Goal: Task Accomplishment & Management: Use online tool/utility

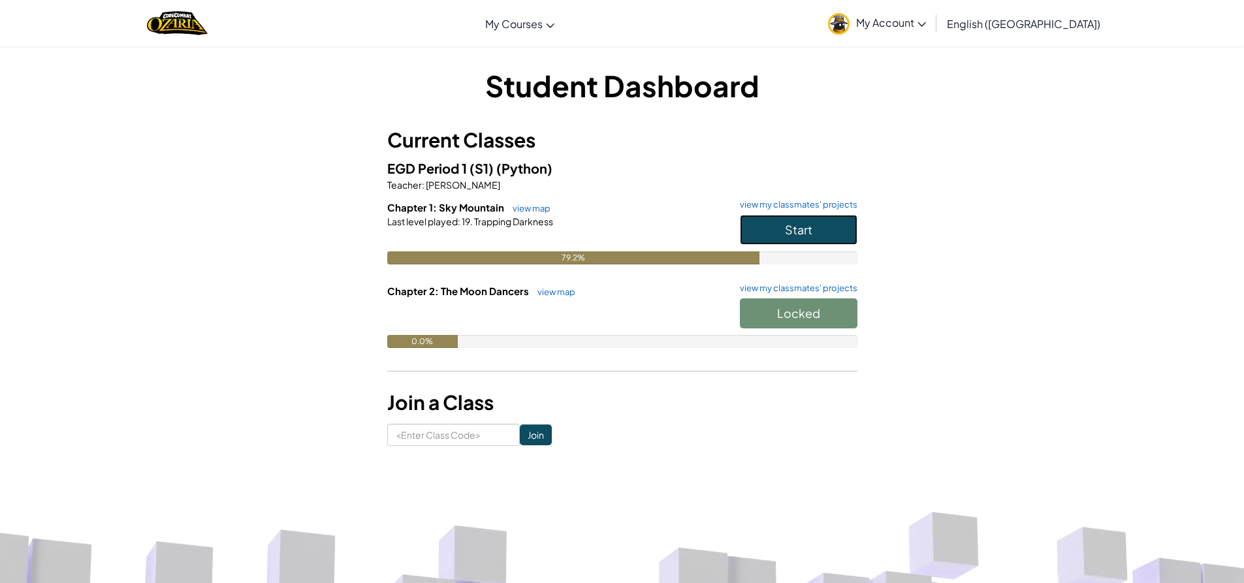
click at [813, 235] on button "Start" at bounding box center [799, 230] width 118 height 30
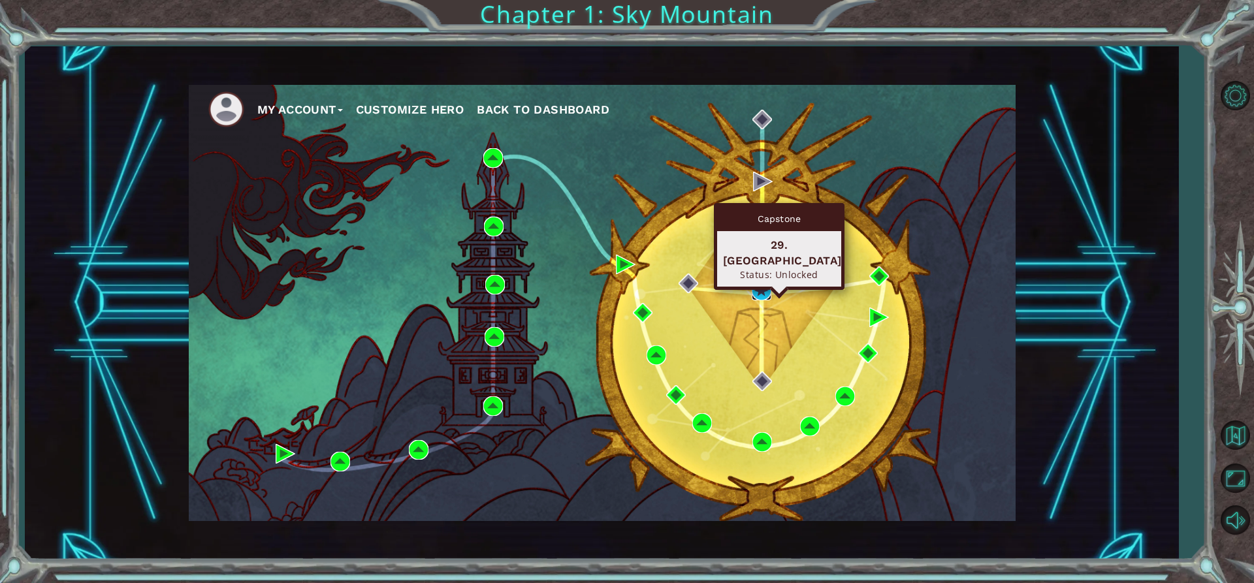
click at [761, 289] on img at bounding box center [762, 291] width 20 height 20
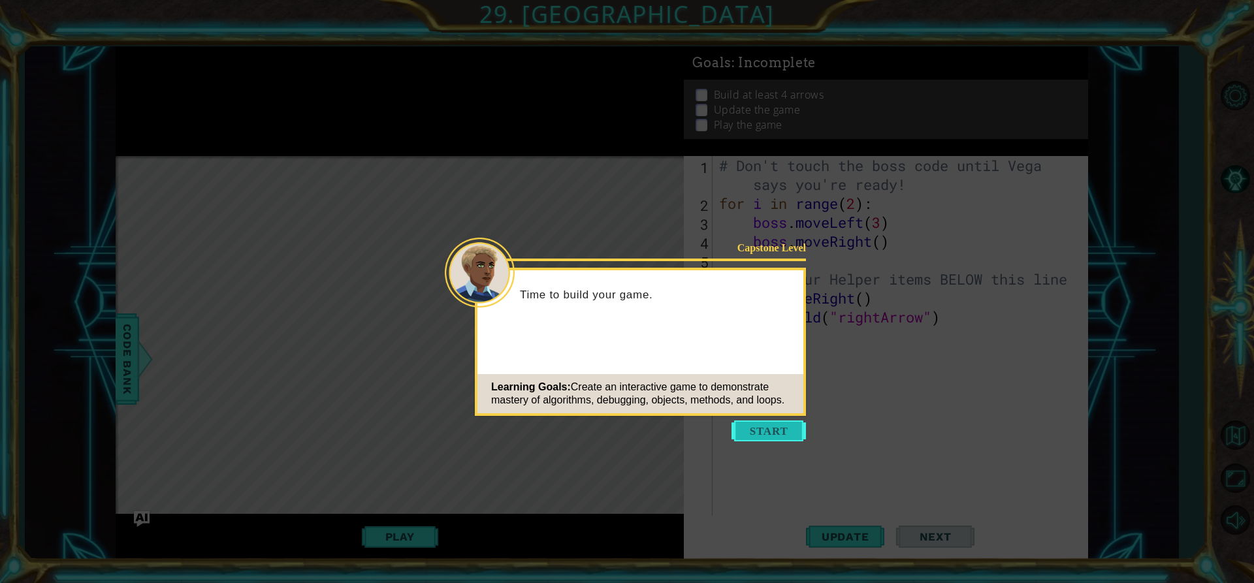
click at [777, 440] on button "Start" at bounding box center [769, 431] width 74 height 21
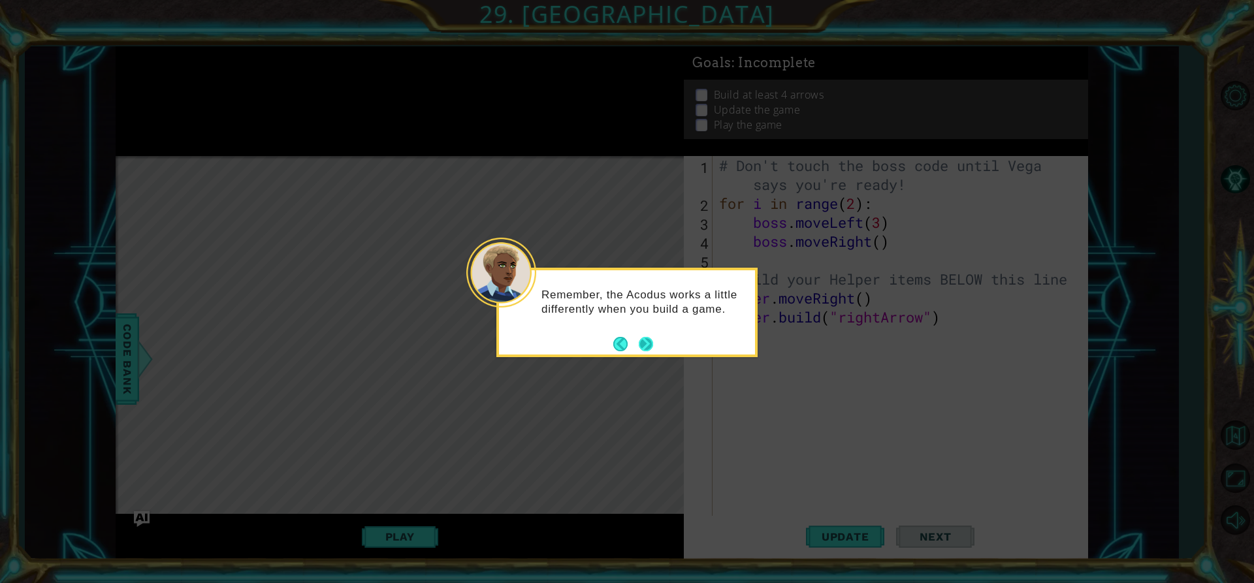
click at [653, 350] on button "Next" at bounding box center [646, 344] width 14 height 14
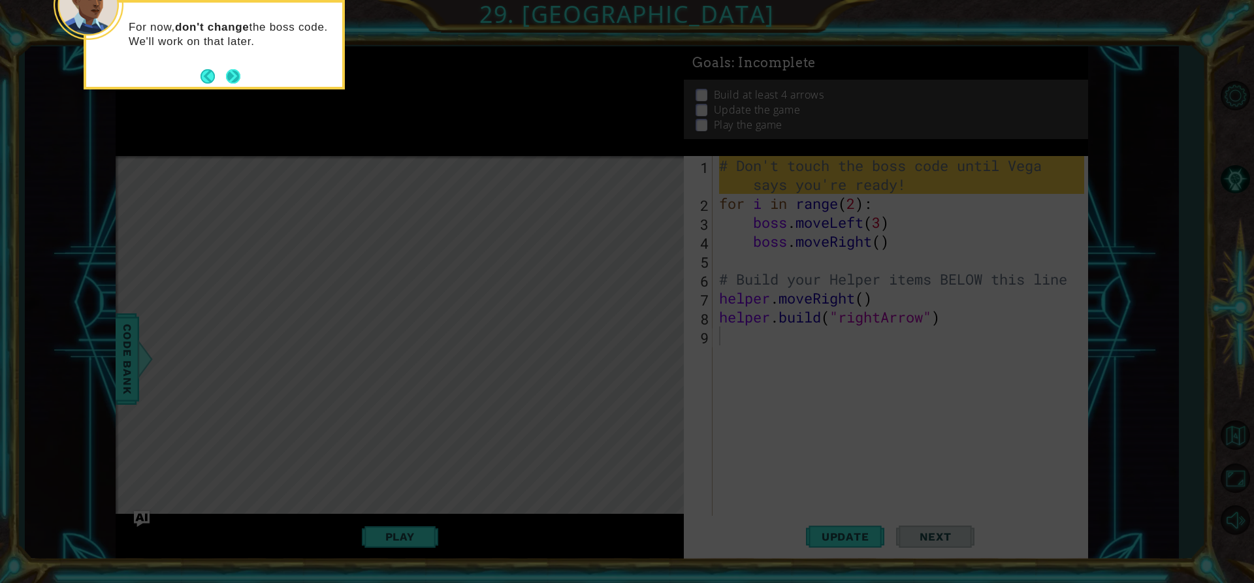
click at [229, 72] on button "Next" at bounding box center [233, 76] width 14 height 14
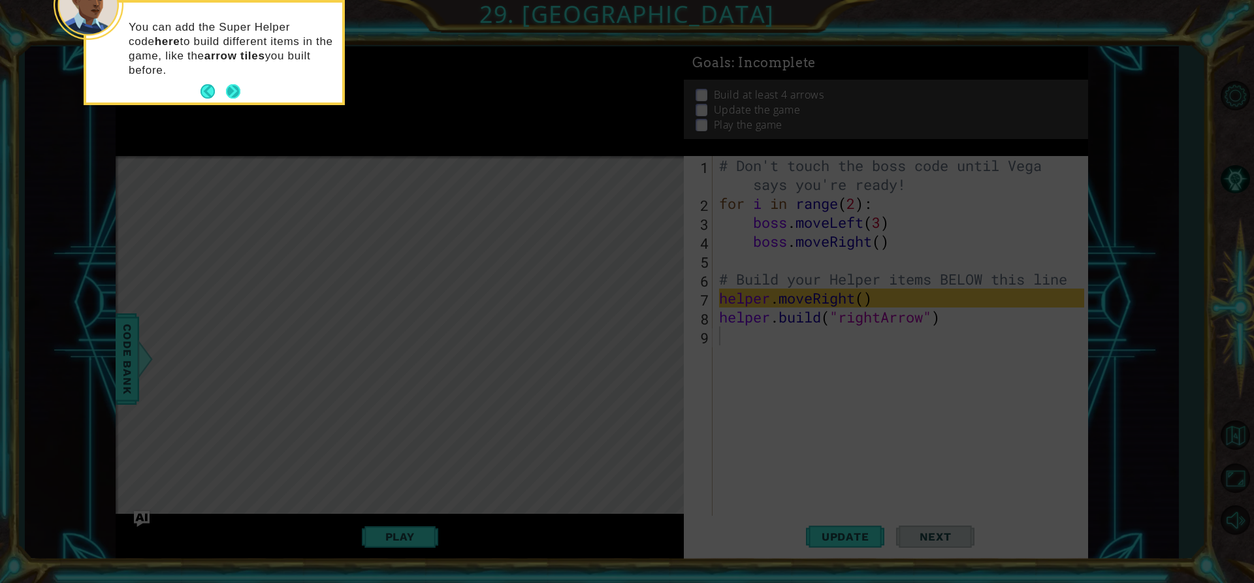
click at [234, 93] on button "Next" at bounding box center [233, 91] width 14 height 14
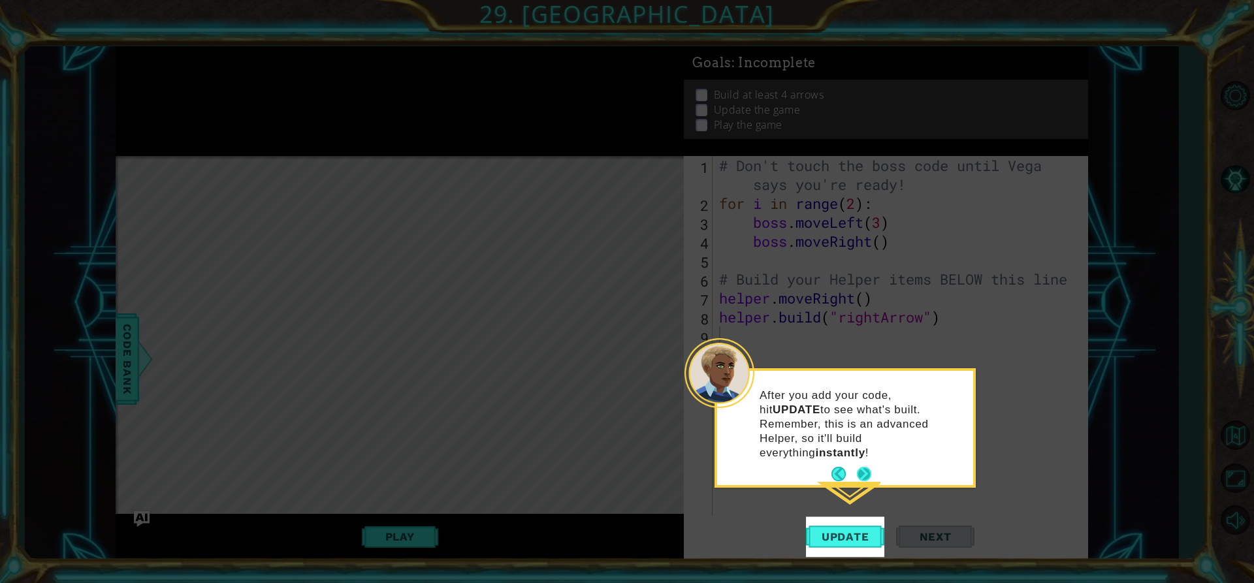
click at [862, 467] on button "Next" at bounding box center [864, 474] width 14 height 14
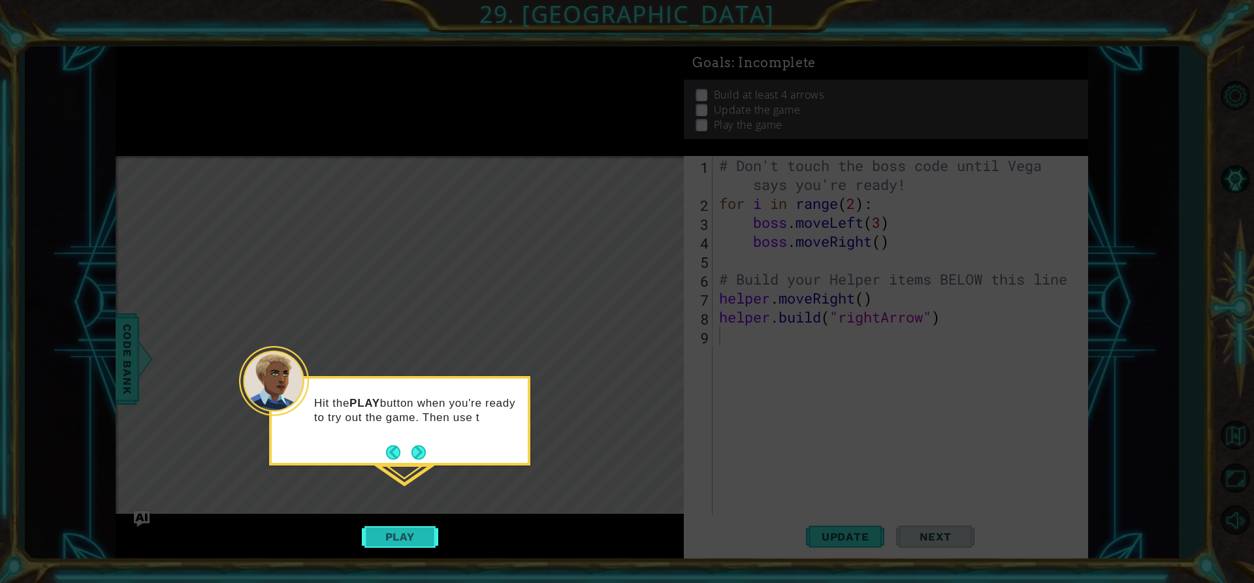
click at [398, 540] on button "Play" at bounding box center [400, 537] width 76 height 25
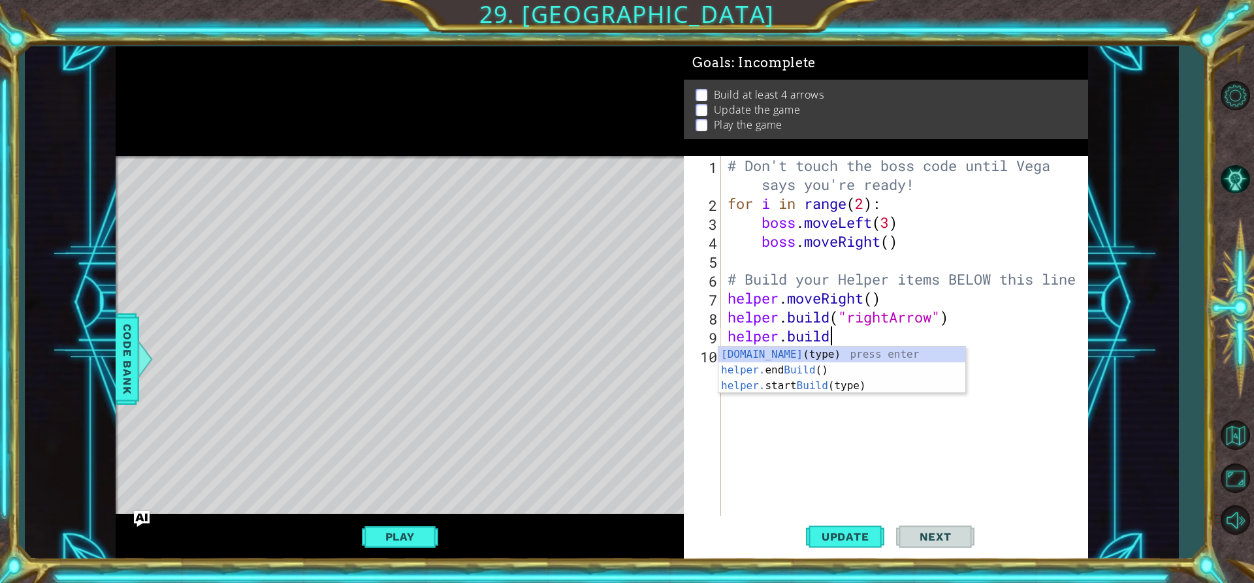
scroll to position [0, 5]
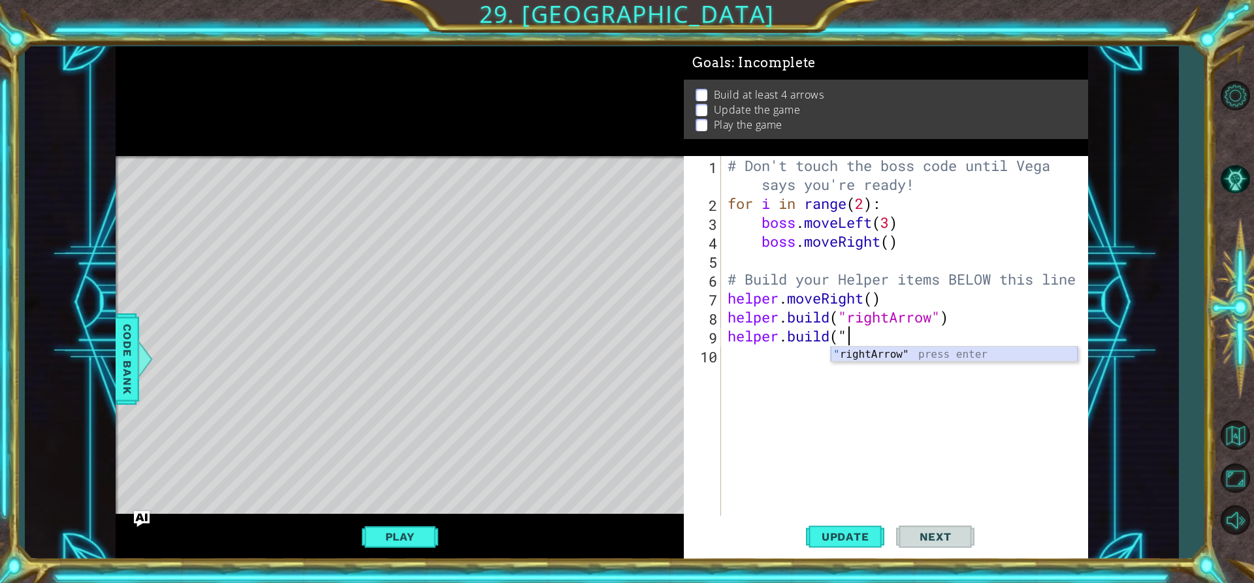
click at [855, 349] on div "" rightArrow" press enter" at bounding box center [954, 370] width 247 height 47
type textarea "[DOMAIN_NAME]("rightArrow")"
click at [879, 551] on button "Update" at bounding box center [845, 537] width 78 height 41
click at [847, 536] on span "Update" at bounding box center [846, 536] width 74 height 13
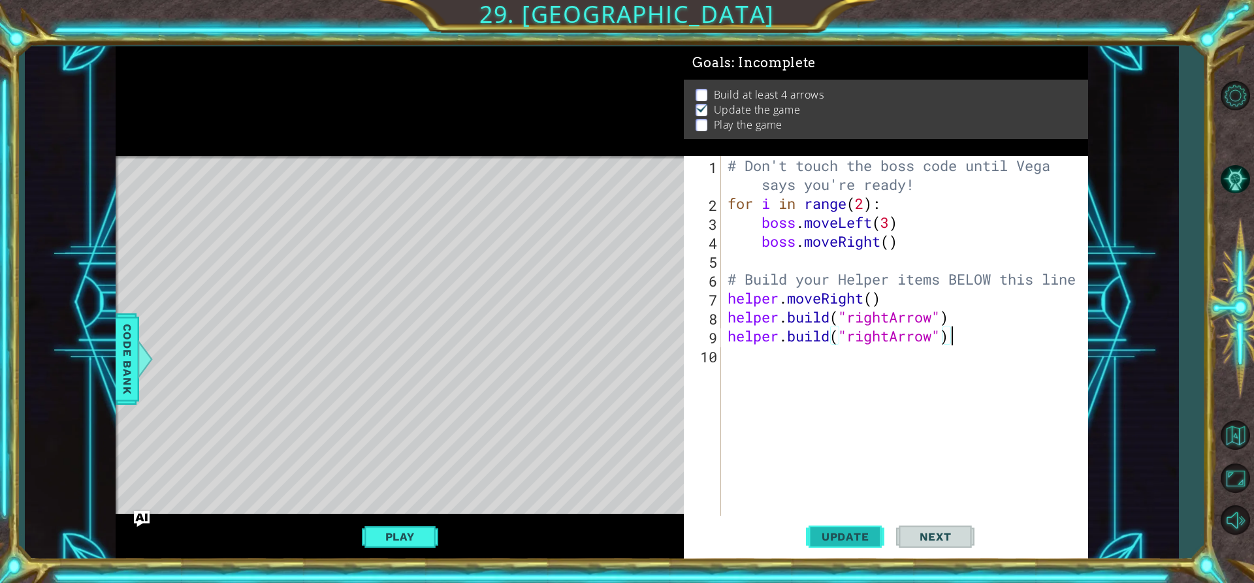
click at [847, 536] on span "Update" at bounding box center [846, 536] width 74 height 13
click at [387, 533] on button "Play" at bounding box center [400, 537] width 76 height 25
click at [738, 353] on div "# Don't touch the boss code until [PERSON_NAME] says you're ready! for i in ran…" at bounding box center [908, 364] width 366 height 417
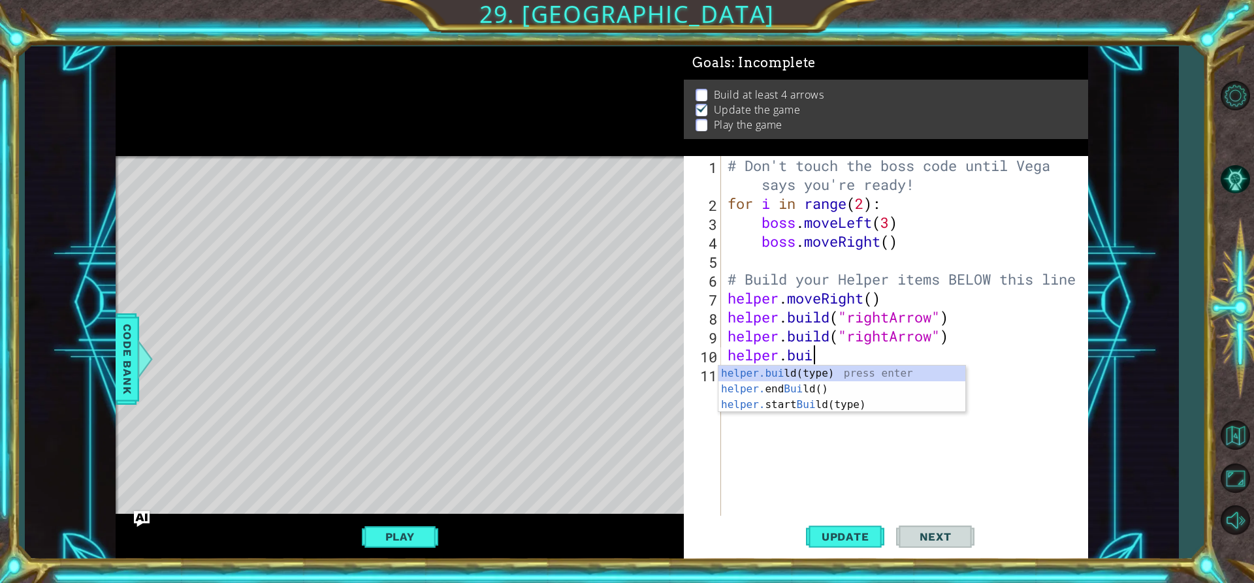
scroll to position [0, 4]
click at [828, 401] on div "[DOMAIN_NAME] (type) press enter helper. end Build () press enter helper. start…" at bounding box center [842, 405] width 247 height 78
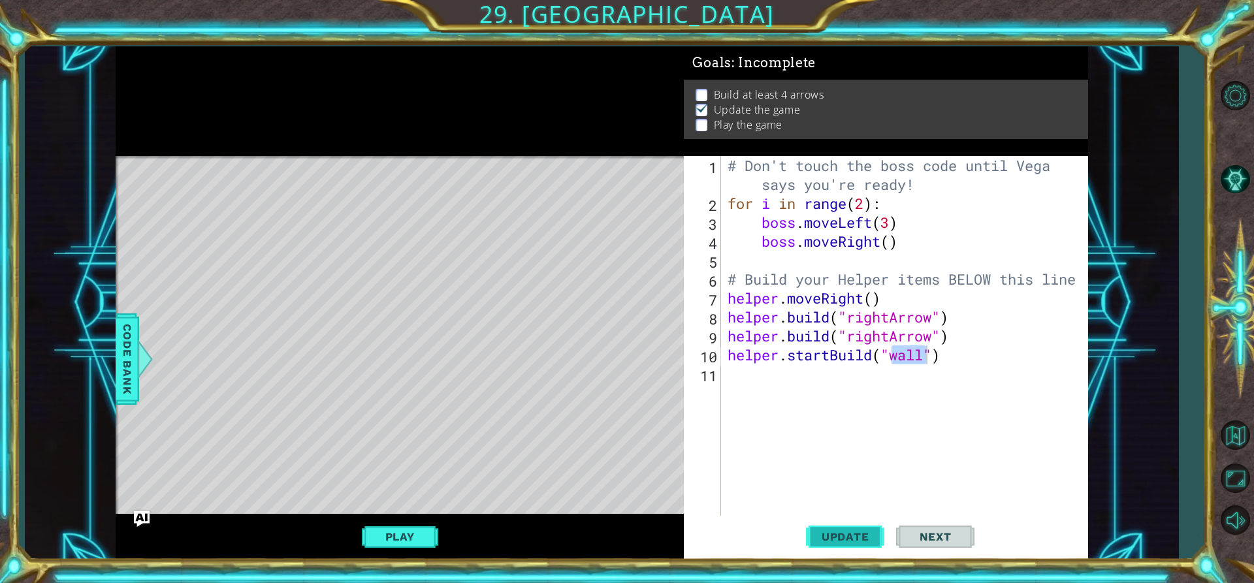
click at [860, 539] on span "Update" at bounding box center [846, 536] width 74 height 13
click at [834, 362] on div "# Don't touch the boss code until [PERSON_NAME] says you're ready! for i in ran…" at bounding box center [908, 364] width 366 height 417
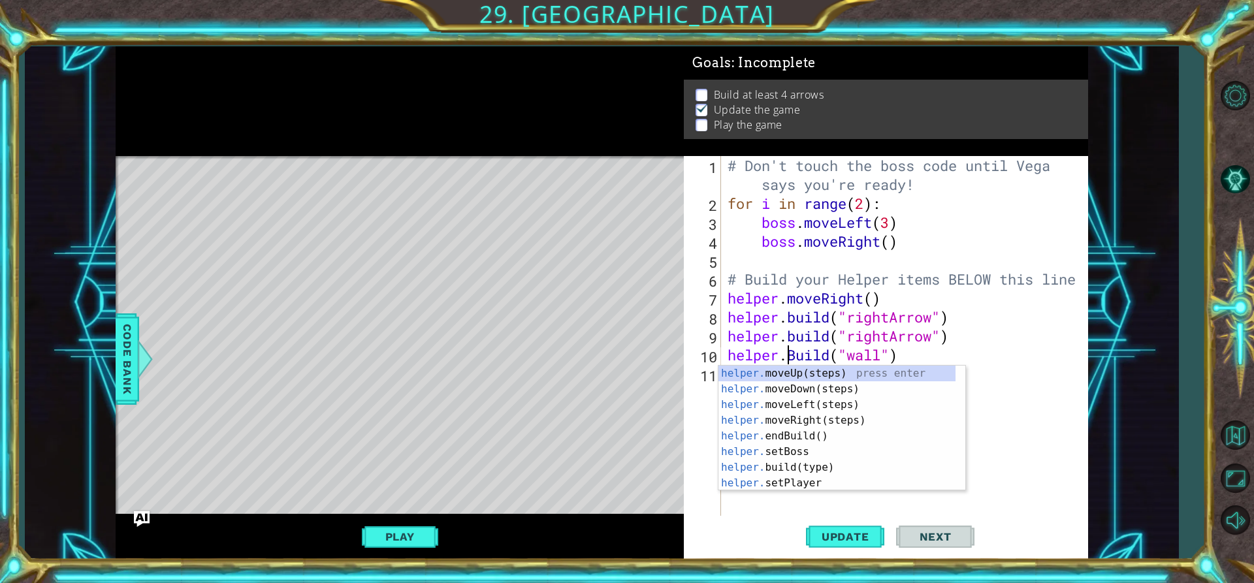
scroll to position [0, 3]
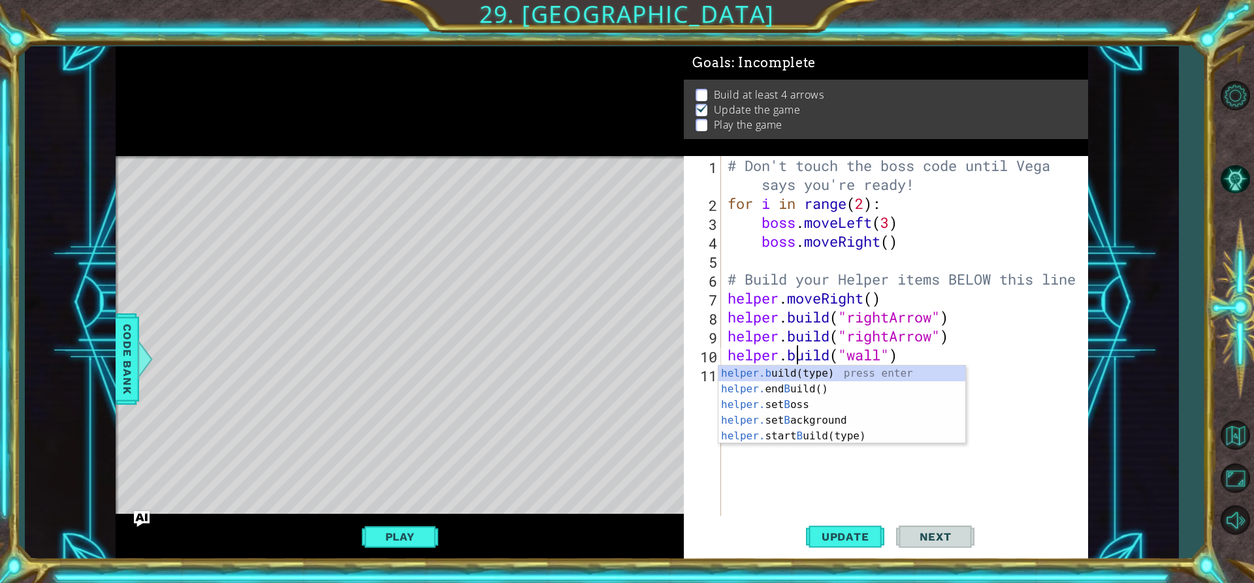
click at [888, 357] on div "# Don't touch the boss code until [PERSON_NAME] says you're ready! for i in ran…" at bounding box center [908, 364] width 366 height 417
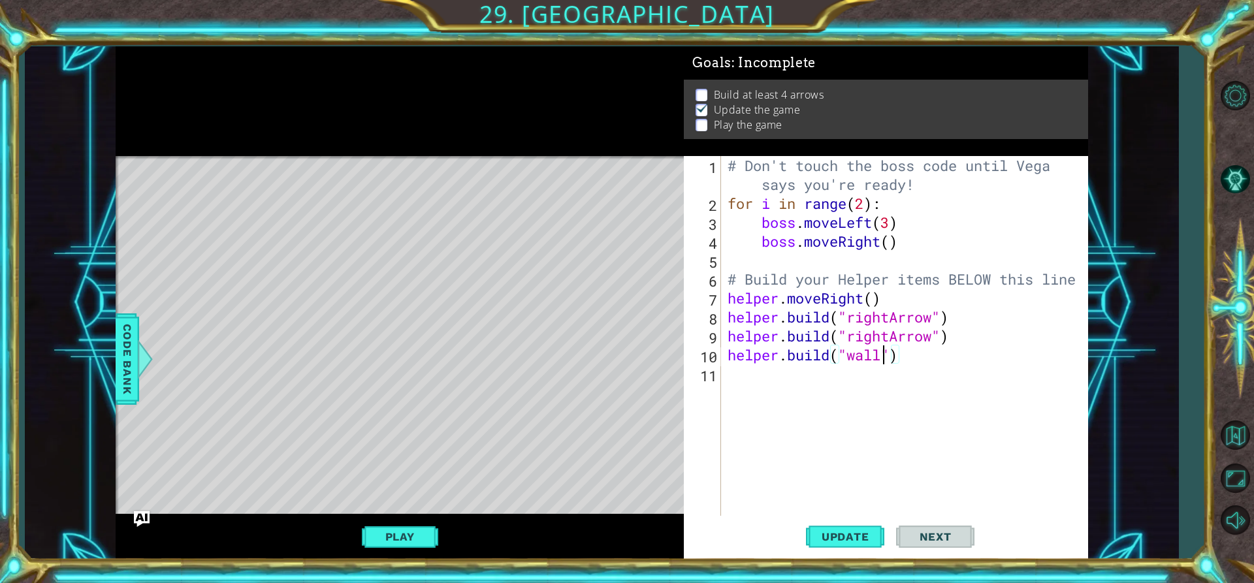
click at [883, 358] on div "# Don't touch the boss code until [PERSON_NAME] says you're ready! for i in ran…" at bounding box center [908, 364] width 366 height 417
click at [834, 530] on span "Update" at bounding box center [846, 536] width 74 height 13
click at [950, 336] on div "# Don't touch the boss code until [PERSON_NAME] says you're ready! for i in ran…" at bounding box center [908, 364] width 366 height 417
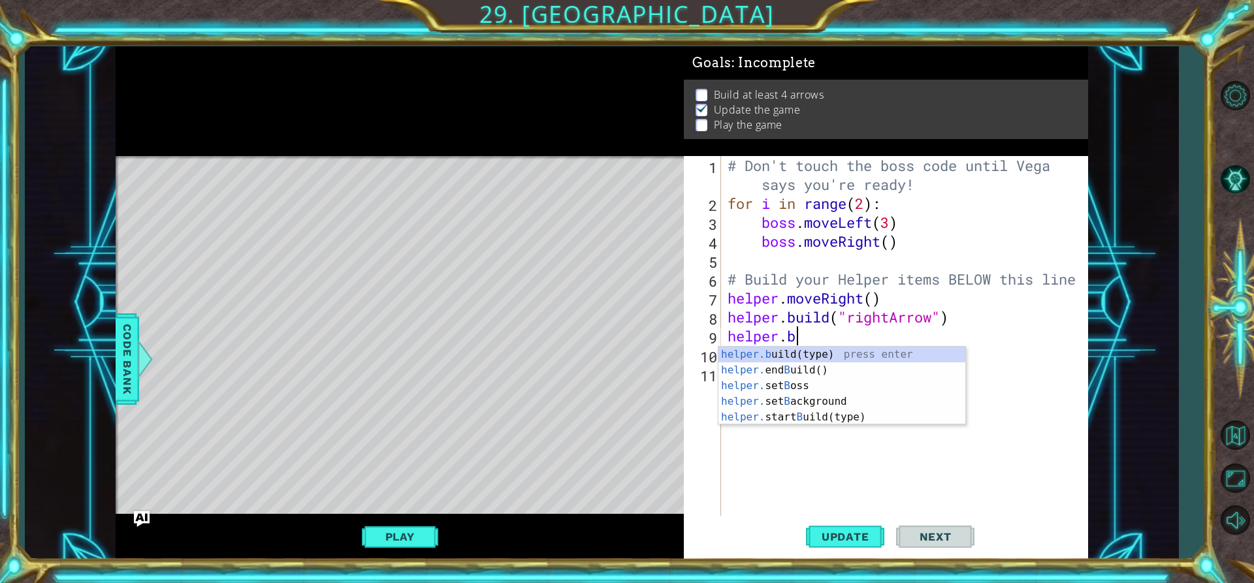
scroll to position [0, 0]
type textarea "h"
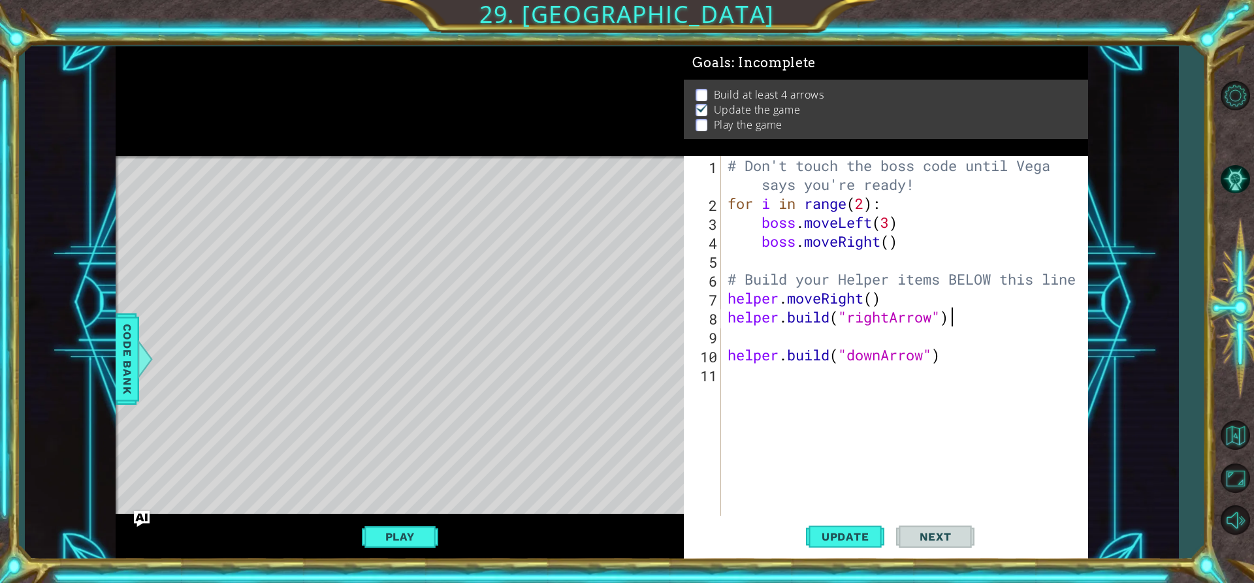
click at [962, 314] on div "# Don't touch the boss code until [PERSON_NAME] says you're ready! for i in ran…" at bounding box center [908, 364] width 366 height 417
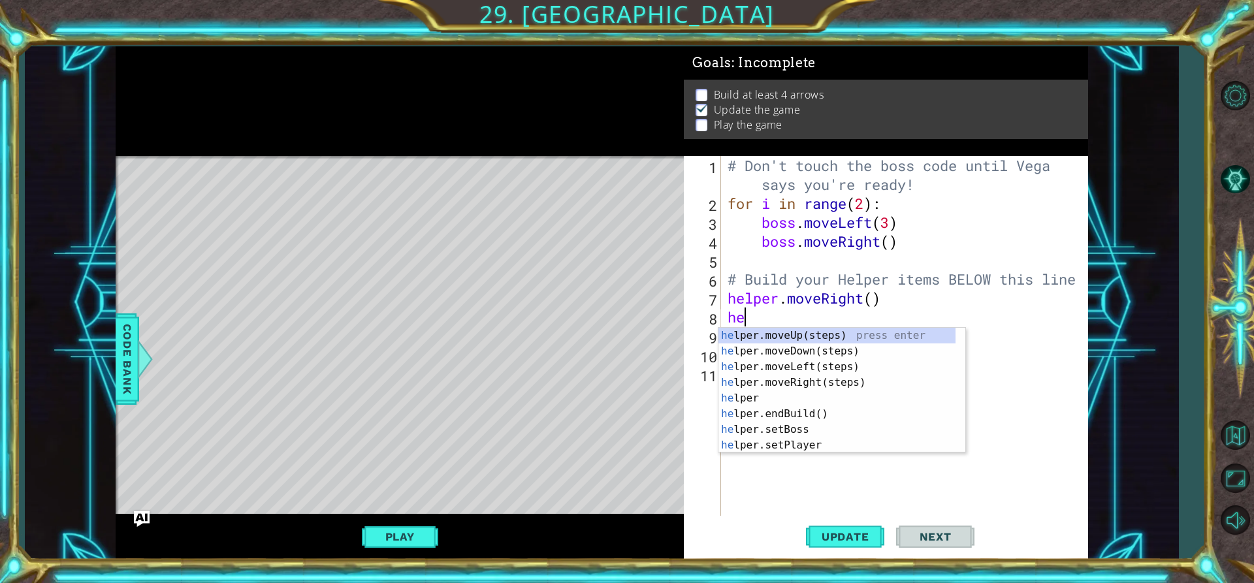
type textarea "h"
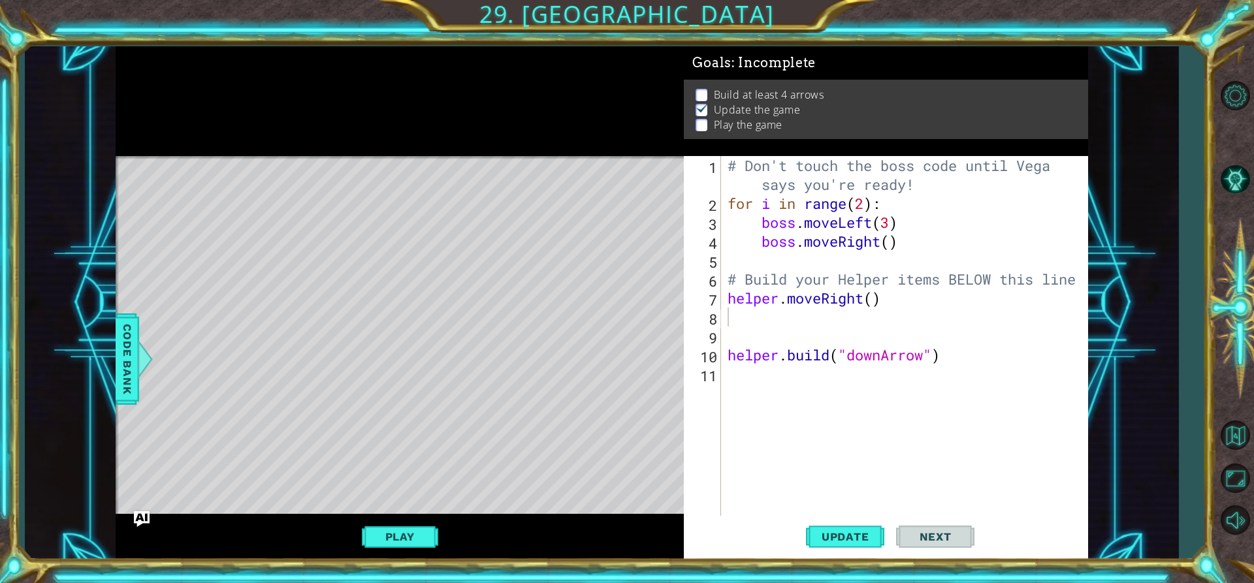
drag, startPoint x: 723, startPoint y: 348, endPoint x: 771, endPoint y: 362, distance: 51.1
click at [771, 362] on div "1 2 3 4 5 6 7 8 9 10 11 # Don't touch the boss code until [PERSON_NAME] says yo…" at bounding box center [884, 336] width 400 height 360
drag, startPoint x: 728, startPoint y: 353, endPoint x: 950, endPoint y: 359, distance: 221.6
click at [950, 359] on div "# Don't touch the boss code until [PERSON_NAME] says you're ready! for i in ran…" at bounding box center [908, 364] width 366 height 417
type textarea "[DOMAIN_NAME]("downArrow")"
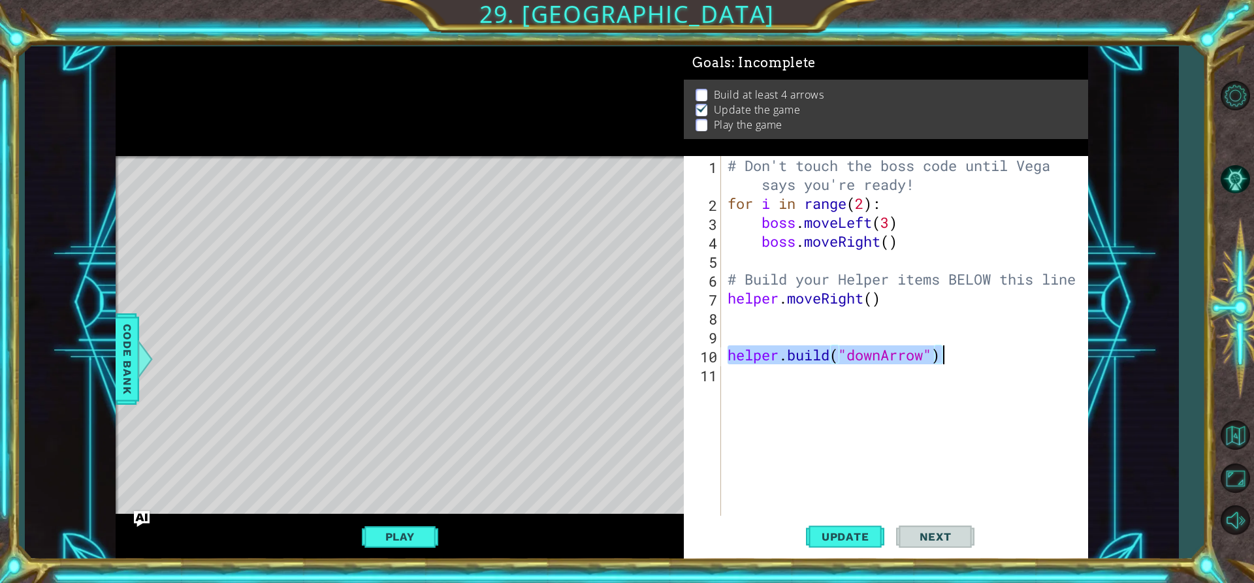
click at [734, 320] on div "# Don't touch the boss code until [PERSON_NAME] says you're ready! for i in ran…" at bounding box center [908, 364] width 366 height 417
paste textarea "[DOMAIN_NAME]("downArrow")"
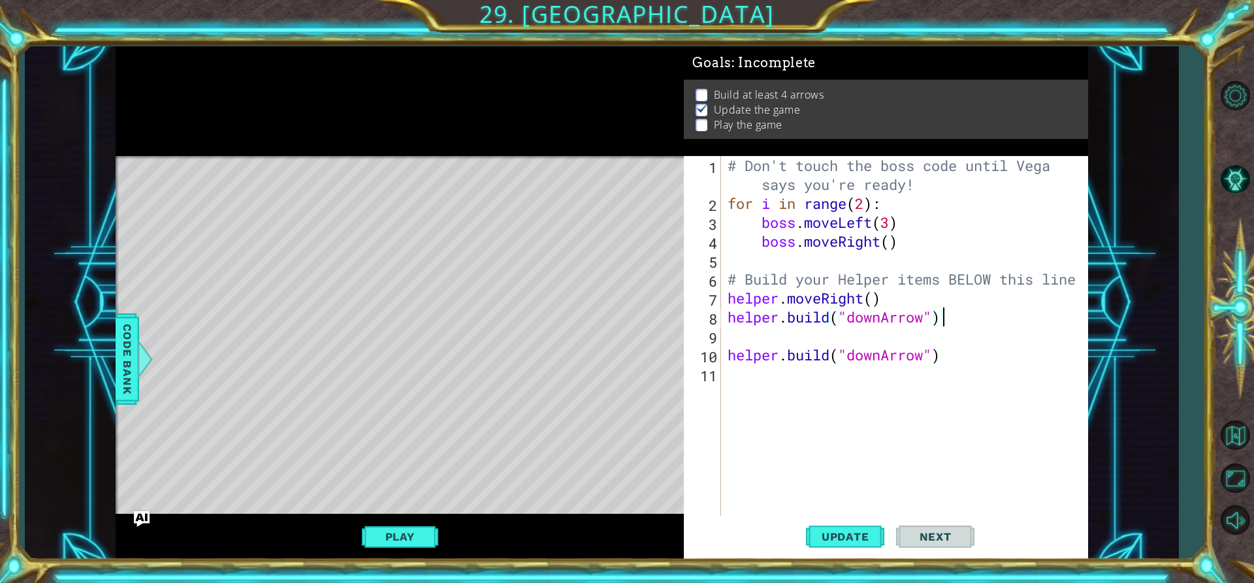
click at [949, 353] on div "# Don't touch the boss code until [PERSON_NAME] says you're ready! for i in ran…" at bounding box center [908, 364] width 366 height 417
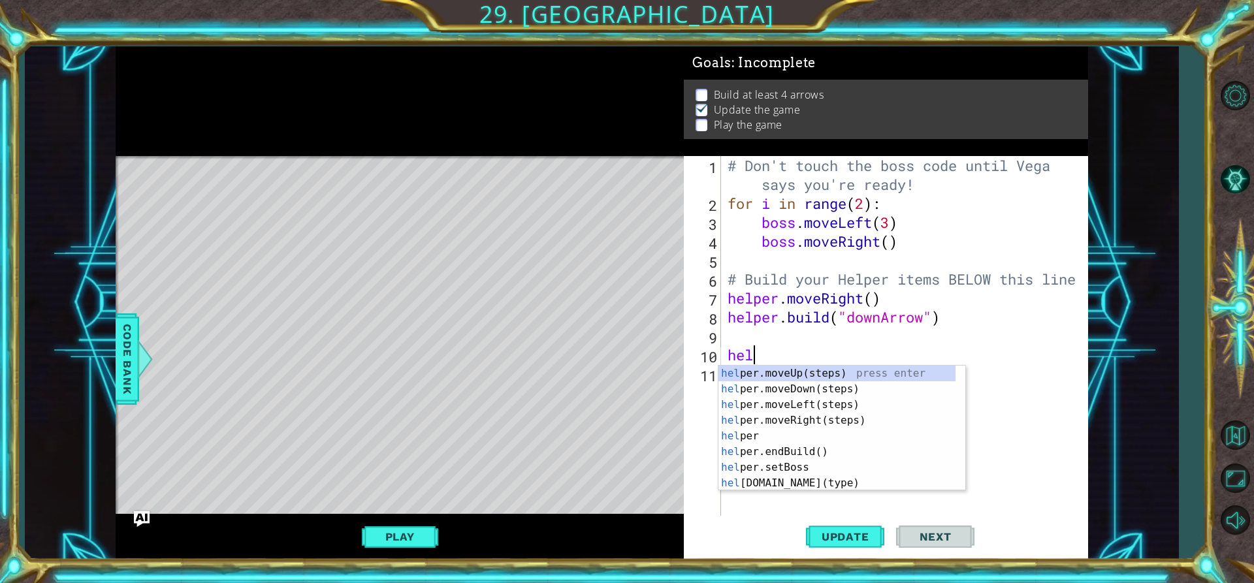
type textarea "h"
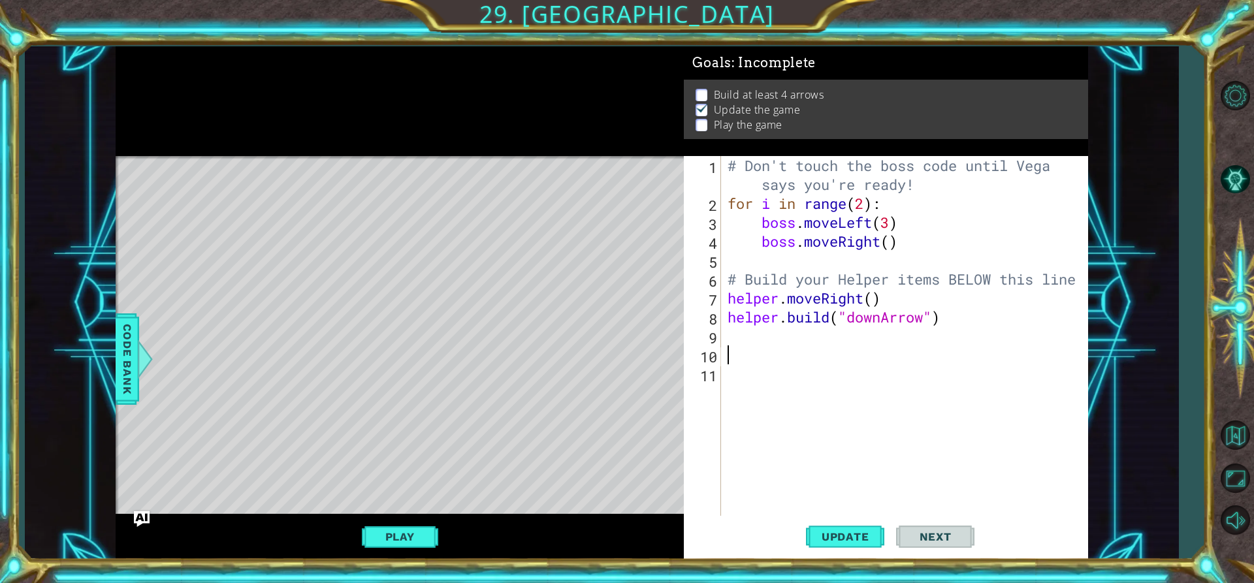
click at [883, 317] on div "# Don't touch the boss code until [PERSON_NAME] says you're ready! for i in ran…" at bounding box center [908, 364] width 366 height 417
type textarea "[DOMAIN_NAME]("rightArrow")"
click at [835, 528] on button "Update" at bounding box center [845, 537] width 78 height 41
click at [747, 330] on div "# Don't touch the boss code until [PERSON_NAME] says you're ready! for i in ran…" at bounding box center [908, 364] width 366 height 417
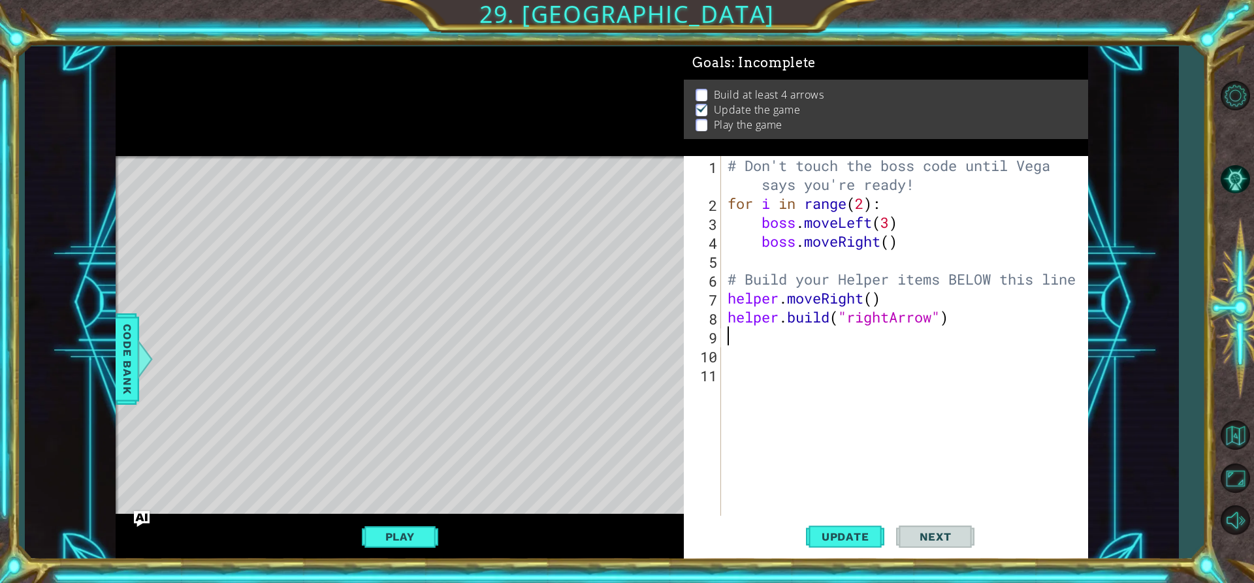
scroll to position [0, 0]
click at [739, 336] on div "# Don't touch the boss code until [PERSON_NAME] says you're ready! for i in ran…" at bounding box center [908, 364] width 366 height 417
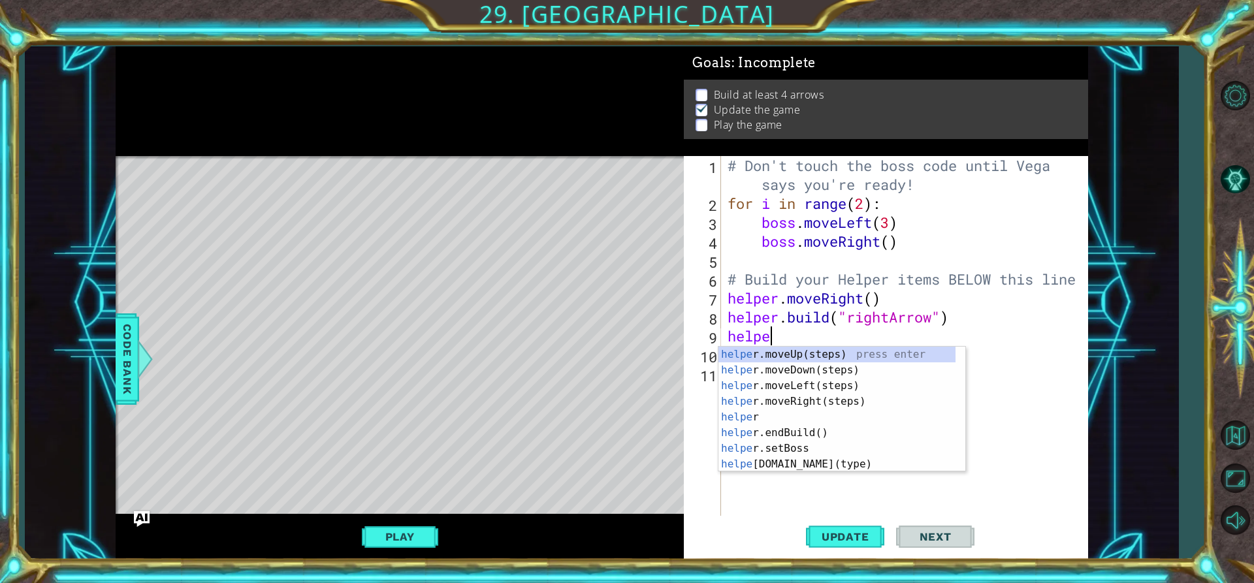
scroll to position [0, 2]
type textarea "helper."
click at [801, 372] on div "helper. moveUp(steps) press enter helper. moveDown(steps) press enter helper. m…" at bounding box center [837, 425] width 237 height 157
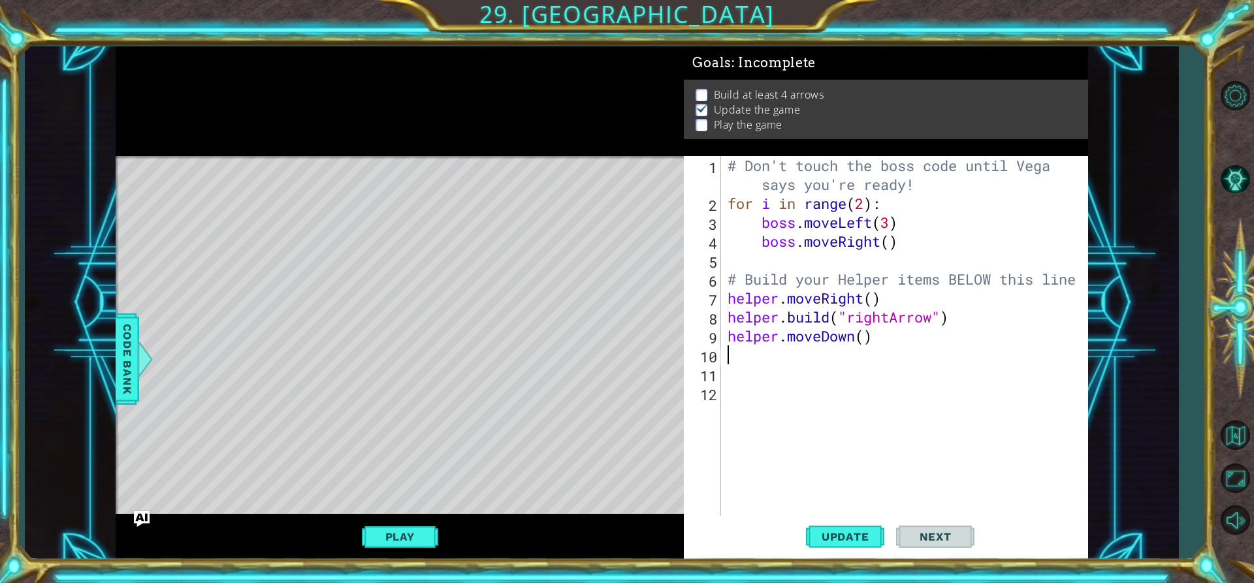
scroll to position [0, 0]
click at [866, 338] on div "# Don't touch the boss code until [PERSON_NAME] says you're ready! for i in ran…" at bounding box center [908, 364] width 366 height 417
type textarea "helper.moveDown(2)"
click at [747, 359] on div "# Don't touch the boss code until [PERSON_NAME] says you're ready! for i in ran…" at bounding box center [908, 364] width 366 height 417
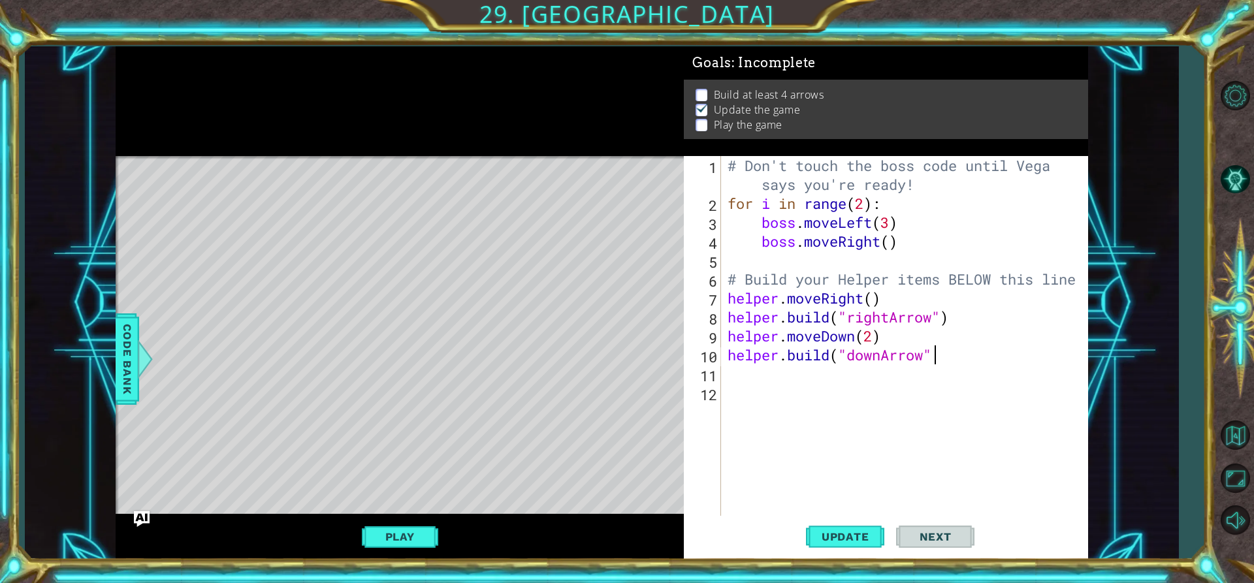
scroll to position [0, 8]
type textarea "[DOMAIN_NAME]("downArrow")"
click at [758, 379] on div "# Don't touch the boss code until [PERSON_NAME] says you're ready! for i in ran…" at bounding box center [908, 364] width 366 height 417
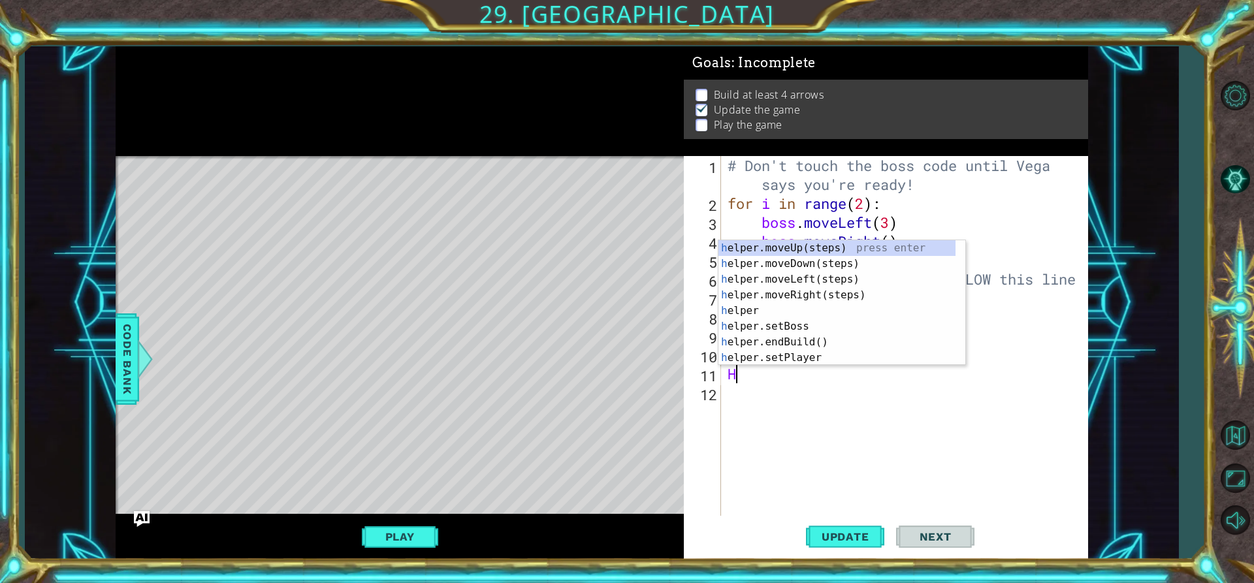
type textarea "H"
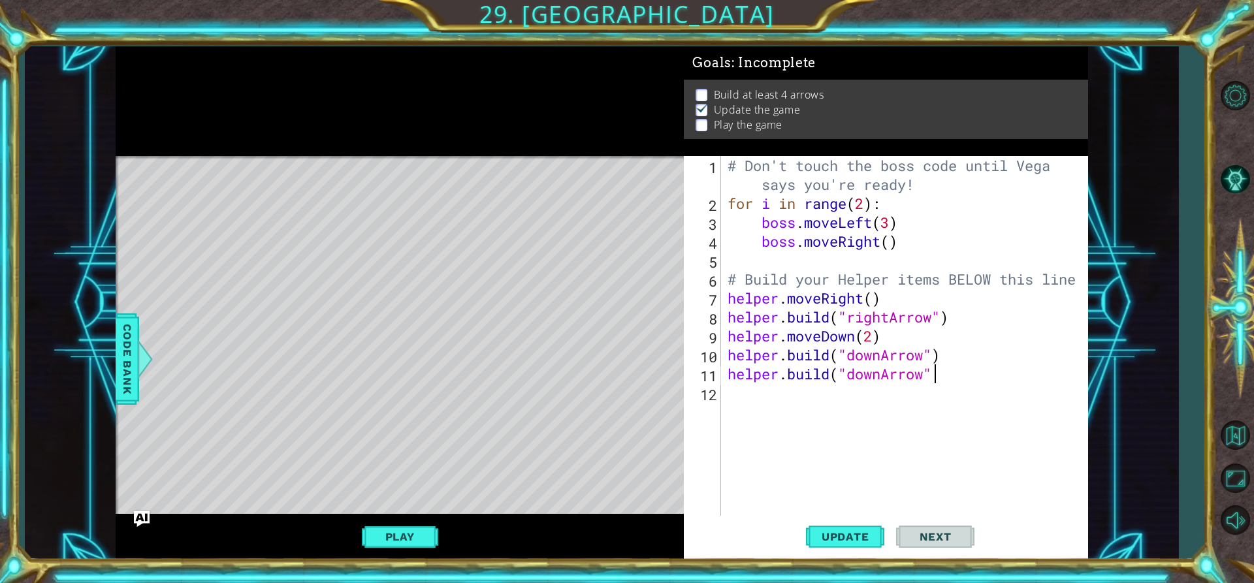
scroll to position [0, 9]
click at [857, 527] on button "Update" at bounding box center [845, 537] width 78 height 41
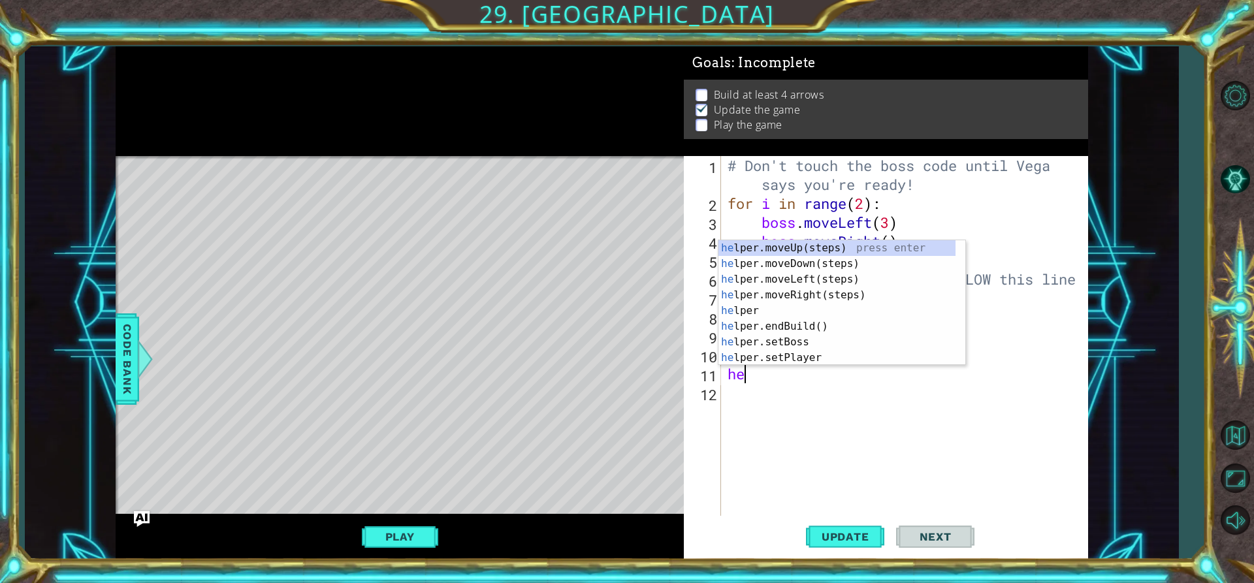
scroll to position [0, 0]
type textarea "h"
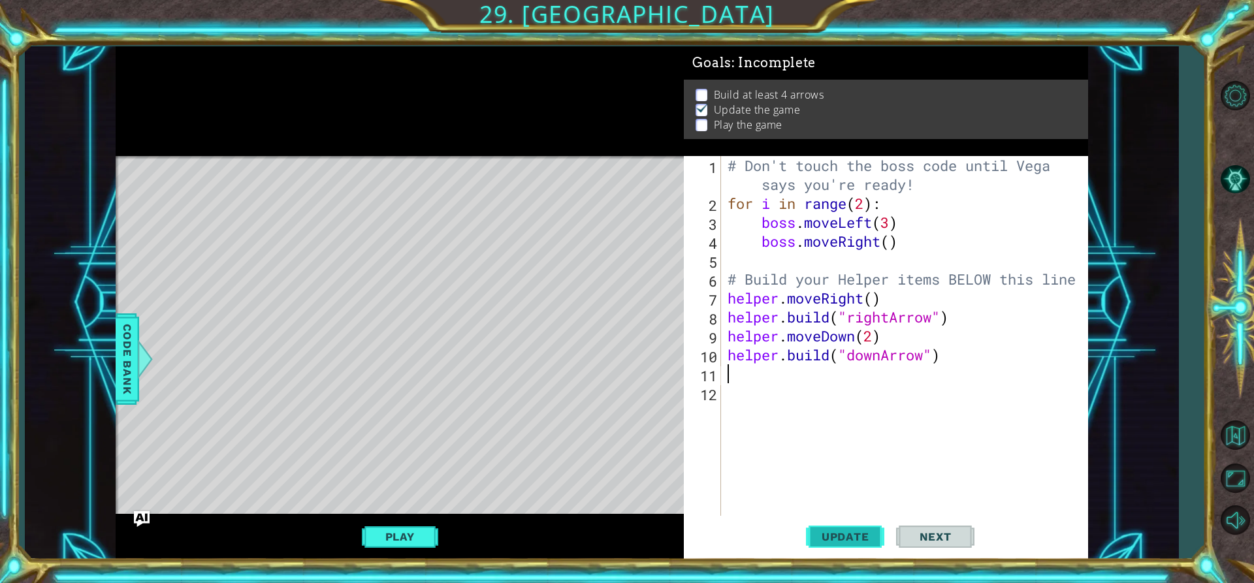
click at [864, 532] on span "Update" at bounding box center [846, 536] width 74 height 13
click at [868, 534] on span "Update" at bounding box center [846, 536] width 74 height 13
click at [877, 335] on div "# Don't touch the boss code until [PERSON_NAME] says you're ready! for i in ran…" at bounding box center [908, 364] width 366 height 417
type textarea "helper.moveDown()"
click at [860, 536] on span "Update" at bounding box center [846, 536] width 74 height 13
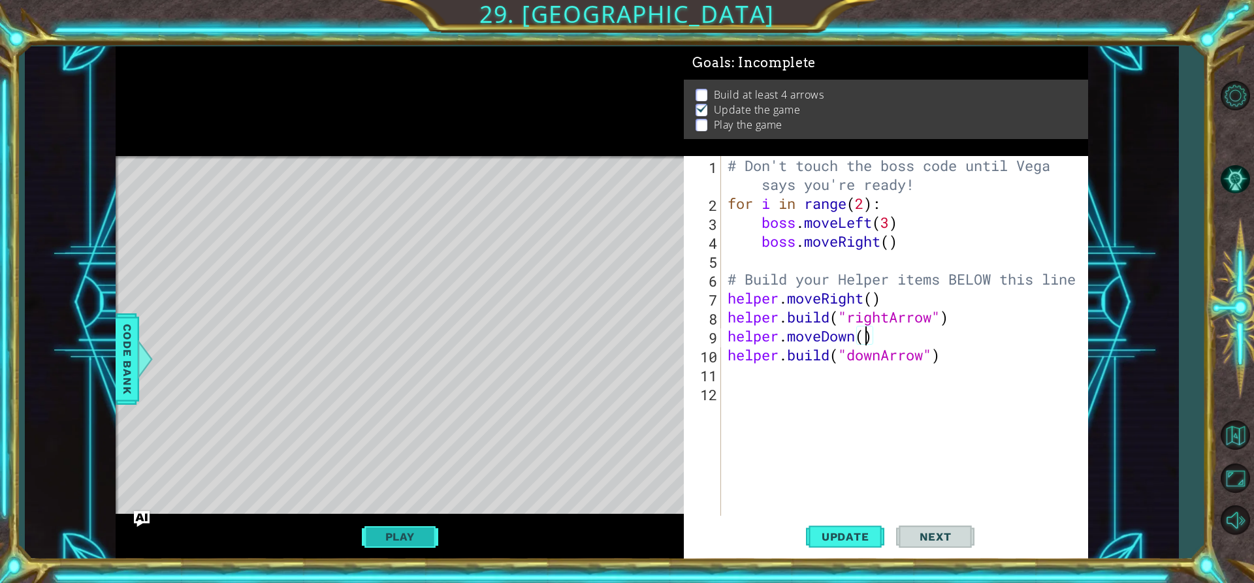
click at [427, 532] on button "Play" at bounding box center [400, 537] width 76 height 25
click at [728, 374] on div "# Don't touch the boss code until [PERSON_NAME] says you're ready! for i in ran…" at bounding box center [908, 364] width 366 height 417
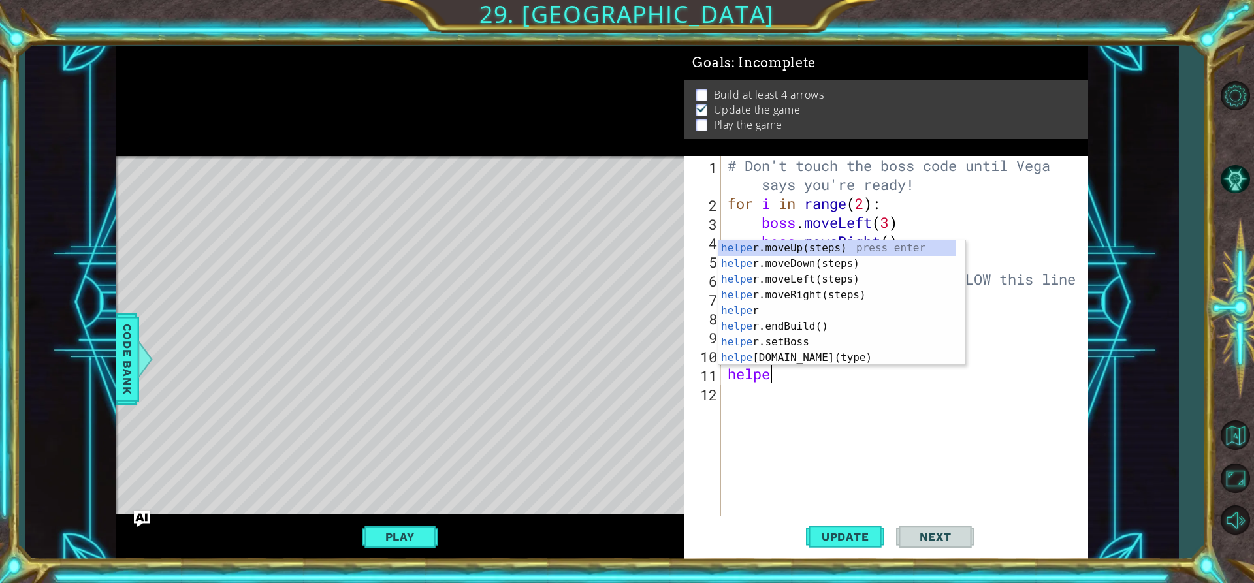
scroll to position [0, 2]
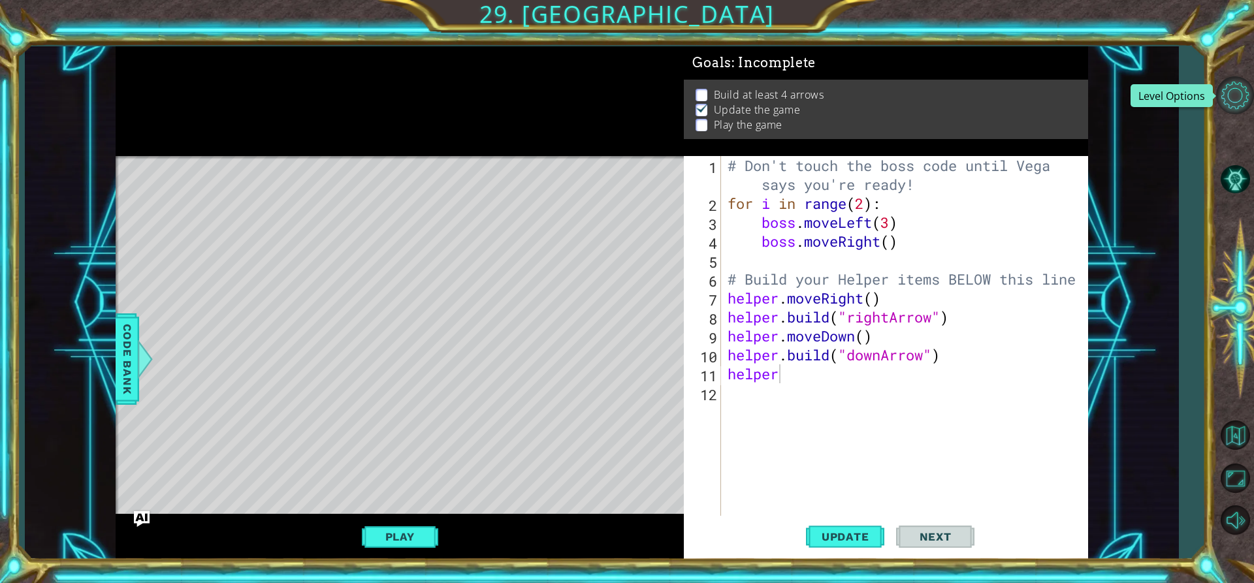
click at [1233, 77] on button "Level Options" at bounding box center [1235, 95] width 38 height 38
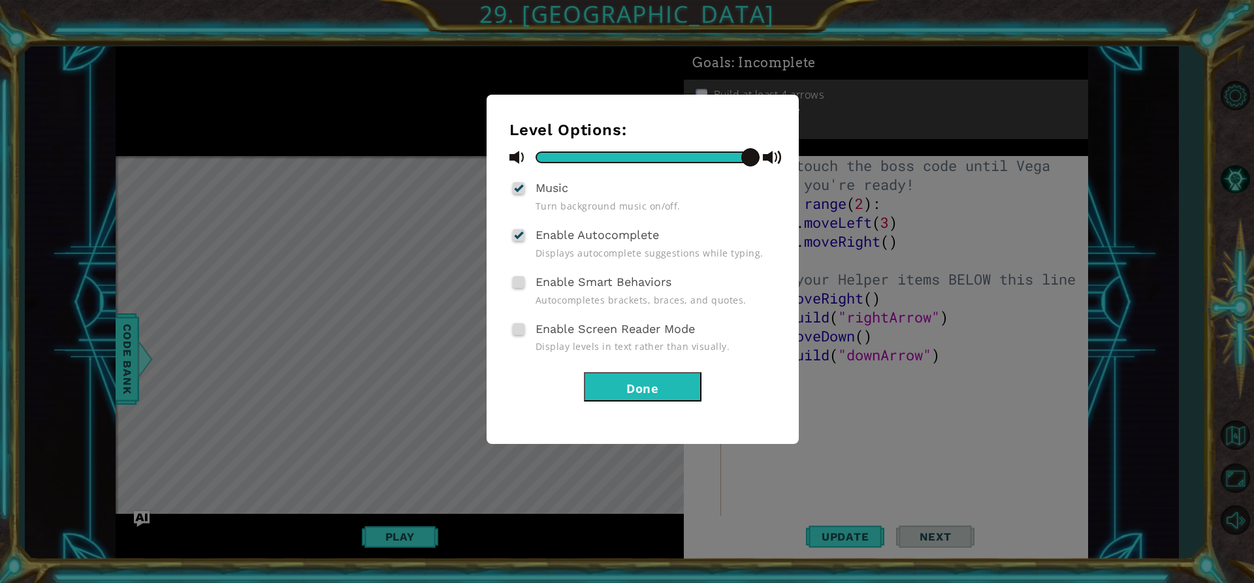
click at [663, 395] on button "Done" at bounding box center [643, 386] width 118 height 29
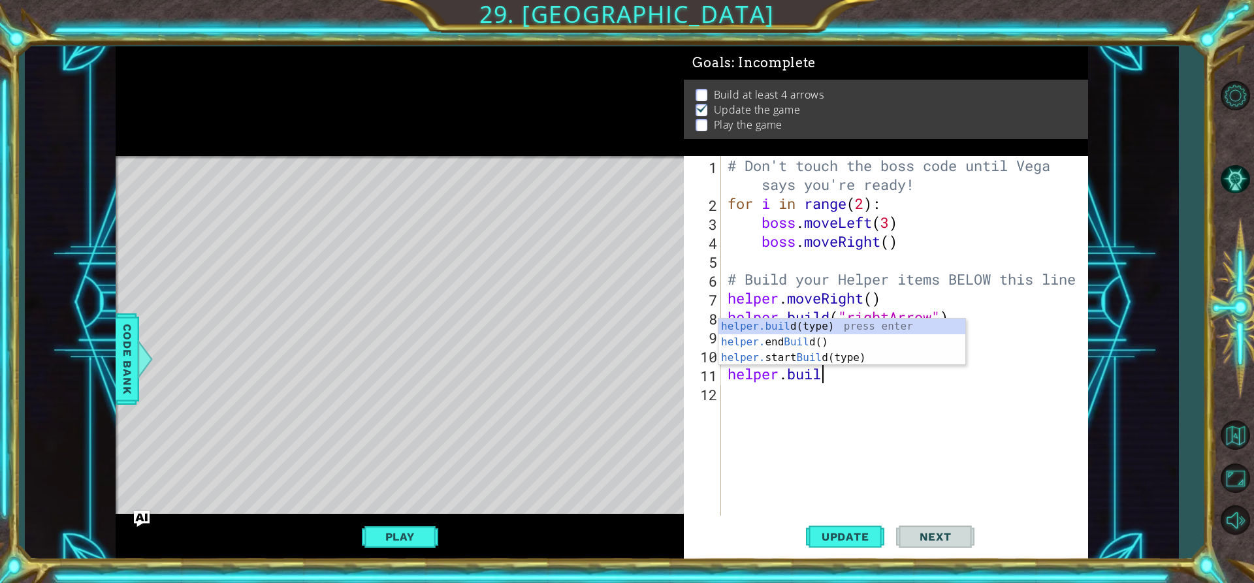
scroll to position [0, 4]
type textarea "[DOMAIN_NAME]"
click at [860, 413] on div "# Don't touch the boss code until [PERSON_NAME] says you're ready! for i in ran…" at bounding box center [908, 364] width 366 height 417
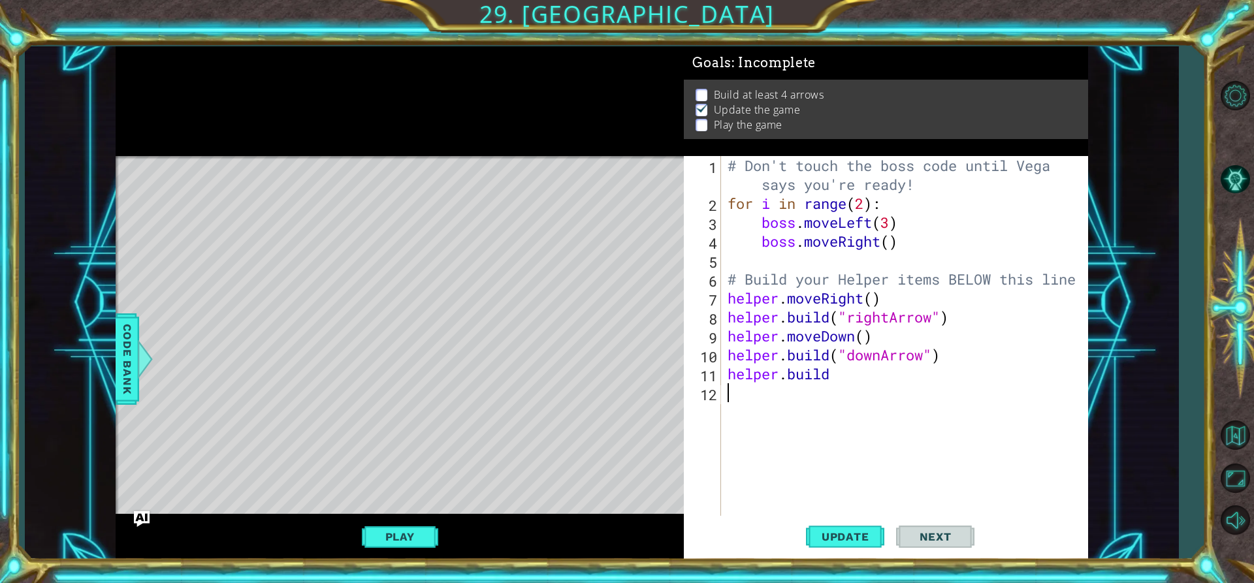
scroll to position [0, 0]
click at [843, 382] on div "# Don't touch the boss code until [PERSON_NAME] says you're ready! for i in ran…" at bounding box center [908, 364] width 366 height 417
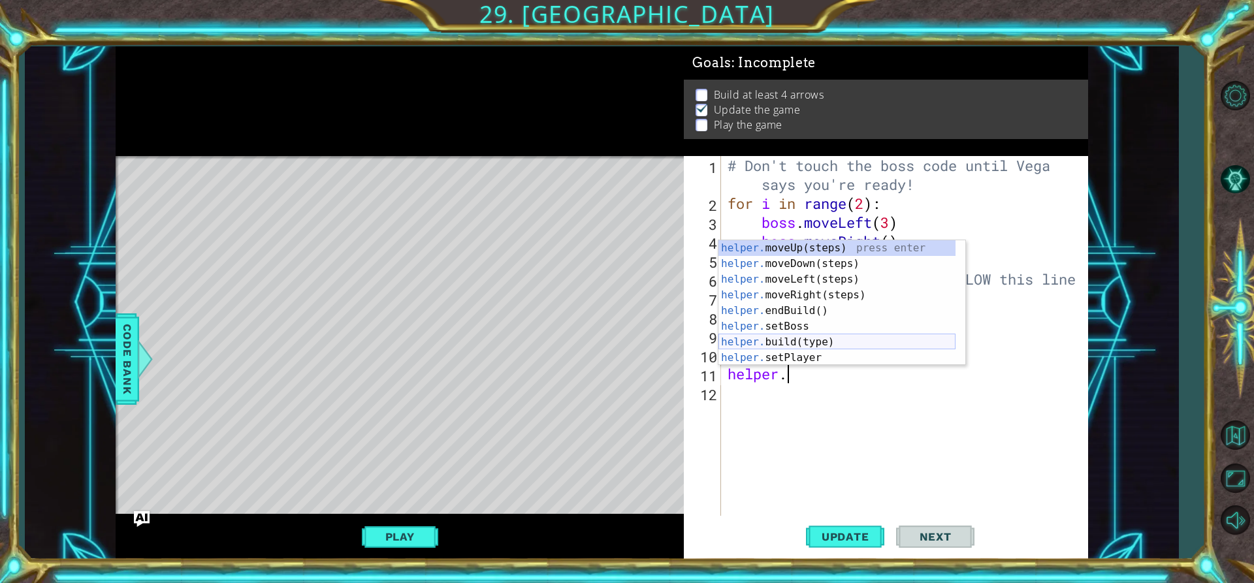
click at [817, 346] on div "helper. moveUp(steps) press enter helper. moveDown(steps) press enter helper. m…" at bounding box center [837, 318] width 237 height 157
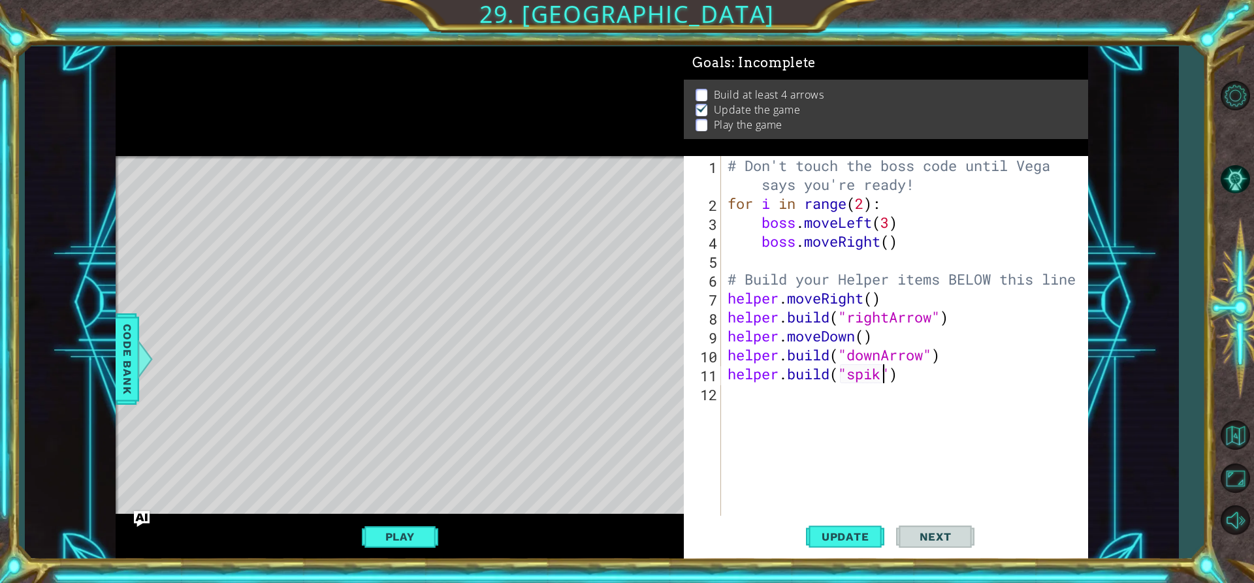
scroll to position [0, 8]
click at [841, 521] on button "Update" at bounding box center [845, 537] width 78 height 41
click at [843, 543] on span "Update" at bounding box center [846, 536] width 74 height 13
drag, startPoint x: 730, startPoint y: 371, endPoint x: 855, endPoint y: 365, distance: 124.9
click at [836, 366] on div "# Don't touch the boss code until [PERSON_NAME] says you're ready! for i in ran…" at bounding box center [908, 364] width 366 height 417
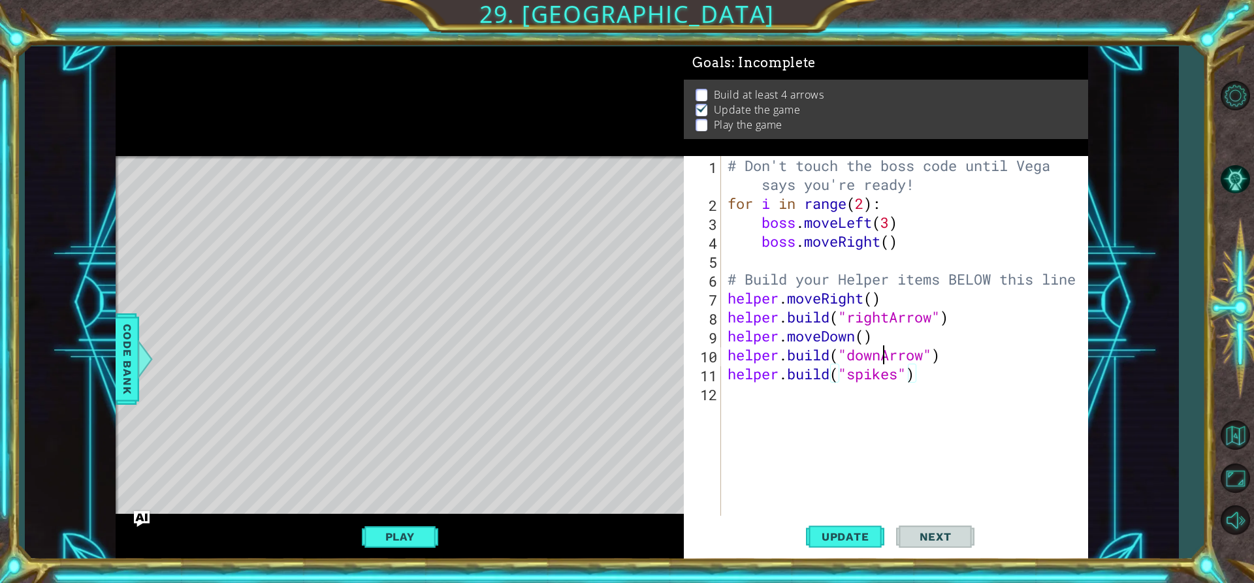
click at [883, 363] on div "# Don't touch the boss code until [PERSON_NAME] says you're ready! for i in ran…" at bounding box center [908, 364] width 366 height 417
type textarea "[DOMAIN_NAME]("spikes")"
drag, startPoint x: 738, startPoint y: 379, endPoint x: 922, endPoint y: 374, distance: 184.9
click at [922, 374] on div "# Don't touch the boss code until [PERSON_NAME] says you're ready! for i in ran…" at bounding box center [908, 364] width 366 height 417
click at [728, 396] on div "# Don't touch the boss code until [PERSON_NAME] says you're ready! for i in ran…" at bounding box center [908, 364] width 366 height 417
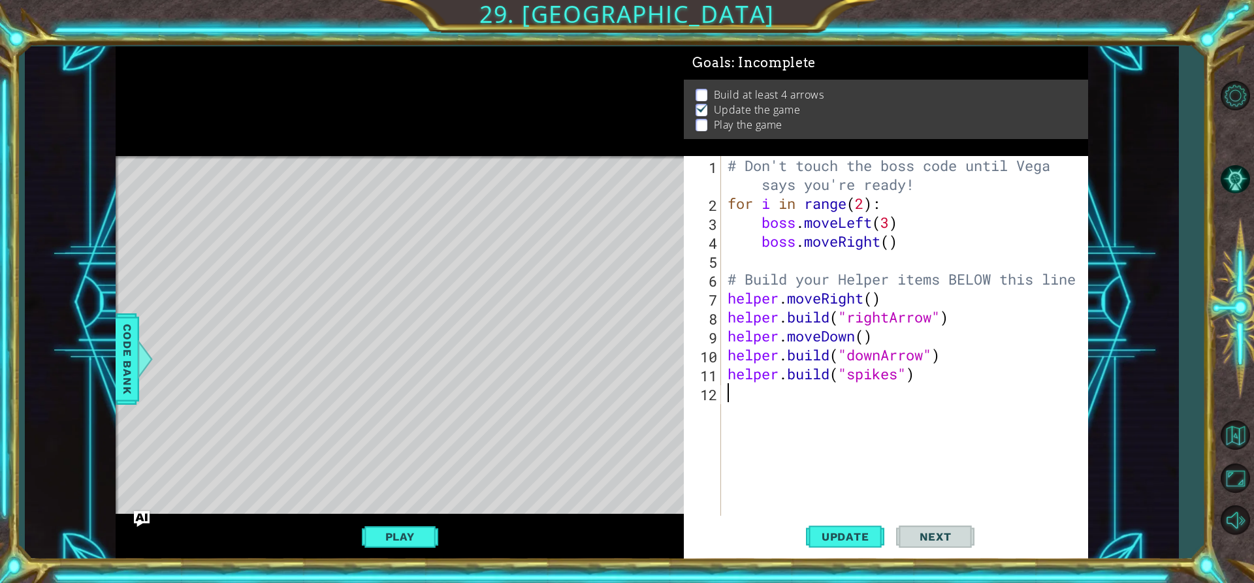
scroll to position [0, 0]
paste textarea "[DOMAIN_NAME]("spikes")"
click at [918, 369] on div "# Don't touch the boss code until [PERSON_NAME] says you're ready! for i in ran…" at bounding box center [908, 364] width 366 height 417
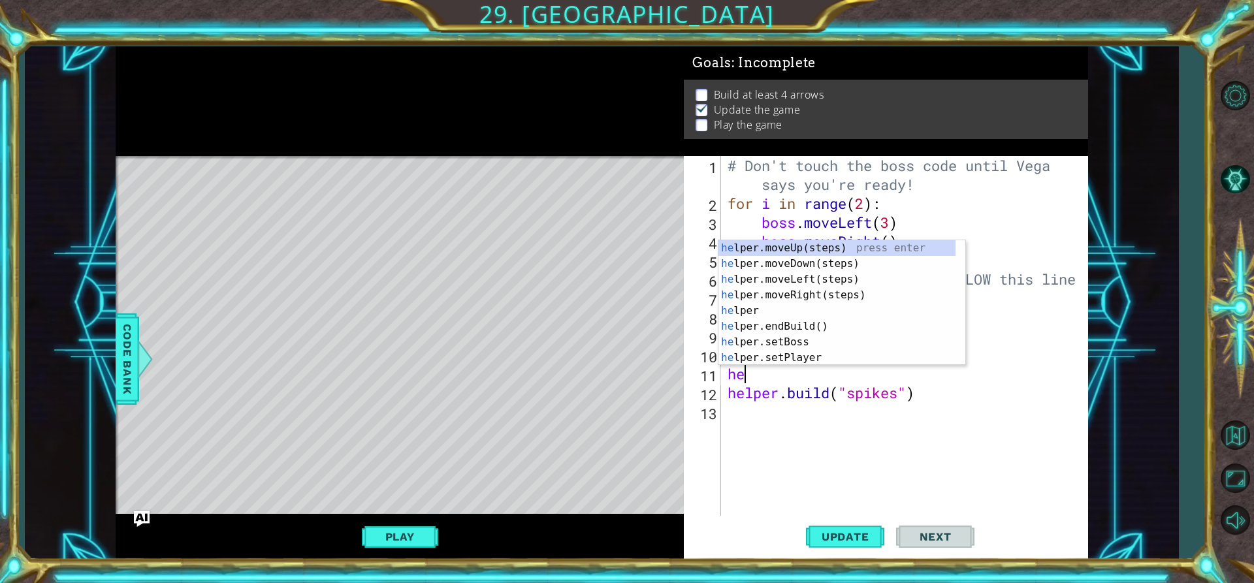
type textarea "h"
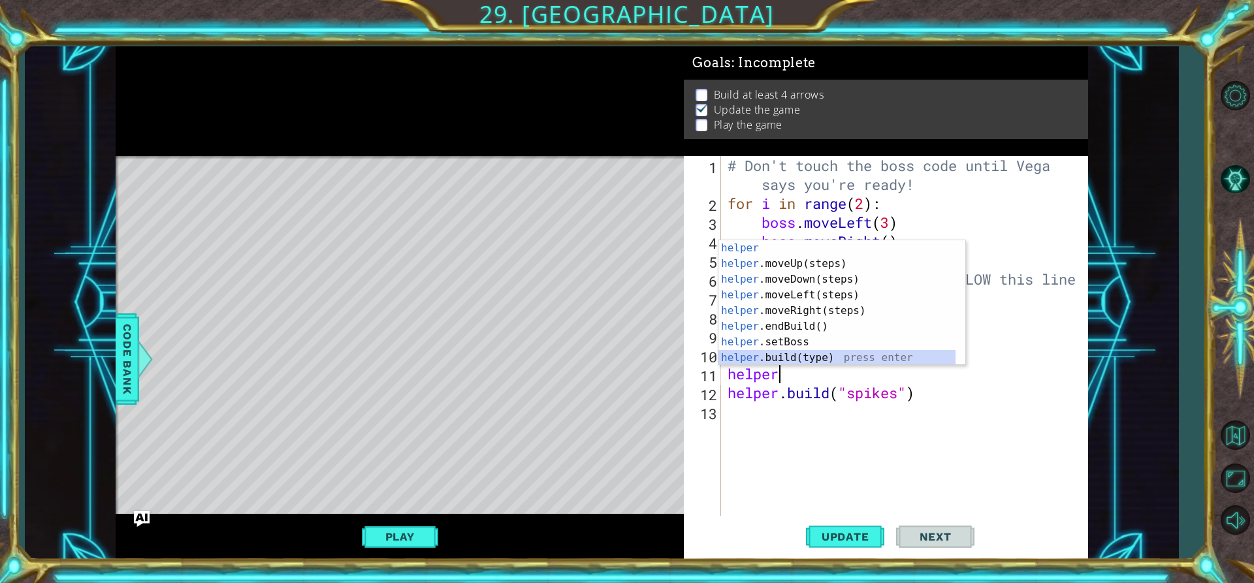
click at [804, 357] on div "helper press enter helper .moveUp(steps) press enter helper .moveDown(steps) pr…" at bounding box center [837, 318] width 237 height 157
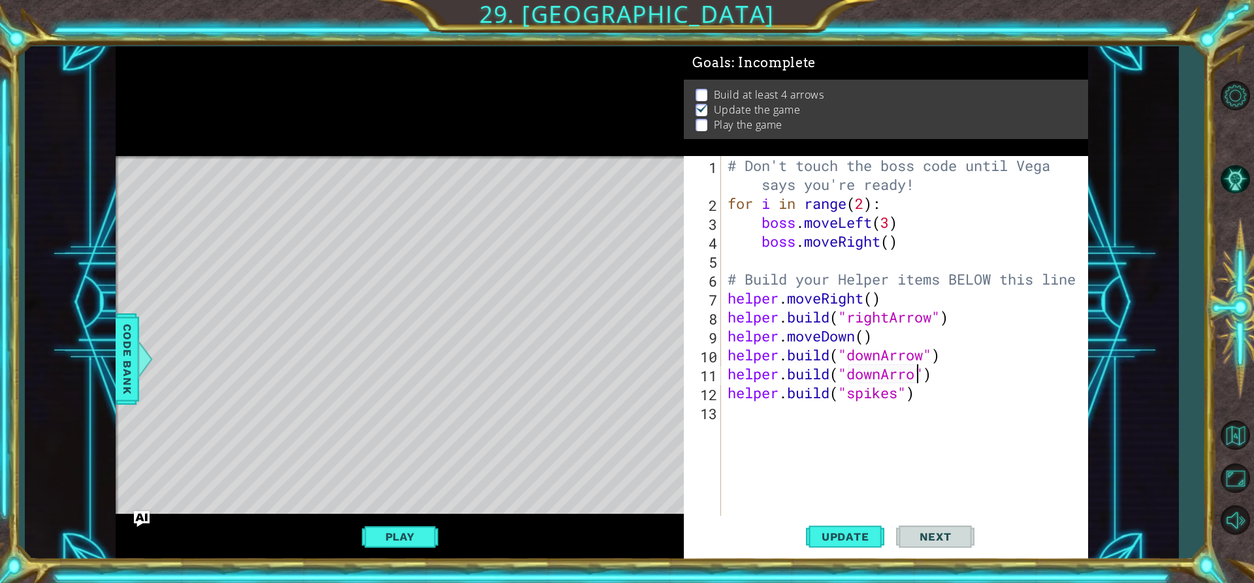
scroll to position [0, 9]
click at [872, 530] on button "Update" at bounding box center [845, 537] width 78 height 41
click at [866, 535] on span "Update" at bounding box center [846, 536] width 74 height 13
click at [841, 528] on button "Update" at bounding box center [845, 537] width 78 height 41
click at [950, 372] on div "# Don't touch the boss code until [PERSON_NAME] says you're ready! for i in ran…" at bounding box center [908, 364] width 366 height 417
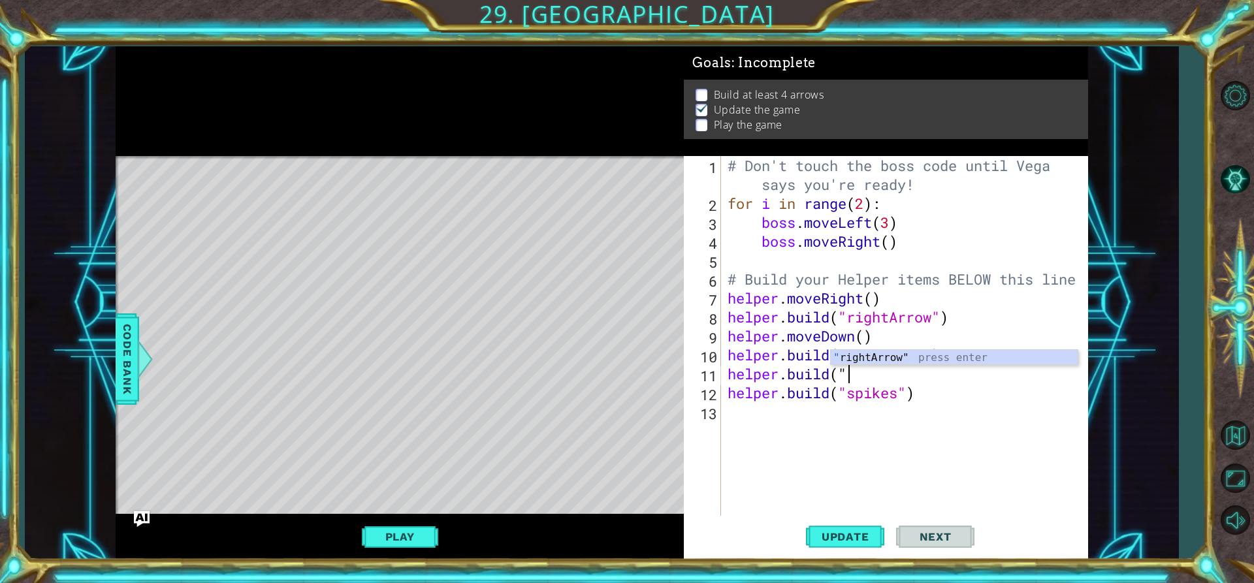
scroll to position [0, 3]
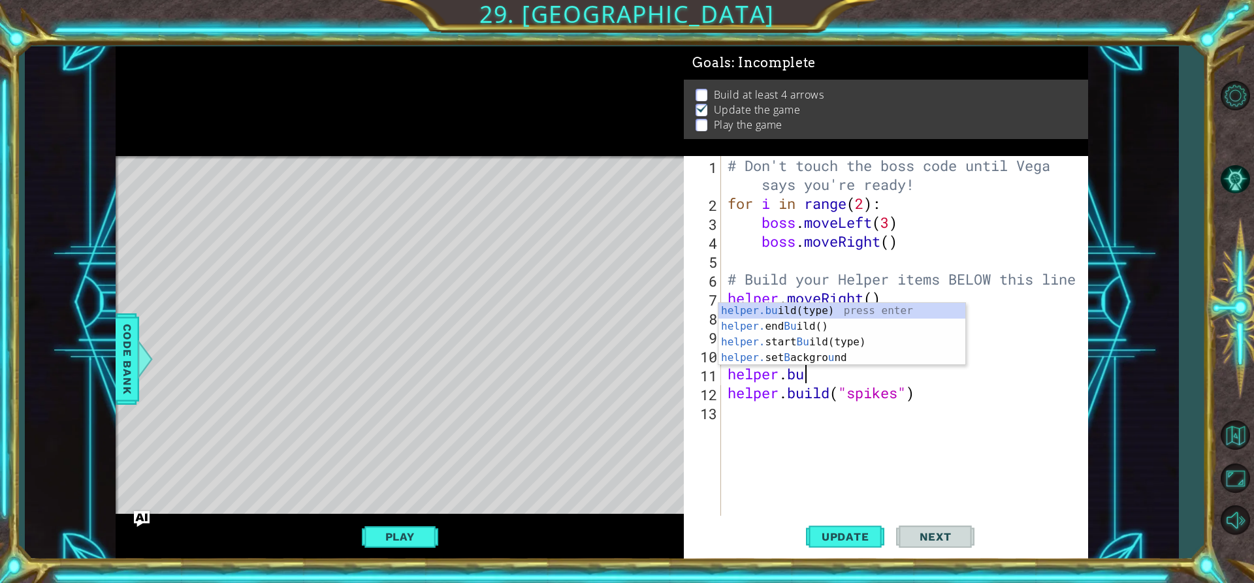
click at [932, 395] on div "# Don't touch the boss code until [PERSON_NAME] says you're ready! for i in ran…" at bounding box center [908, 364] width 366 height 417
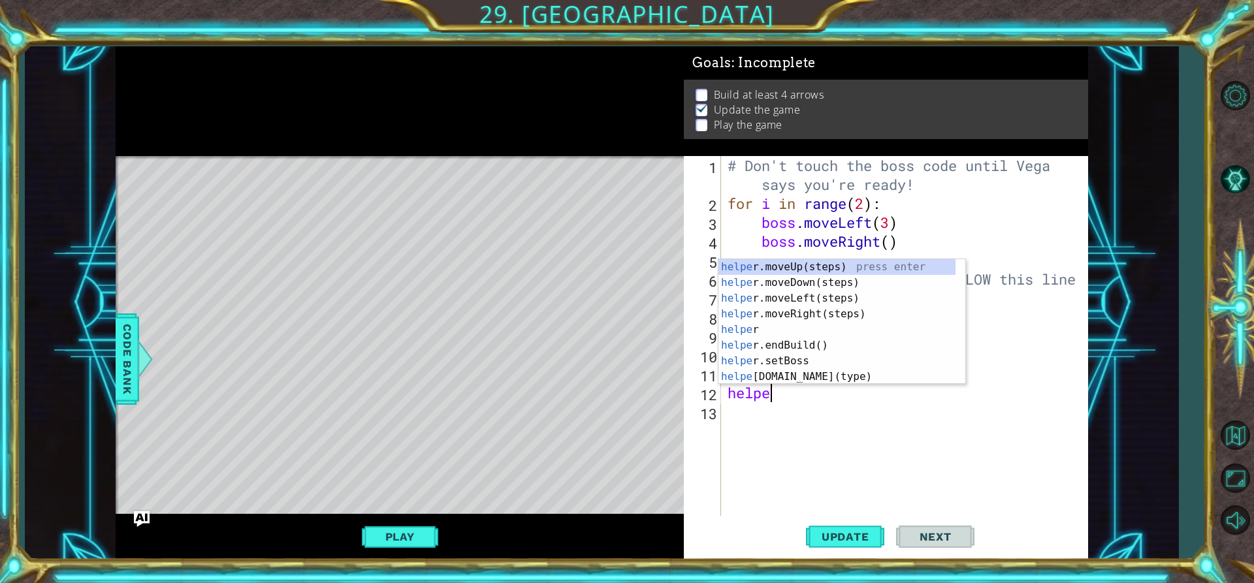
scroll to position [0, 0]
type textarea "h"
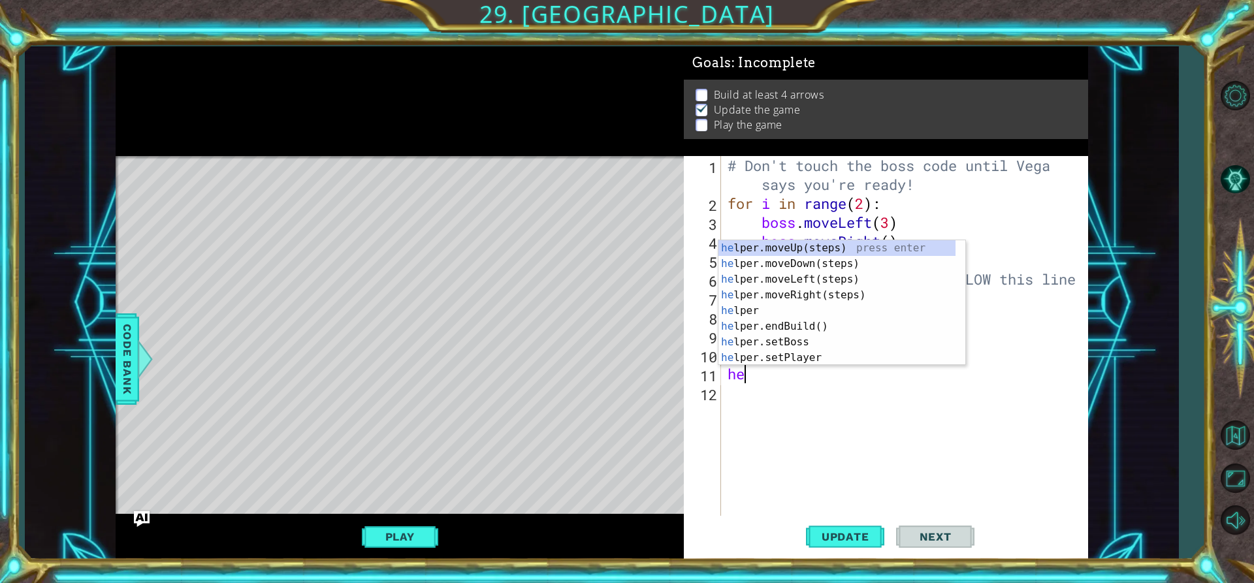
type textarea "h"
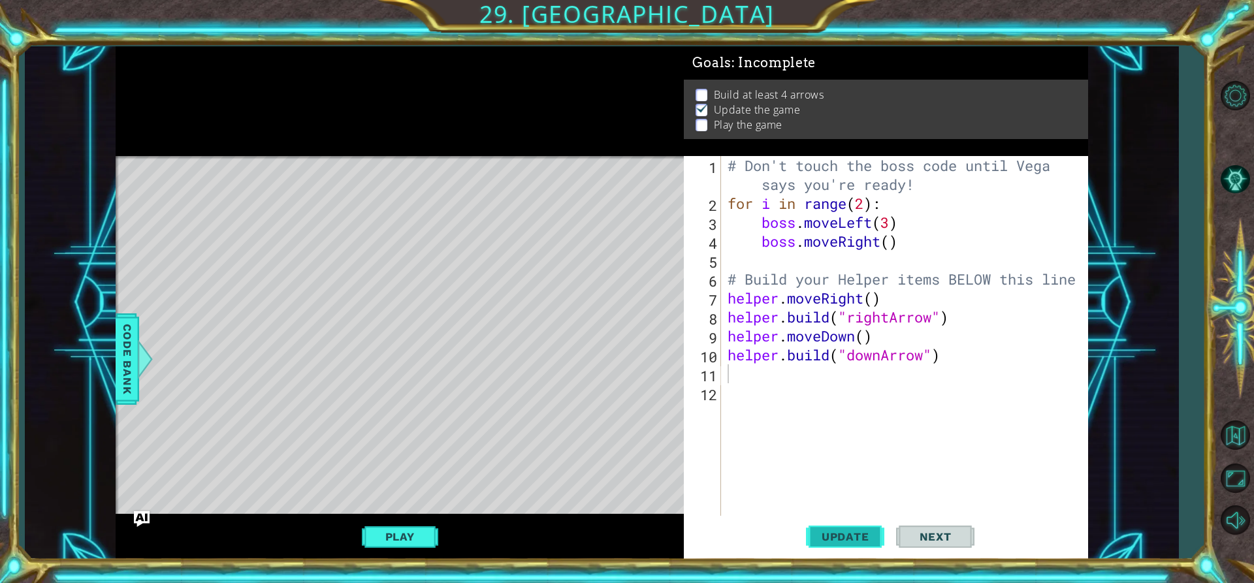
click at [870, 535] on span "Update" at bounding box center [846, 536] width 74 height 13
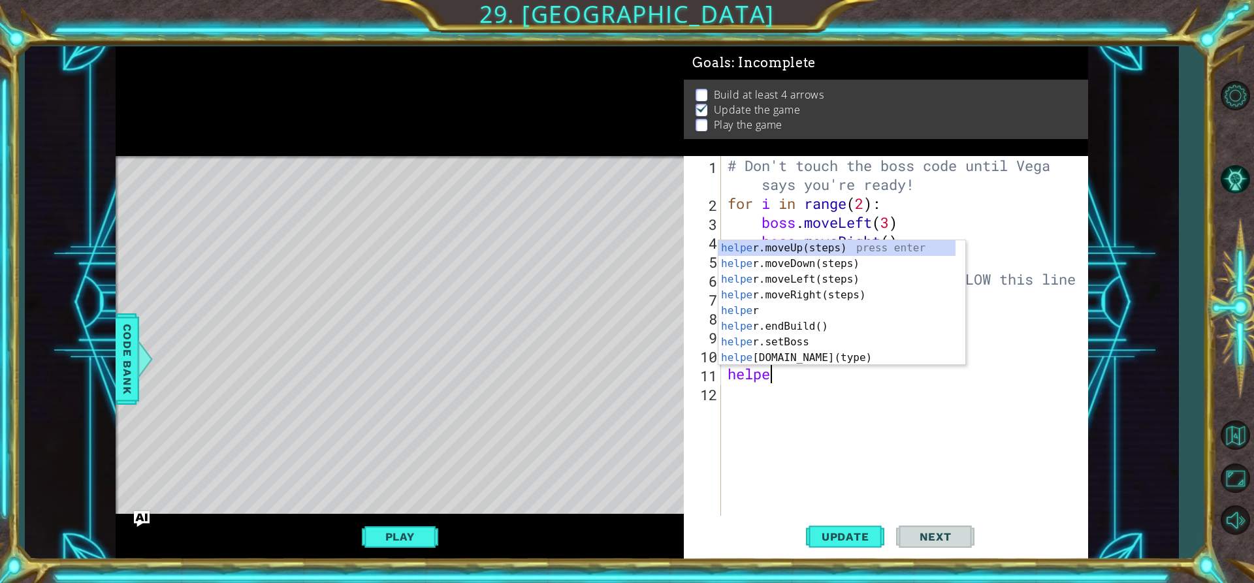
type textarea "helper"
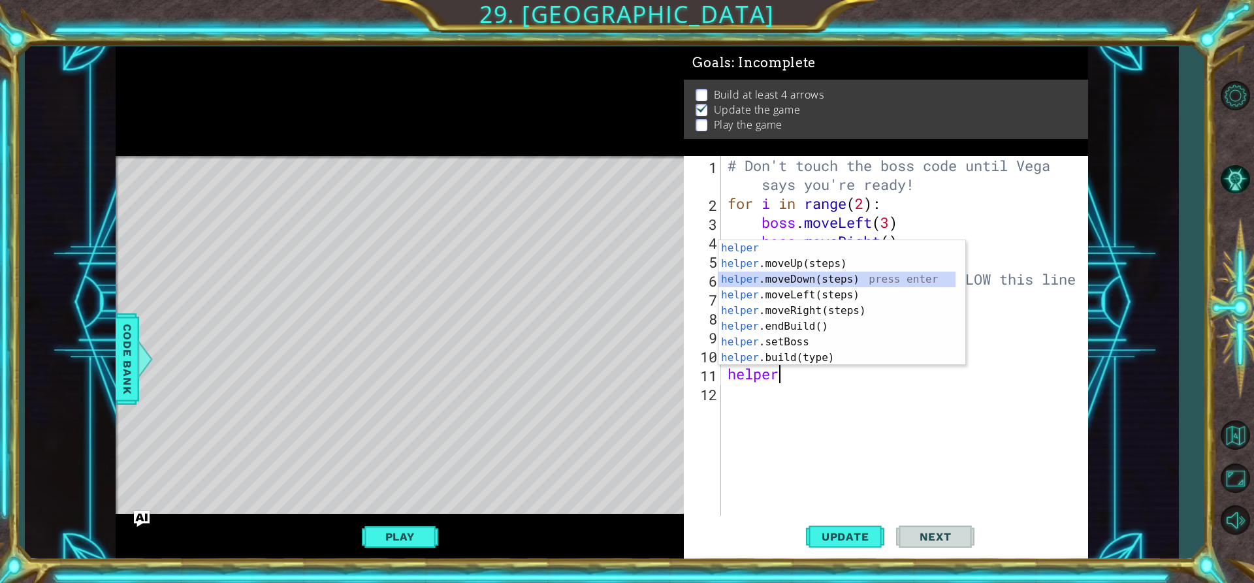
click at [823, 282] on div "helper press enter helper .moveUp(steps) press enter helper .moveDown(steps) pr…" at bounding box center [837, 318] width 237 height 157
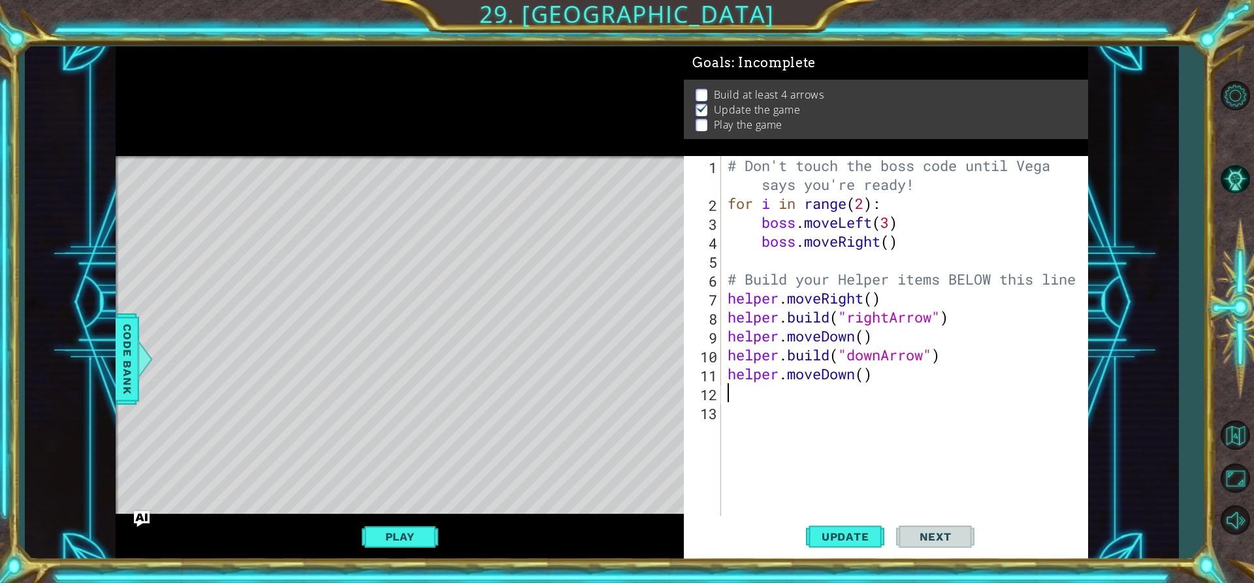
click at [874, 376] on div "# Don't touch the boss code until [PERSON_NAME] says you're ready! for i in ran…" at bounding box center [908, 364] width 366 height 417
type textarea "helper.moveDown()"
click at [752, 393] on div "# Don't touch the boss code until [PERSON_NAME] says you're ready! for i in ran…" at bounding box center [908, 364] width 366 height 417
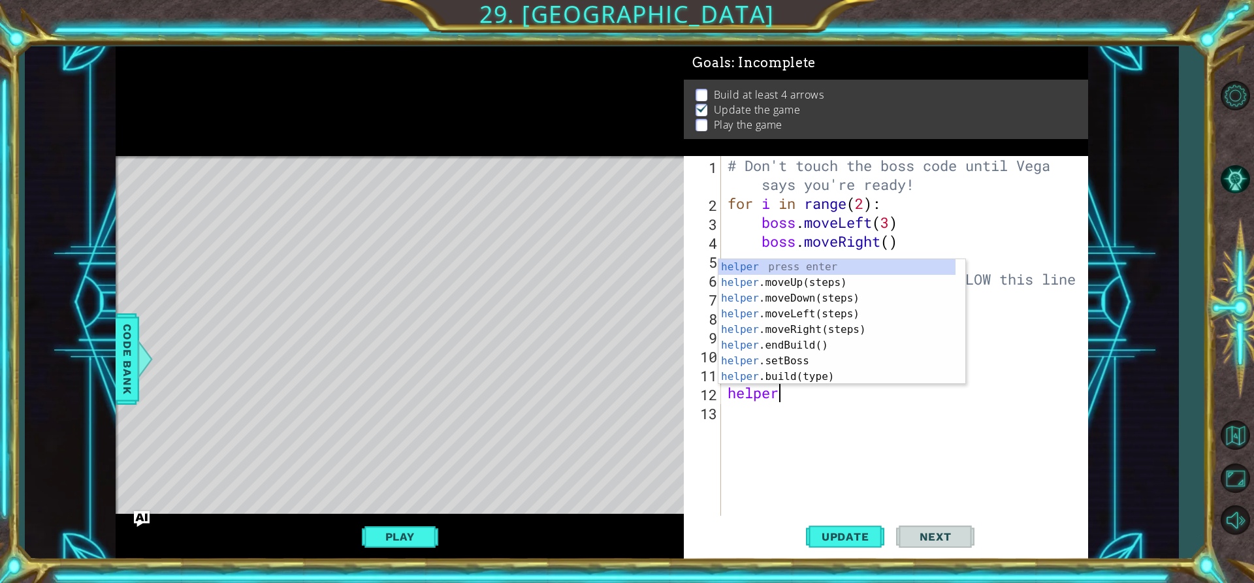
scroll to position [0, 2]
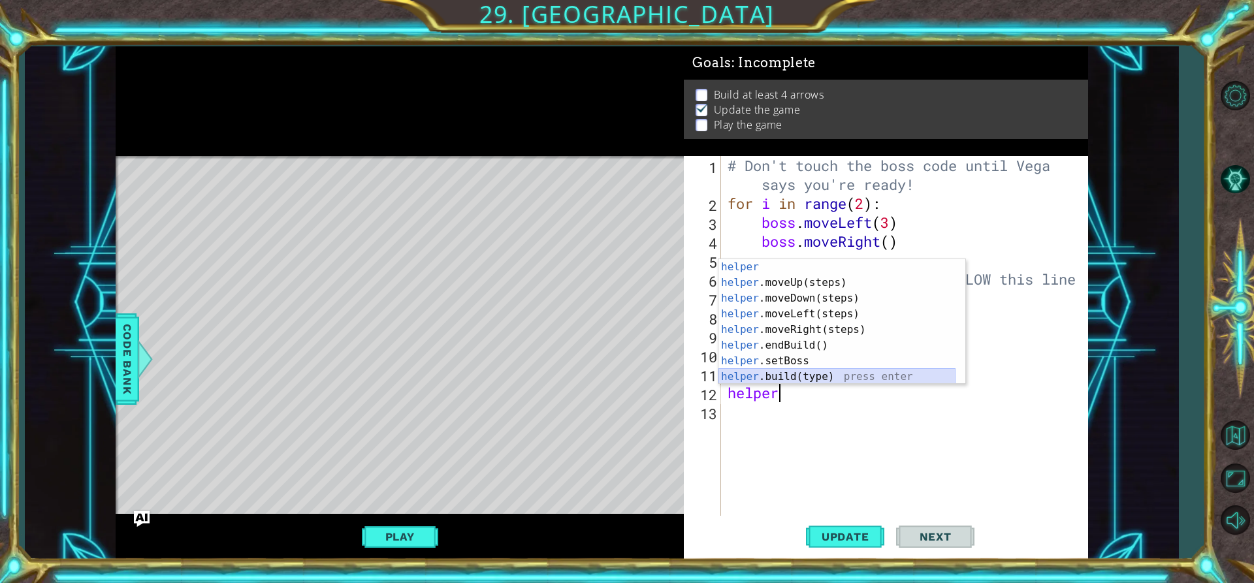
click at [768, 378] on div "helper press enter helper .moveUp(steps) press enter helper .moveDown(steps) pr…" at bounding box center [837, 337] width 237 height 157
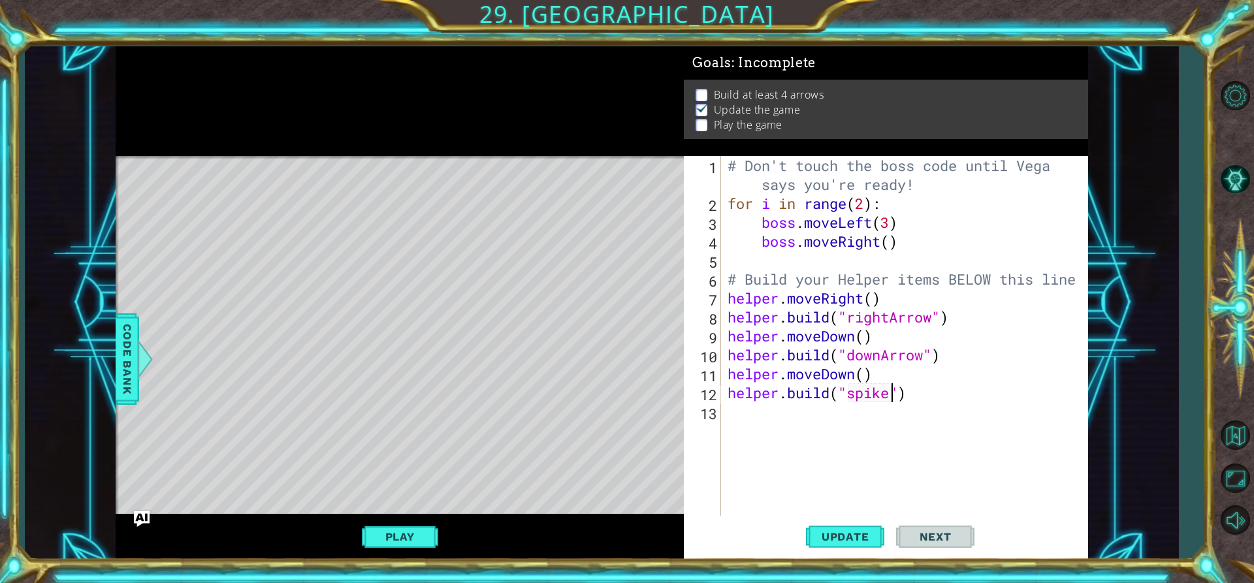
scroll to position [0, 8]
type textarea "[DOMAIN_NAME]("spikes")"
click at [843, 532] on span "Update" at bounding box center [846, 536] width 74 height 13
click at [745, 419] on div "# Don't touch the boss code until [PERSON_NAME] says you're ready! for i in ran…" at bounding box center [908, 364] width 366 height 417
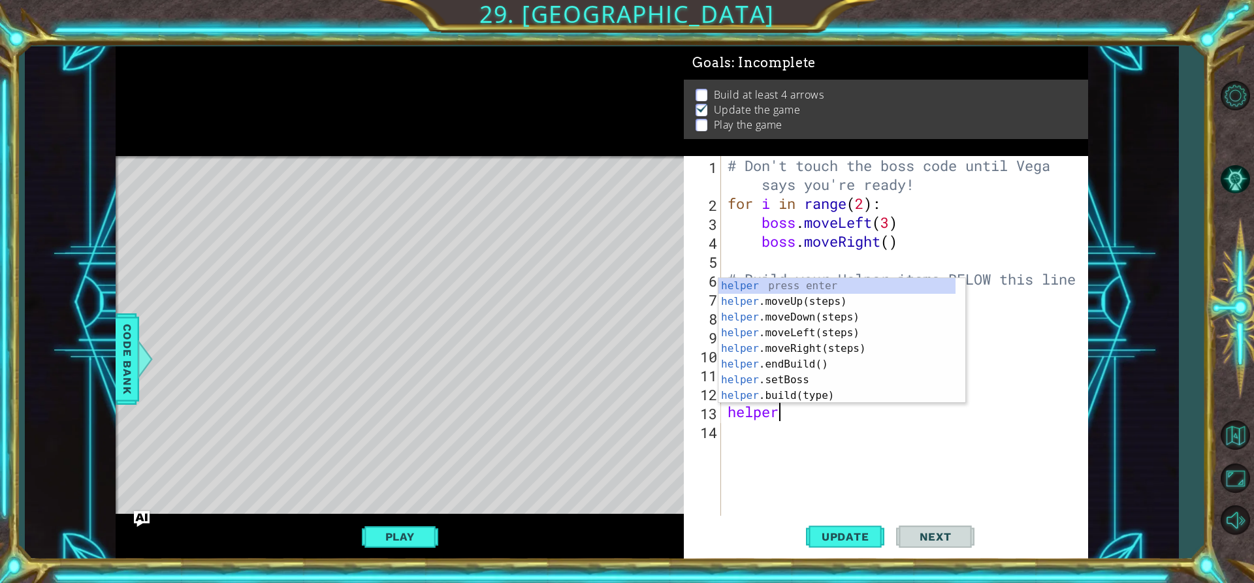
scroll to position [0, 2]
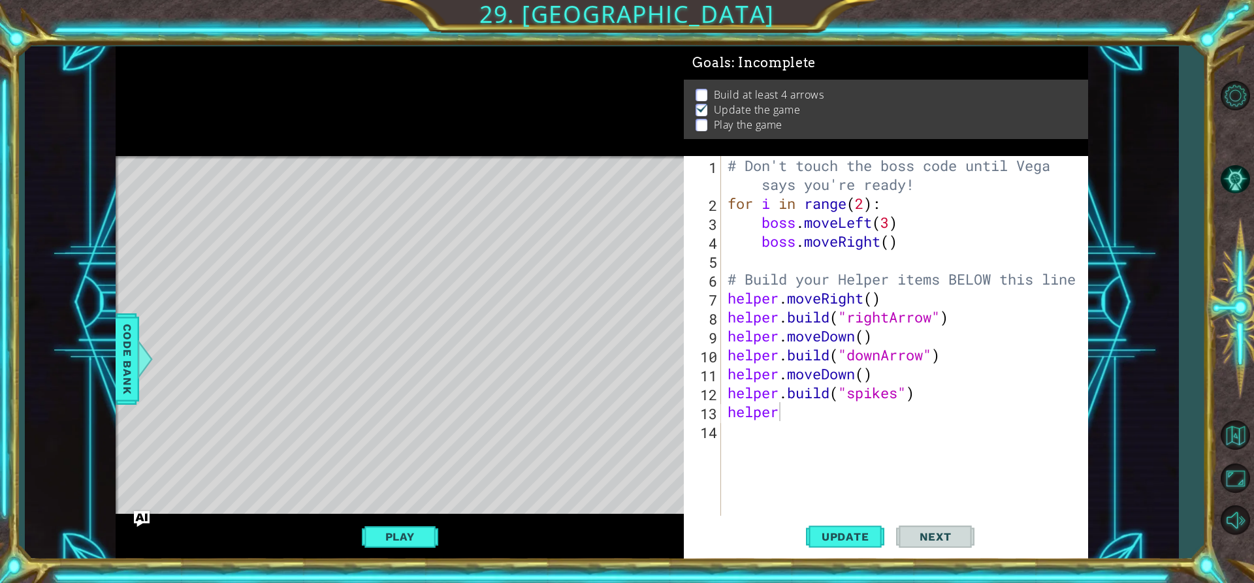
click at [1165, 316] on div "1 ההההההההההההההההההההההההההההההההההההההההההההההההההההההההההההההההההההההההההההה…" at bounding box center [602, 302] width 1154 height 513
click at [1244, 466] on button "Maximize Browser" at bounding box center [1235, 479] width 38 height 38
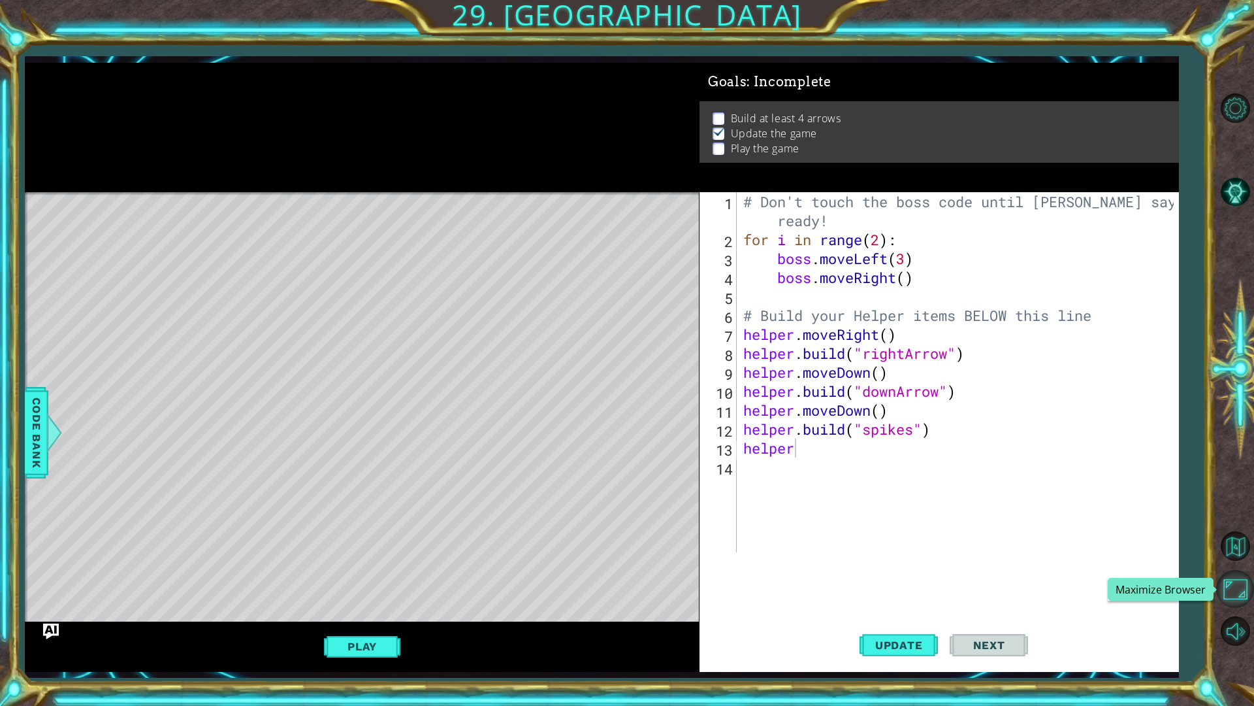
click at [1233, 583] on button "Maximize Browser" at bounding box center [1235, 589] width 38 height 38
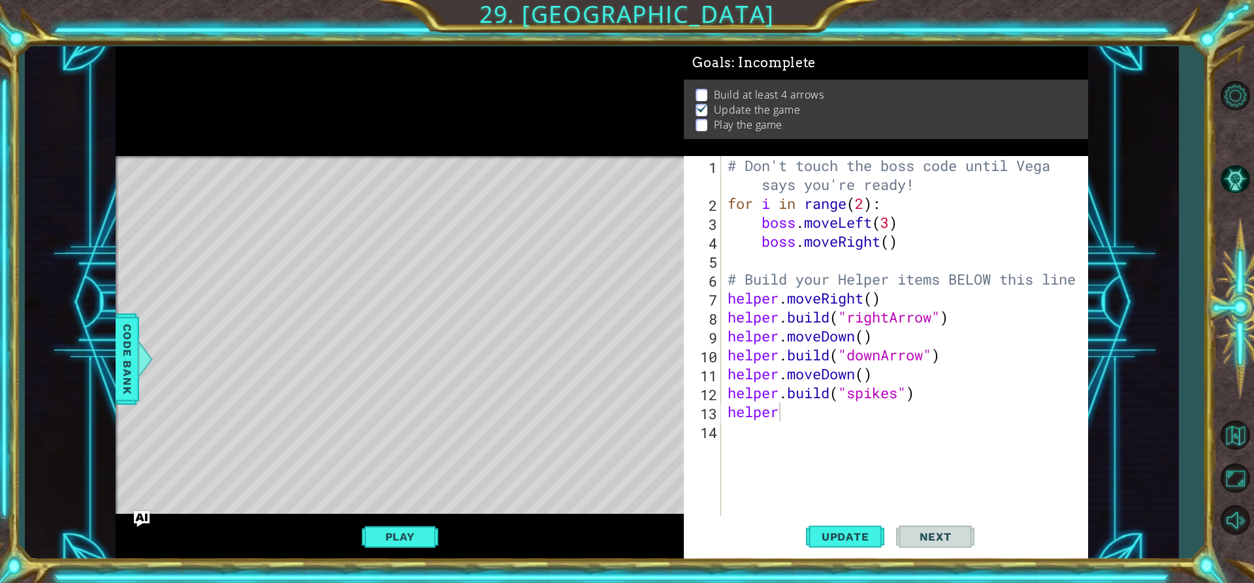
click at [902, 389] on div "# Don't touch the boss code until [PERSON_NAME] says you're ready! for i in ran…" at bounding box center [908, 364] width 366 height 417
click at [850, 534] on span "Update" at bounding box center [846, 536] width 74 height 13
click at [397, 537] on button "Play" at bounding box center [400, 537] width 76 height 25
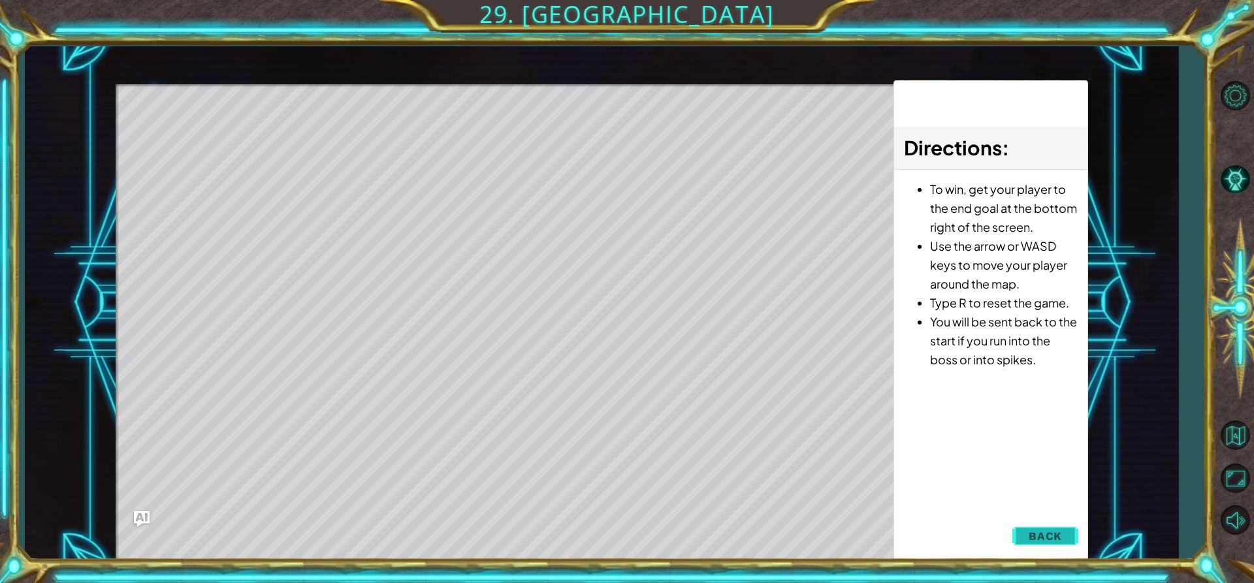
click at [1054, 536] on span "Back" at bounding box center [1045, 536] width 33 height 13
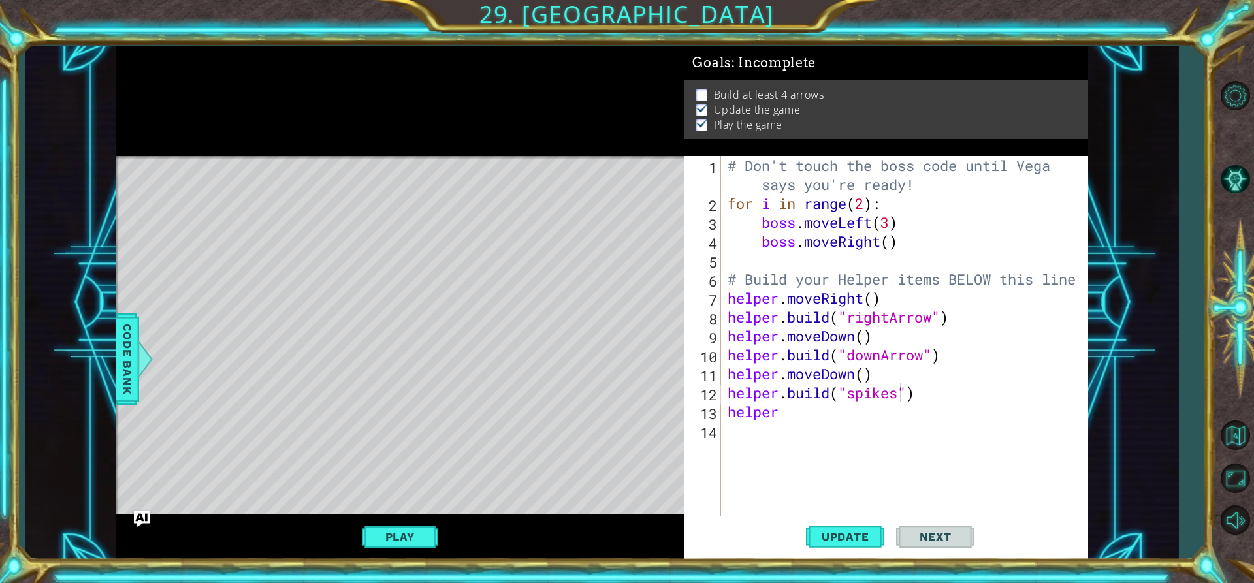
scroll to position [0, 2]
click at [790, 402] on div "# Don't touch the boss code until [PERSON_NAME] says you're ready! for i in ran…" at bounding box center [908, 364] width 366 height 417
type textarea "helper."
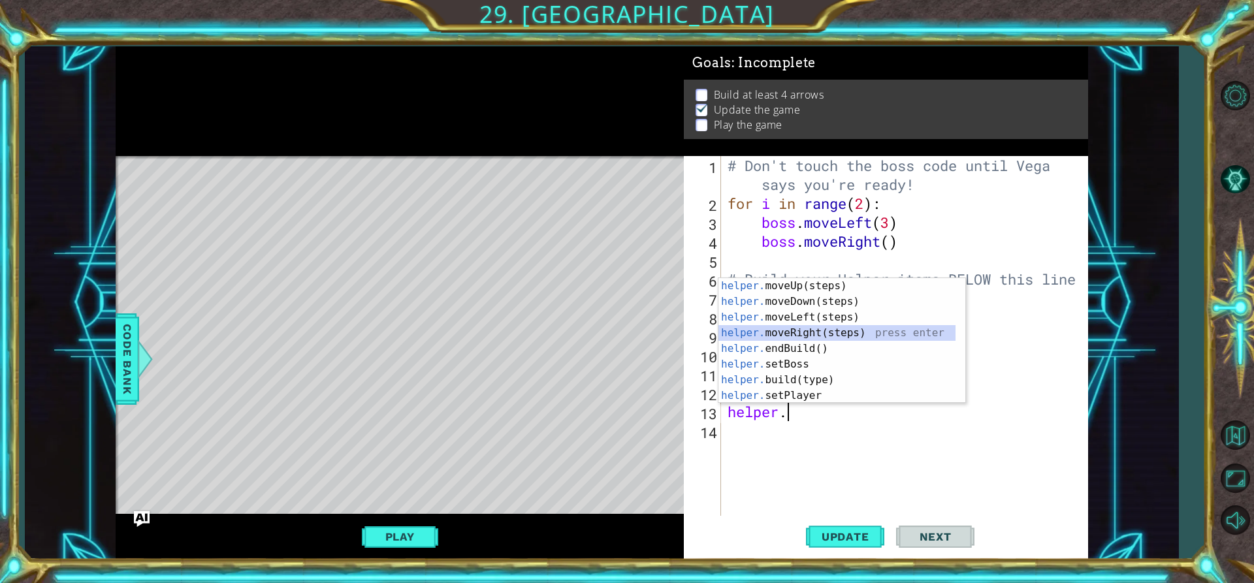
click at [835, 331] on div "helper. moveUp(steps) press enter helper. moveDown(steps) press enter helper. m…" at bounding box center [842, 356] width 247 height 157
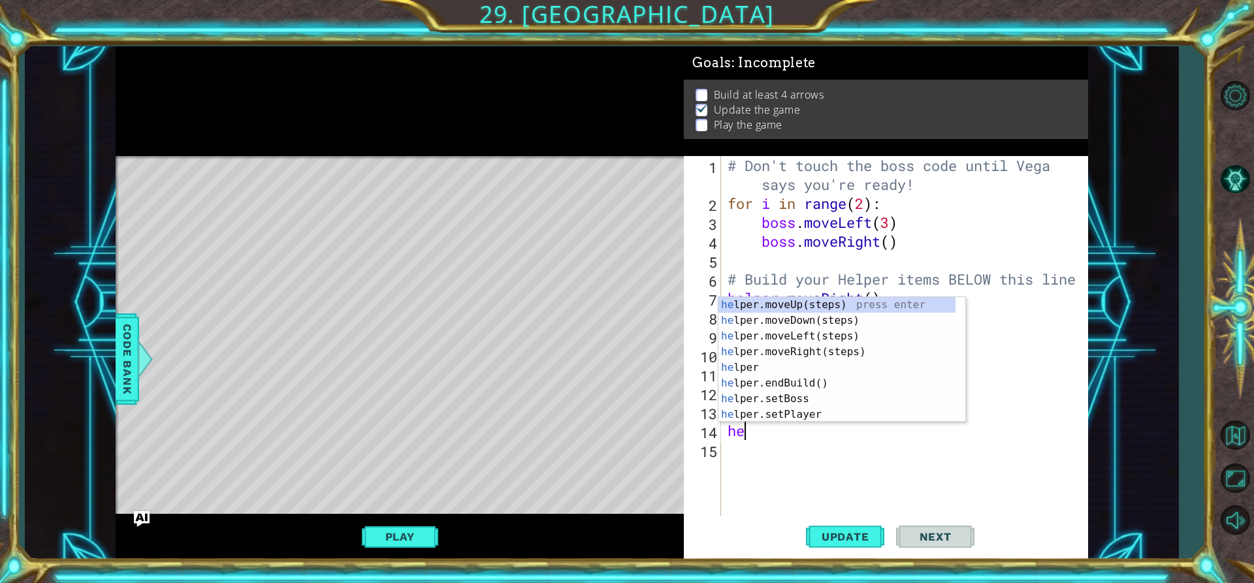
scroll to position [0, 1]
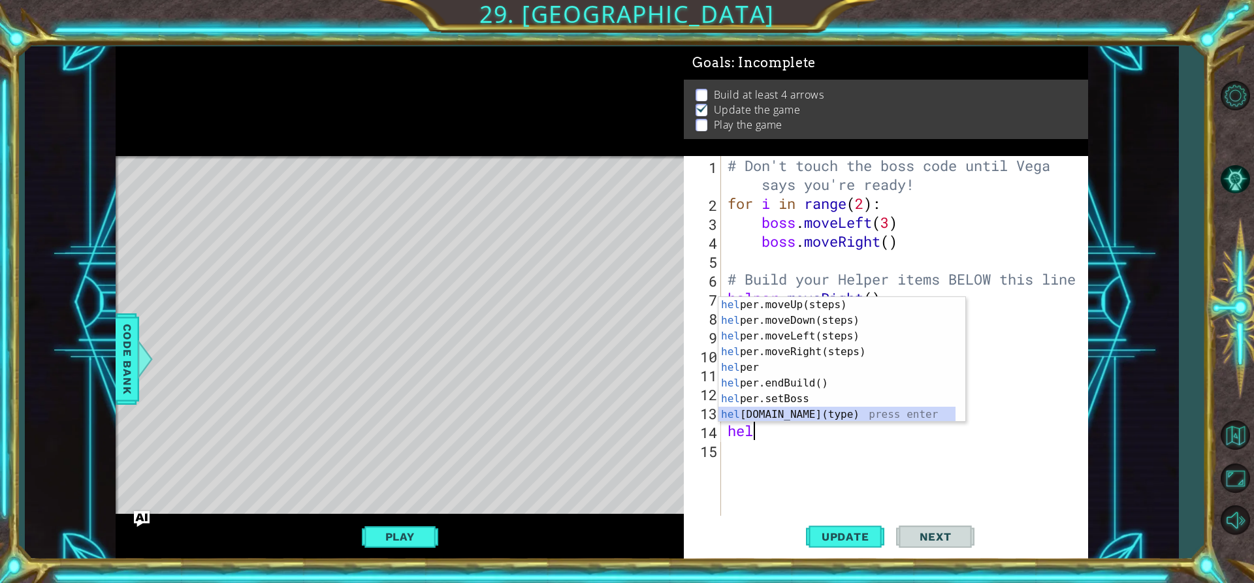
click at [811, 410] on div "hel per.moveUp(steps) press enter hel per.moveDown(steps) press enter hel per.m…" at bounding box center [837, 375] width 237 height 157
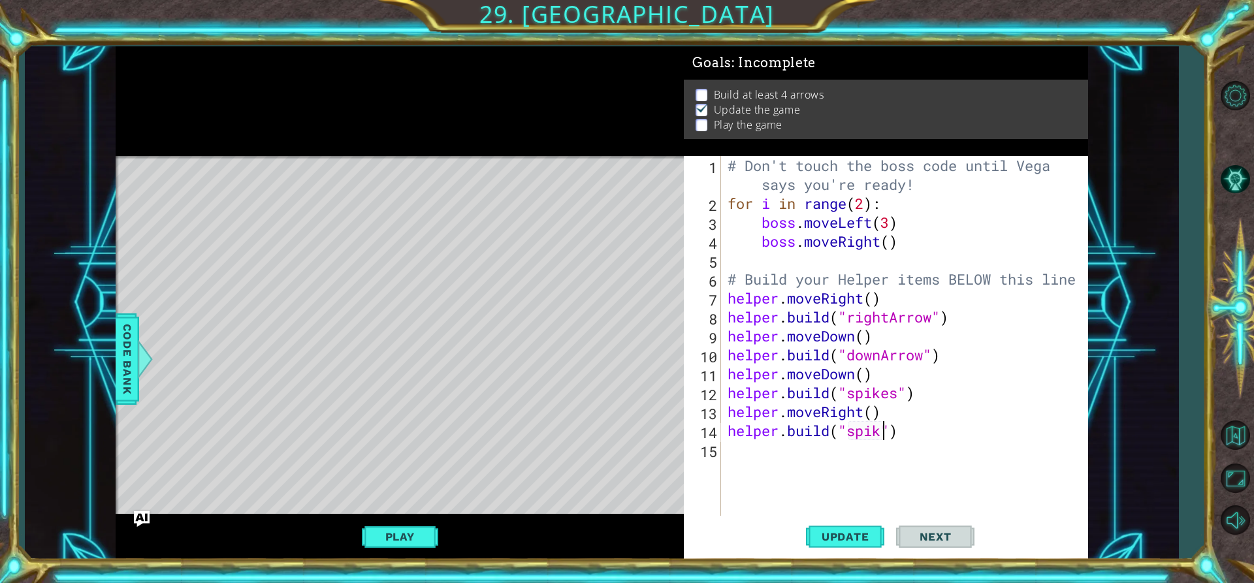
scroll to position [0, 8]
type textarea "[DOMAIN_NAME]("spikes")"
click at [751, 454] on div "# Don't touch the boss code until [PERSON_NAME] says you're ready! for i in ran…" at bounding box center [908, 364] width 366 height 417
type textarea "j"
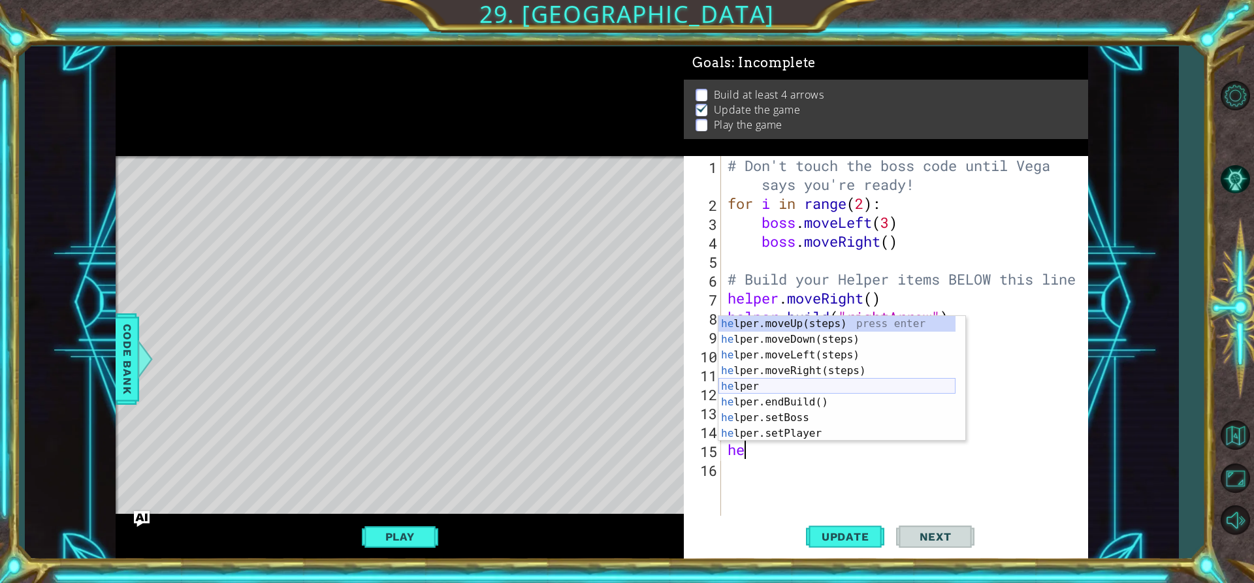
click at [811, 381] on div "he lper.moveUp(steps) press enter he lper.moveDown(steps) press enter he lper.m…" at bounding box center [837, 394] width 237 height 157
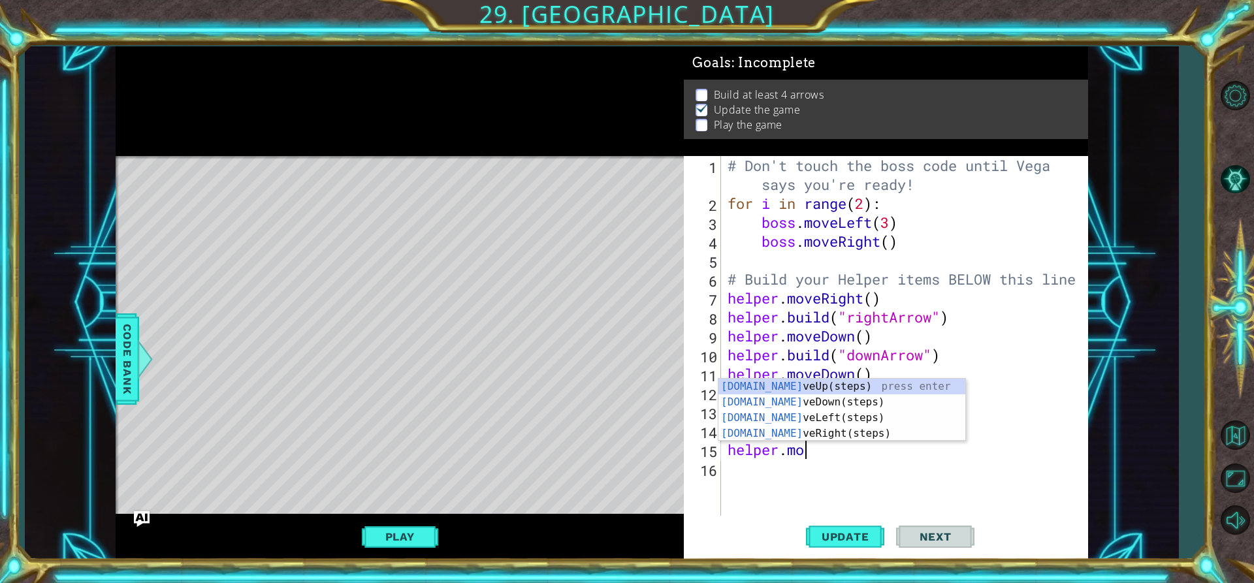
type textarea "helper.mov"
click at [860, 389] on div "helper.mov eUp(steps) press enter helper.mov eDown(steps) press enter helper.mo…" at bounding box center [842, 426] width 247 height 94
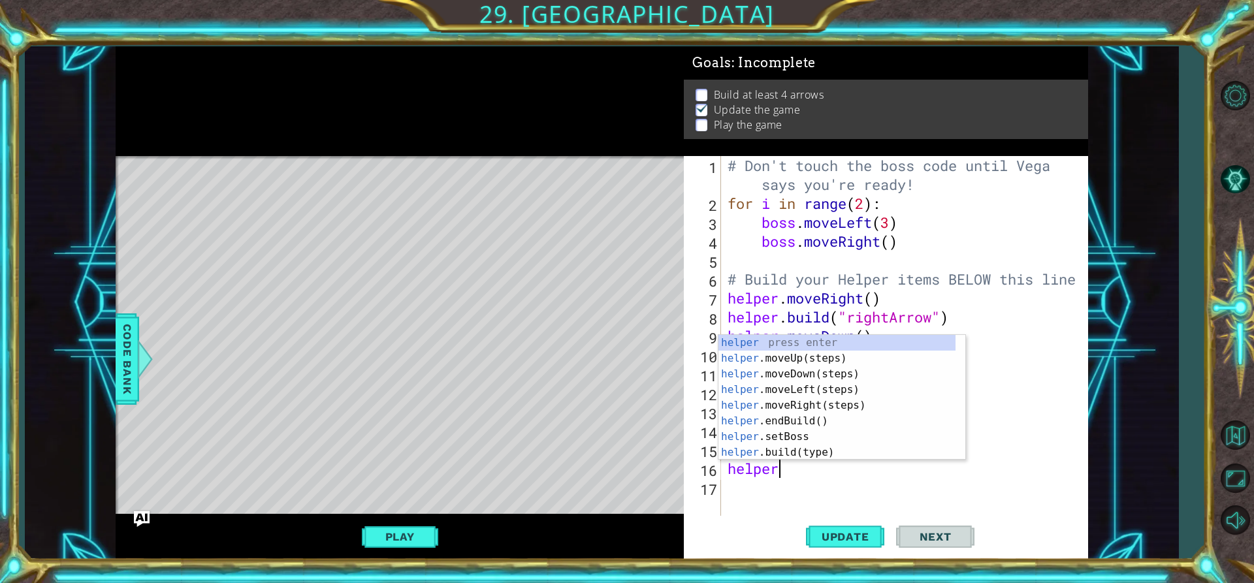
scroll to position [0, 2]
click at [800, 453] on div "helper press enter helper .moveUp(steps) press enter helper .moveDown(steps) pr…" at bounding box center [837, 413] width 237 height 157
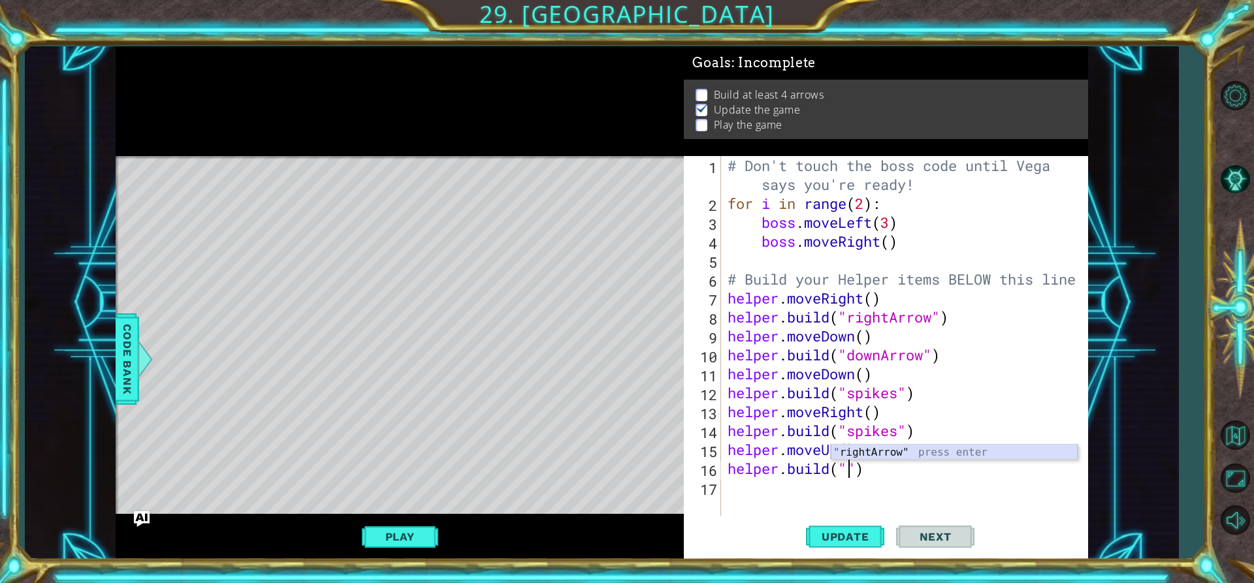
click at [856, 452] on div "" rightArrow" press enter" at bounding box center [954, 468] width 247 height 47
click at [894, 470] on div "# Don't touch the boss code until [PERSON_NAME] says you're ready! for i in ran…" at bounding box center [908, 364] width 366 height 417
type textarea "[DOMAIN_NAME]("downArrow")"
drag, startPoint x: 858, startPoint y: 539, endPoint x: 843, endPoint y: 545, distance: 16.4
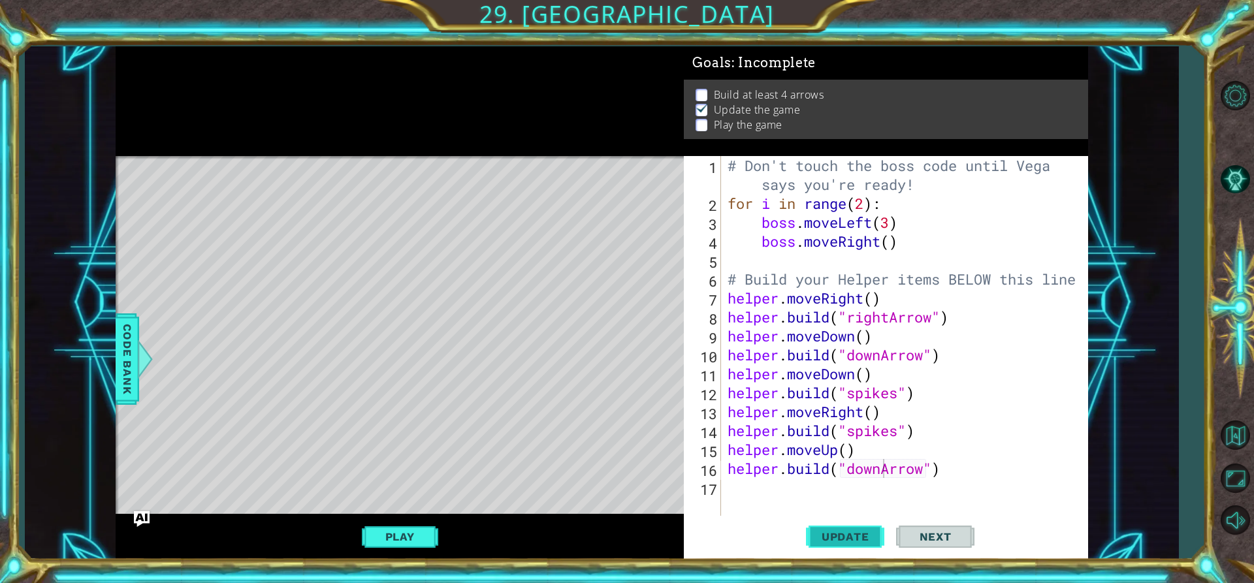
click at [857, 539] on span "Update" at bounding box center [846, 536] width 74 height 13
click at [400, 539] on button "Play" at bounding box center [400, 537] width 76 height 25
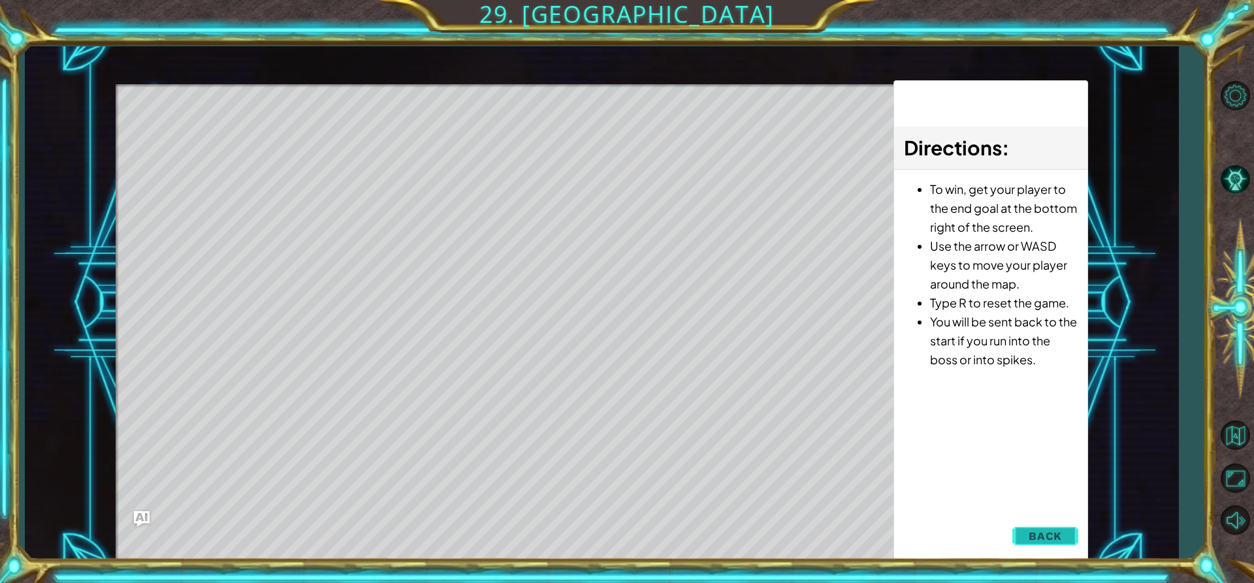
click at [1031, 528] on button "Back" at bounding box center [1046, 536] width 66 height 26
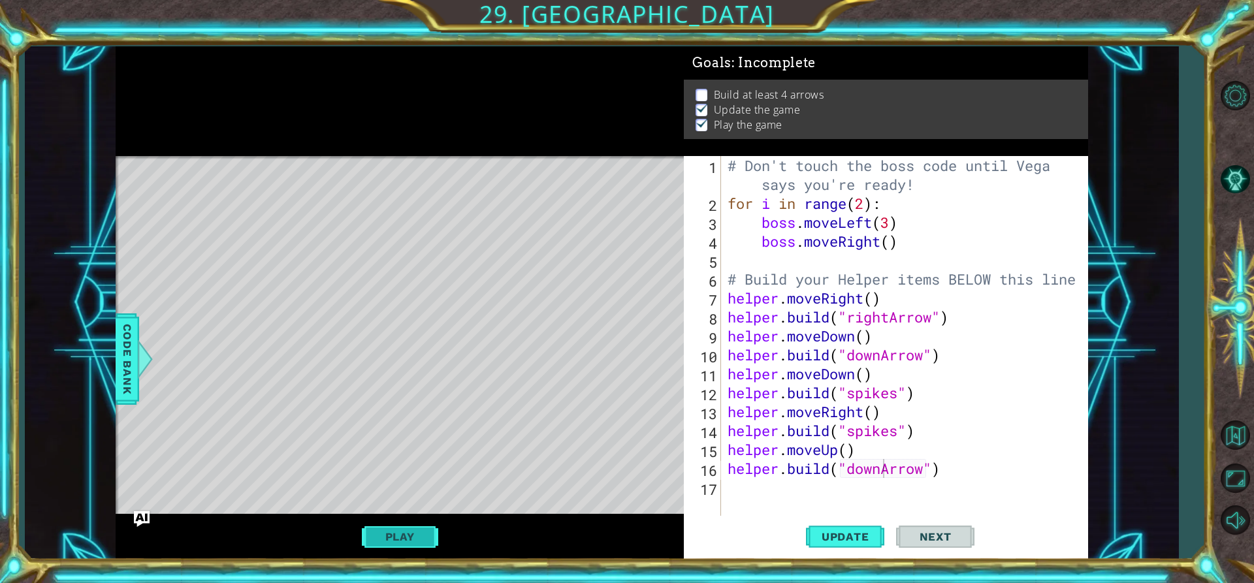
click at [417, 545] on button "Play" at bounding box center [400, 537] width 76 height 25
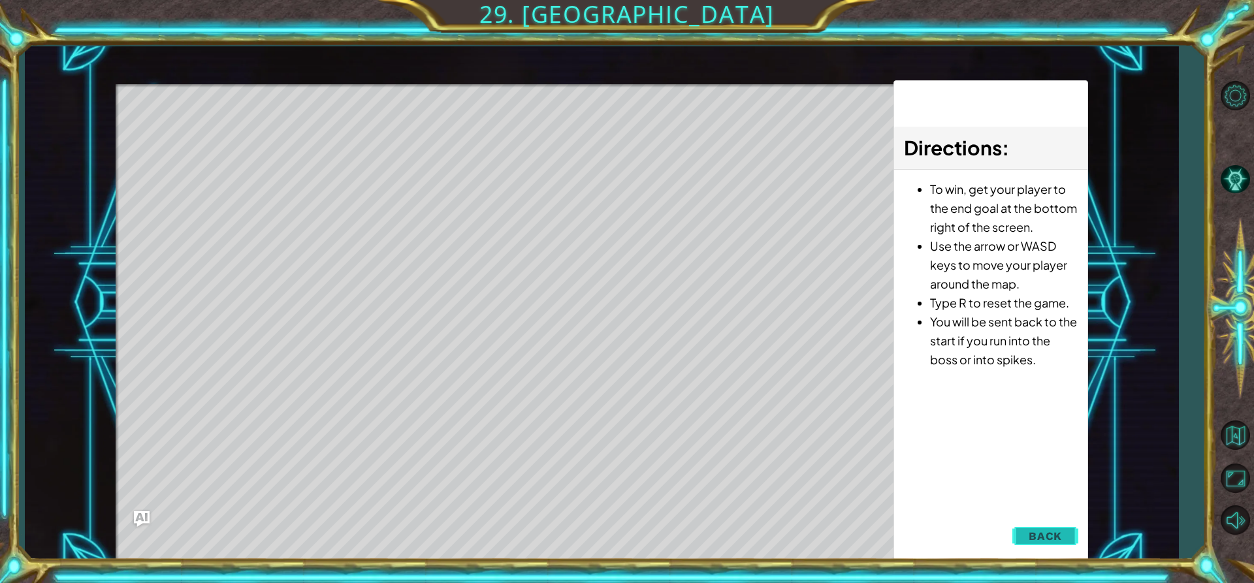
click at [1073, 530] on button "Back" at bounding box center [1046, 536] width 66 height 26
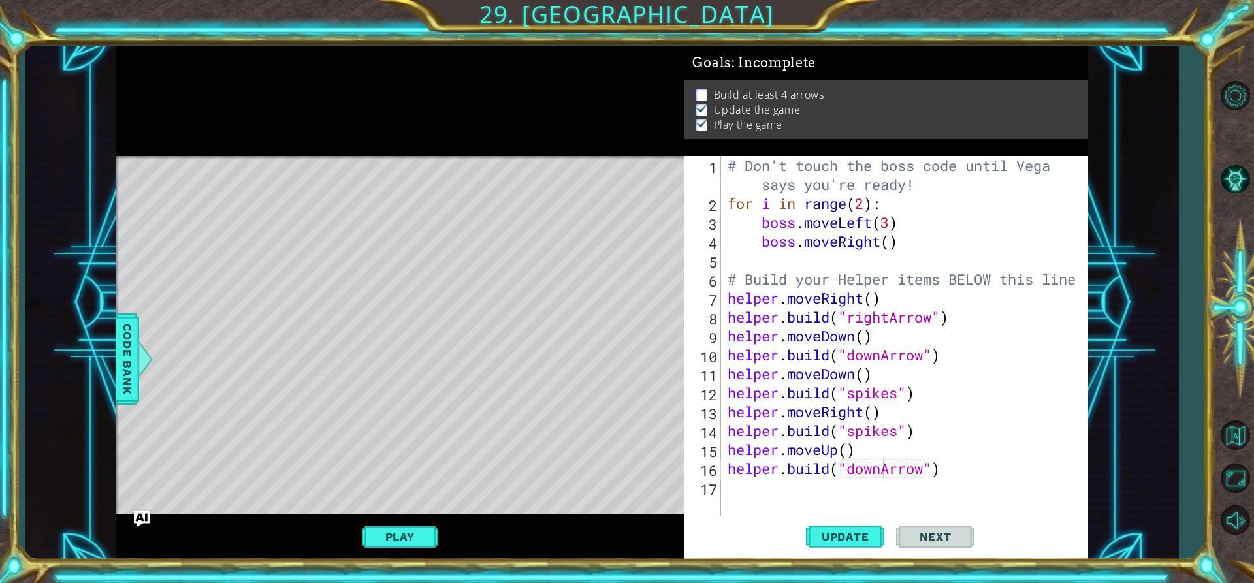
scroll to position [0, 0]
click at [762, 481] on div "# Don't touch the boss code until [PERSON_NAME] says you're ready! for i in ran…" at bounding box center [908, 364] width 366 height 417
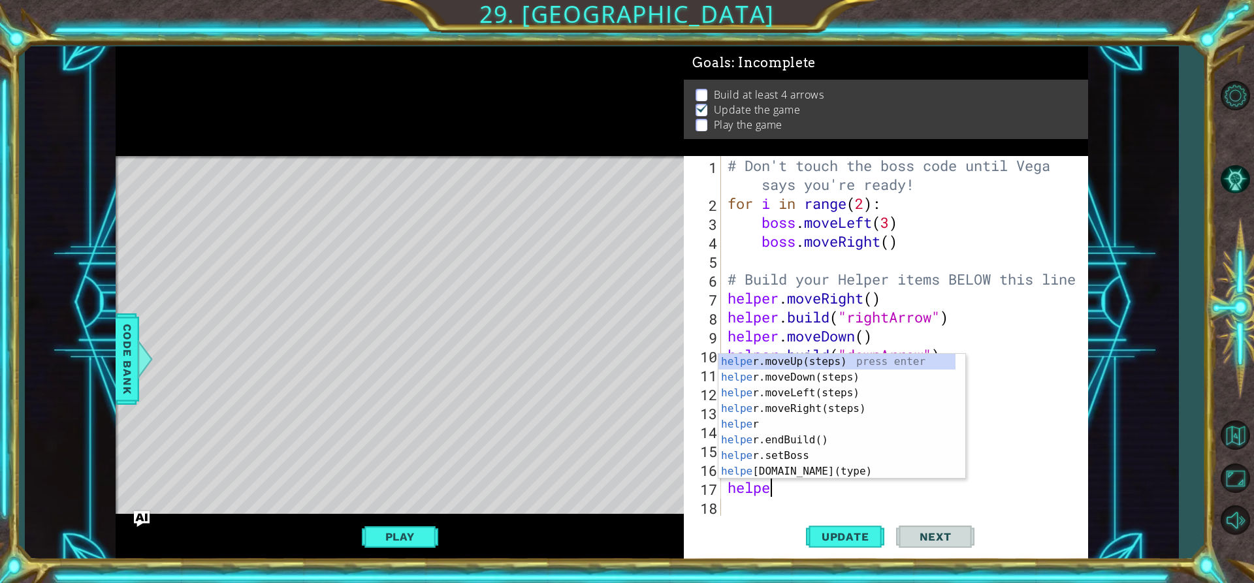
type textarea "helper"
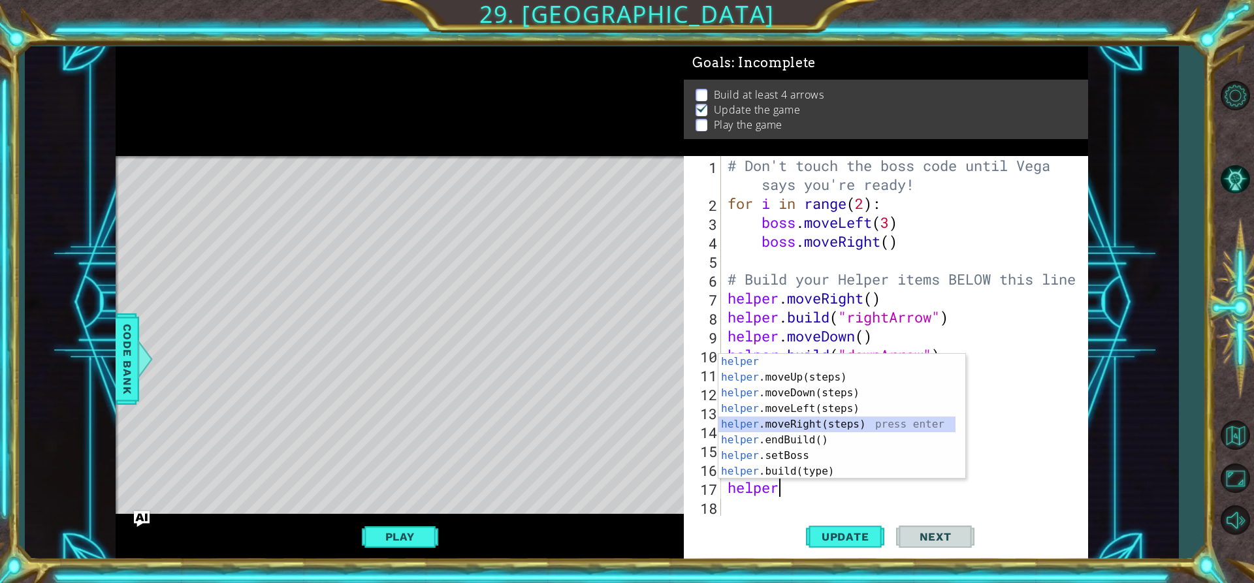
click at [770, 419] on div "helper press enter helper .moveUp(steps) press enter helper .moveDown(steps) pr…" at bounding box center [837, 432] width 237 height 157
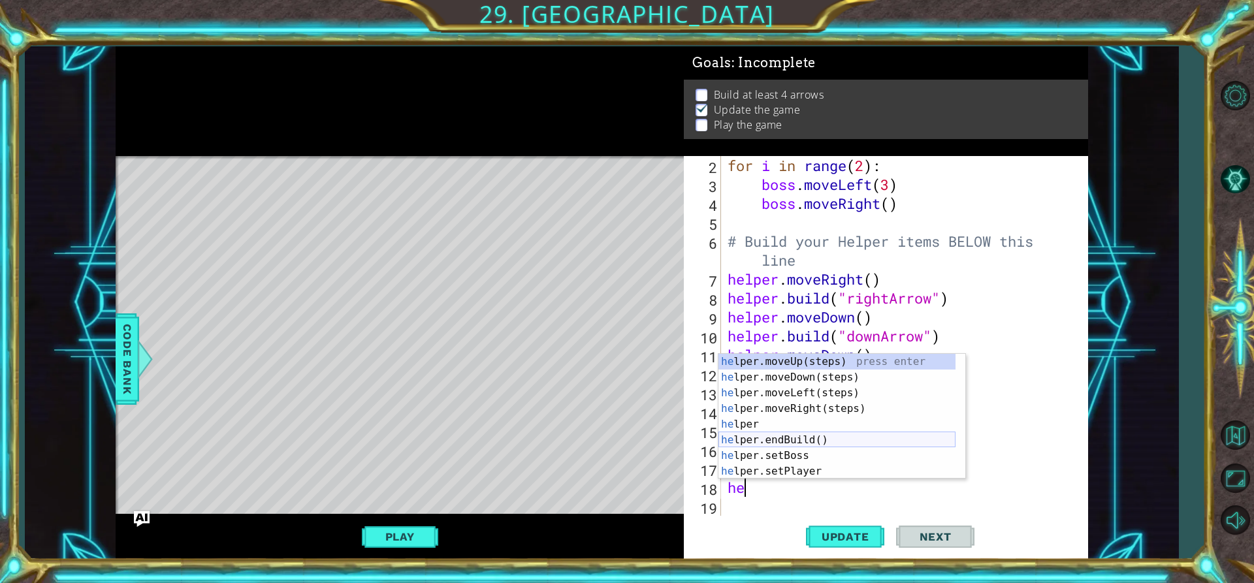
scroll to position [0, 1]
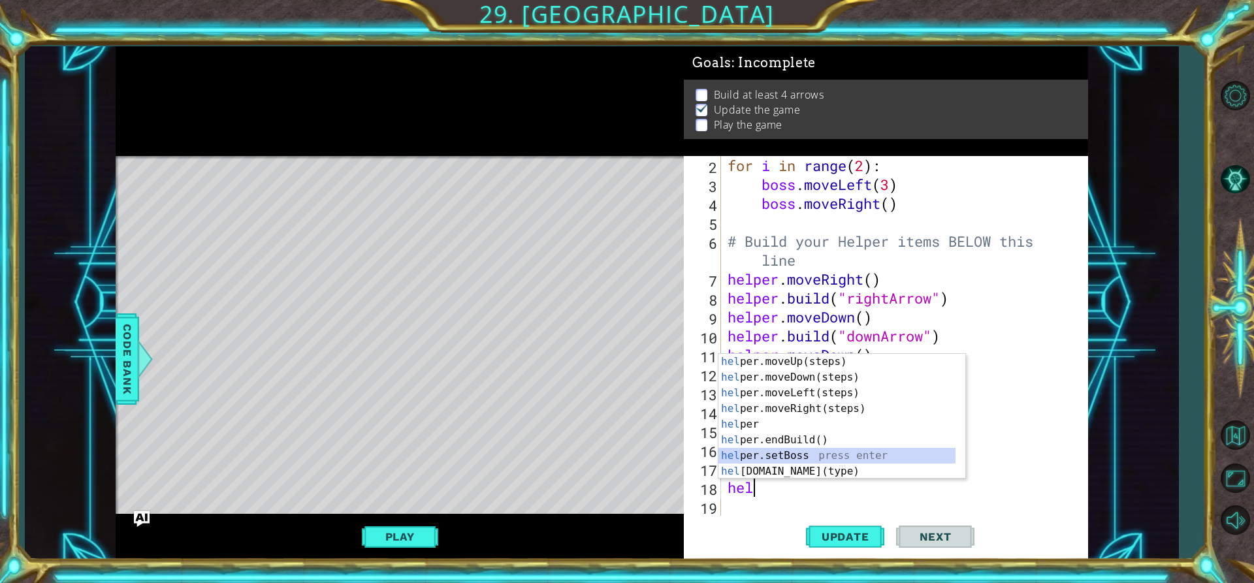
click at [904, 463] on div "hel per.moveUp(steps) press enter hel per.moveDown(steps) press enter hel per.m…" at bounding box center [837, 432] width 237 height 157
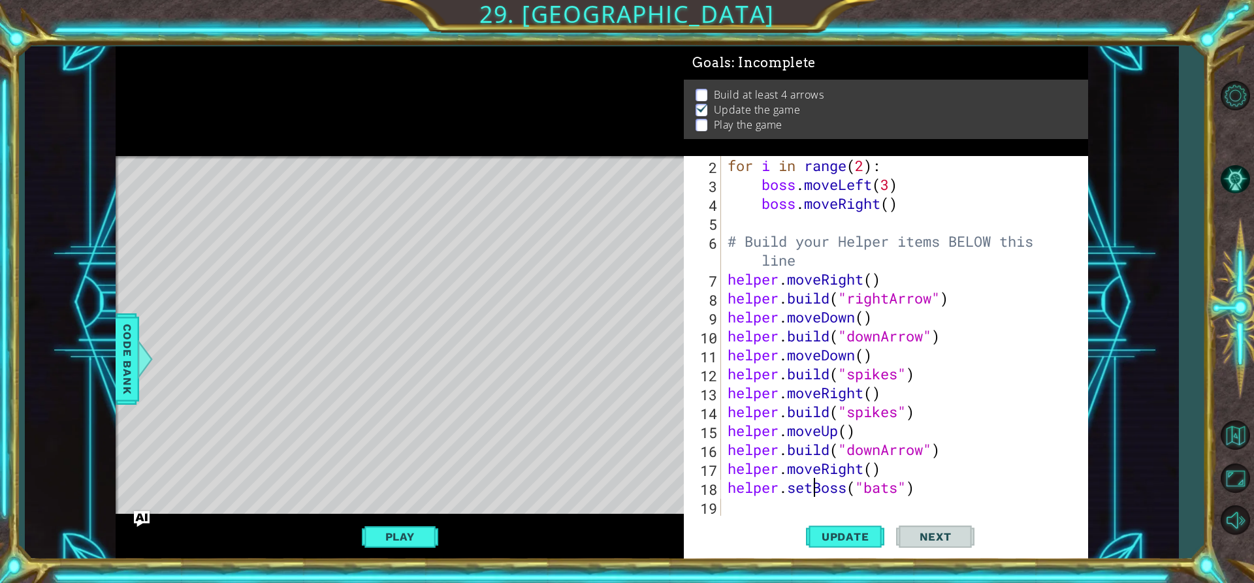
click at [811, 488] on div "for i in range ( 2 ) : boss . moveLeft ( 3 ) boss . moveRight ( ) # Build your …" at bounding box center [903, 355] width 356 height 398
click at [900, 487] on div "for i in range ( 2 ) : boss . moveLeft ( 3 ) boss . moveRight ( ) # Build your …" at bounding box center [903, 355] width 356 height 398
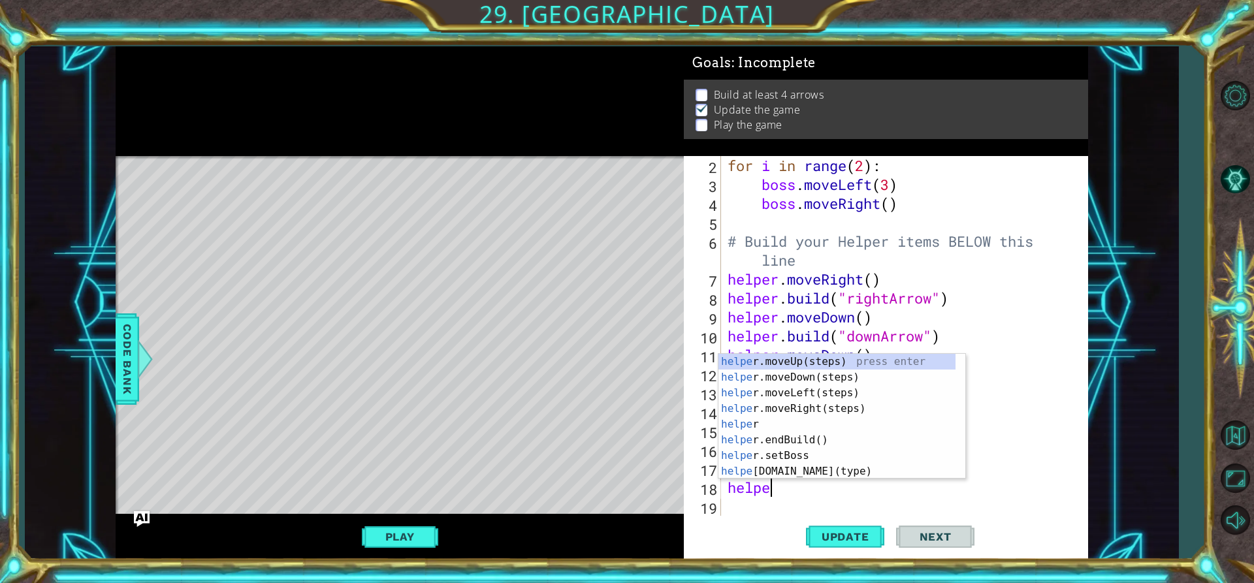
scroll to position [0, 2]
click at [853, 468] on div "helper press enter helper .moveUp(steps) press enter helper .moveDown(steps) pr…" at bounding box center [837, 432] width 237 height 157
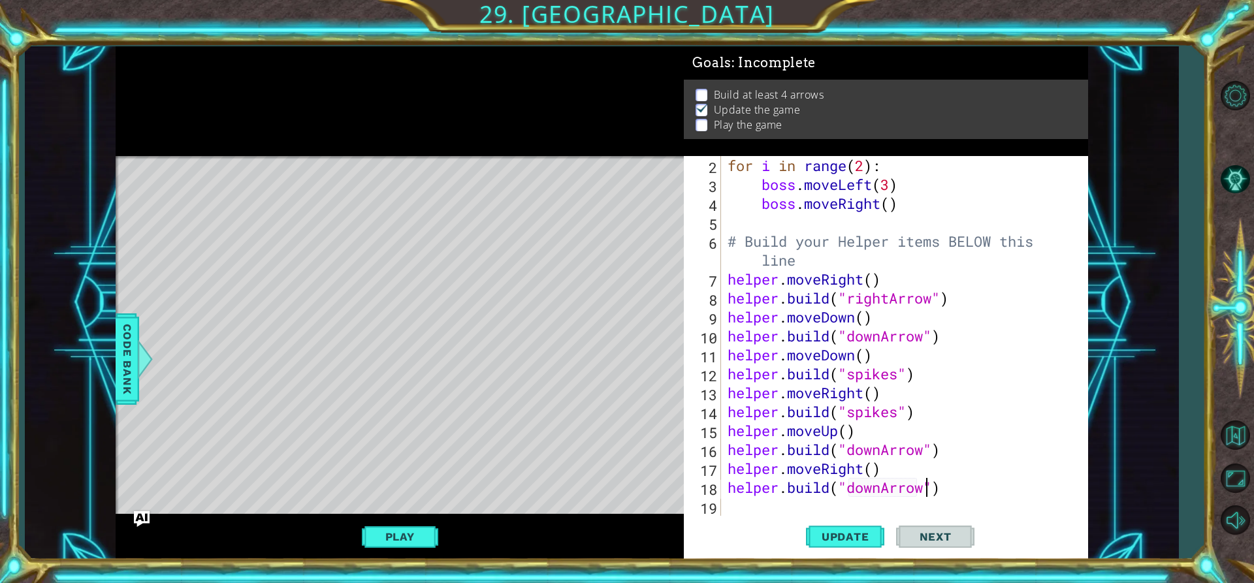
scroll to position [0, 9]
type textarea "[DOMAIN_NAME]("downArrow")"
click at [859, 536] on span "Update" at bounding box center [846, 536] width 74 height 13
click at [368, 531] on button "Play" at bounding box center [400, 537] width 76 height 25
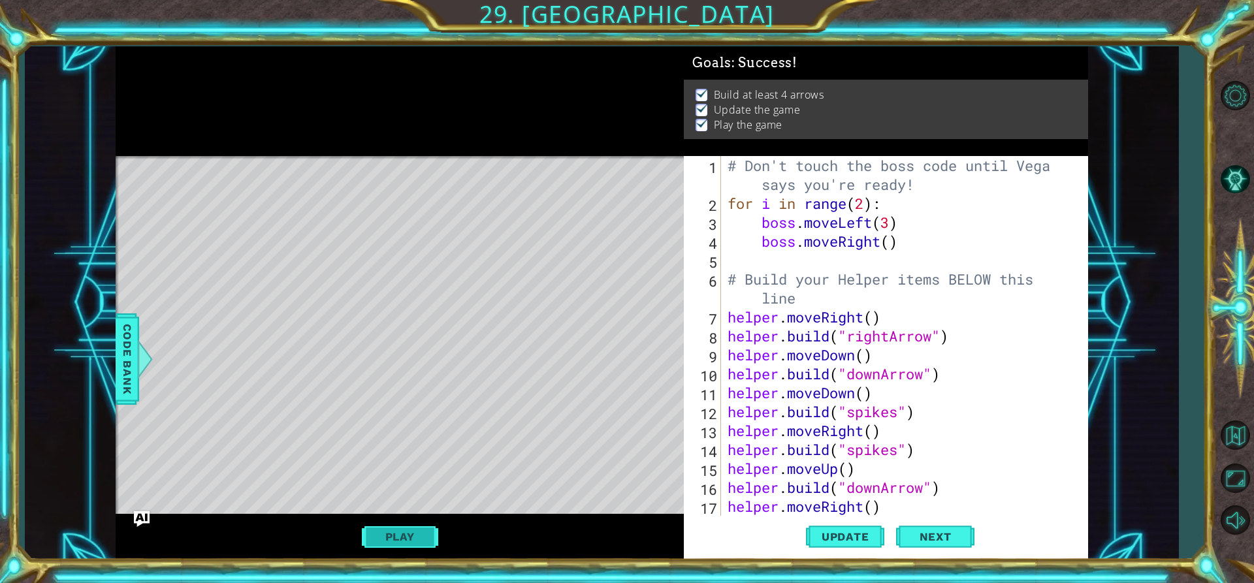
scroll to position [0, 0]
click at [834, 548] on button "Update" at bounding box center [845, 537] width 78 height 41
click at [731, 523] on div "Update Next" at bounding box center [891, 537] width 404 height 41
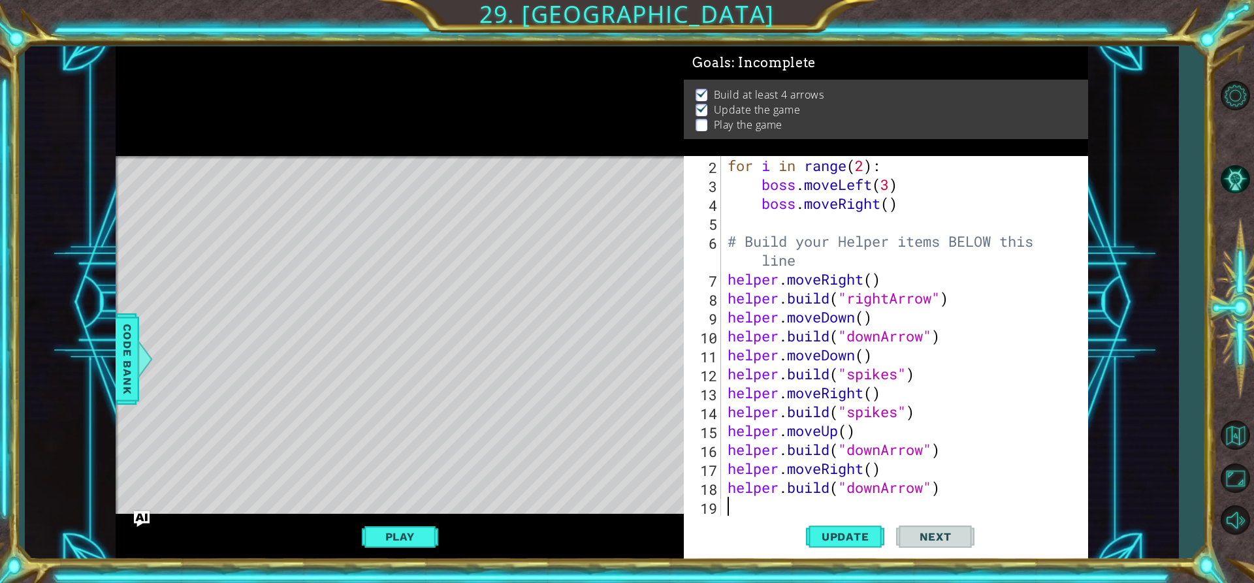
click at [758, 515] on div "for i in range ( 2 ) : boss . moveLeft ( 3 ) boss . moveRight ( ) # Build your …" at bounding box center [903, 355] width 356 height 398
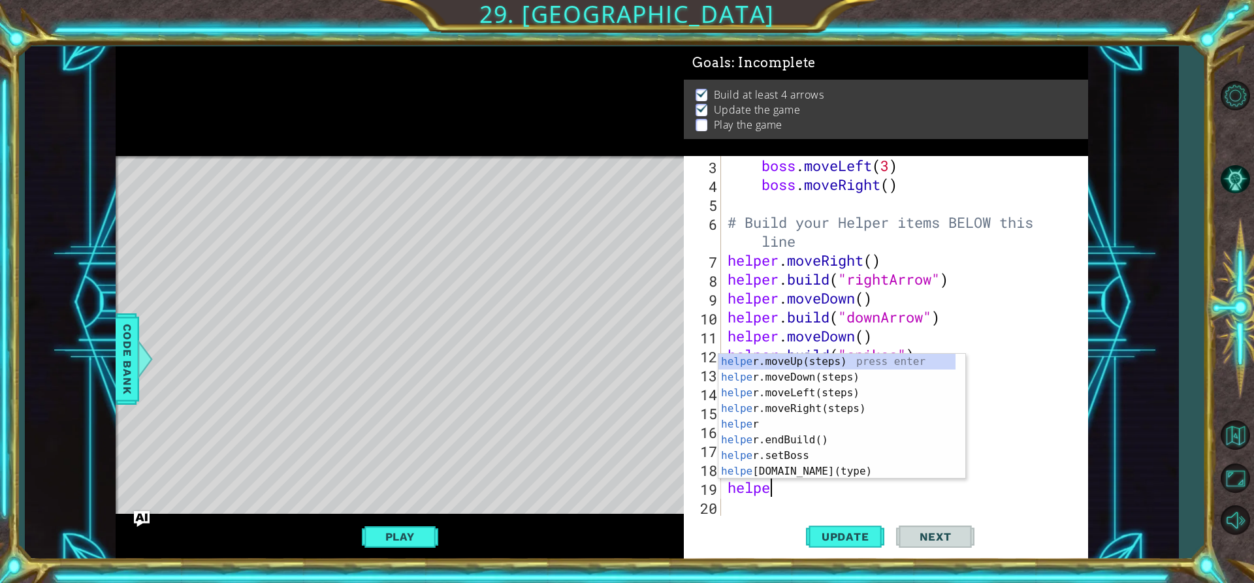
scroll to position [0, 2]
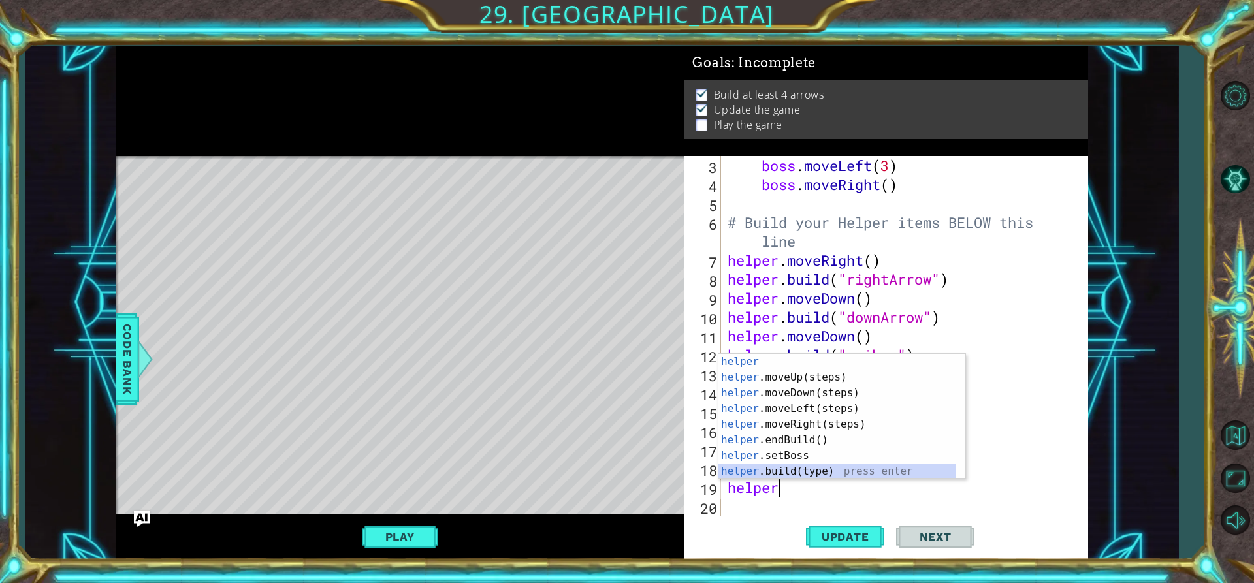
click at [753, 469] on div "helper press enter helper .moveUp(steps) press enter helper .moveDown(steps) pr…" at bounding box center [837, 432] width 237 height 157
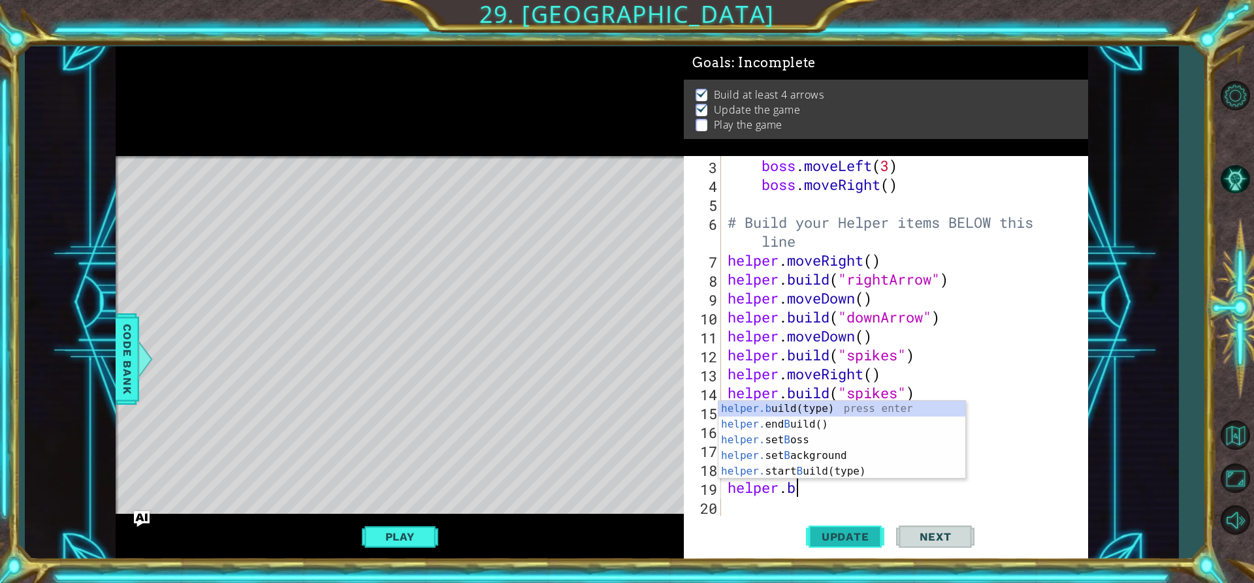
type textarea "helper."
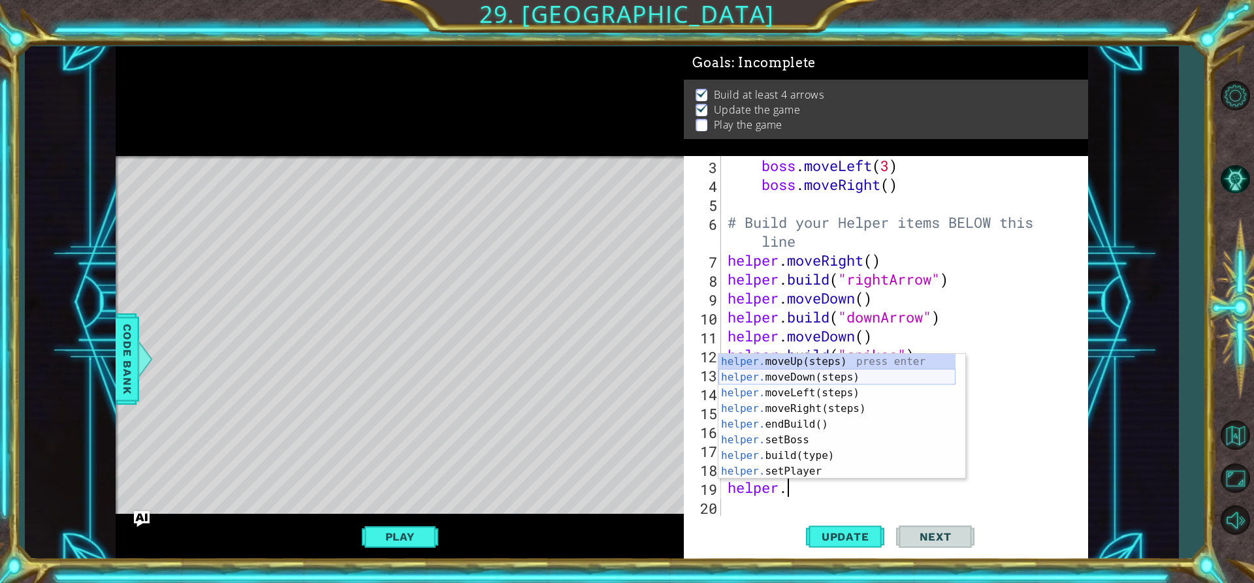
click at [776, 370] on div "helper. moveUp(steps) press enter helper. moveDown(steps) press enter helper. m…" at bounding box center [837, 432] width 237 height 157
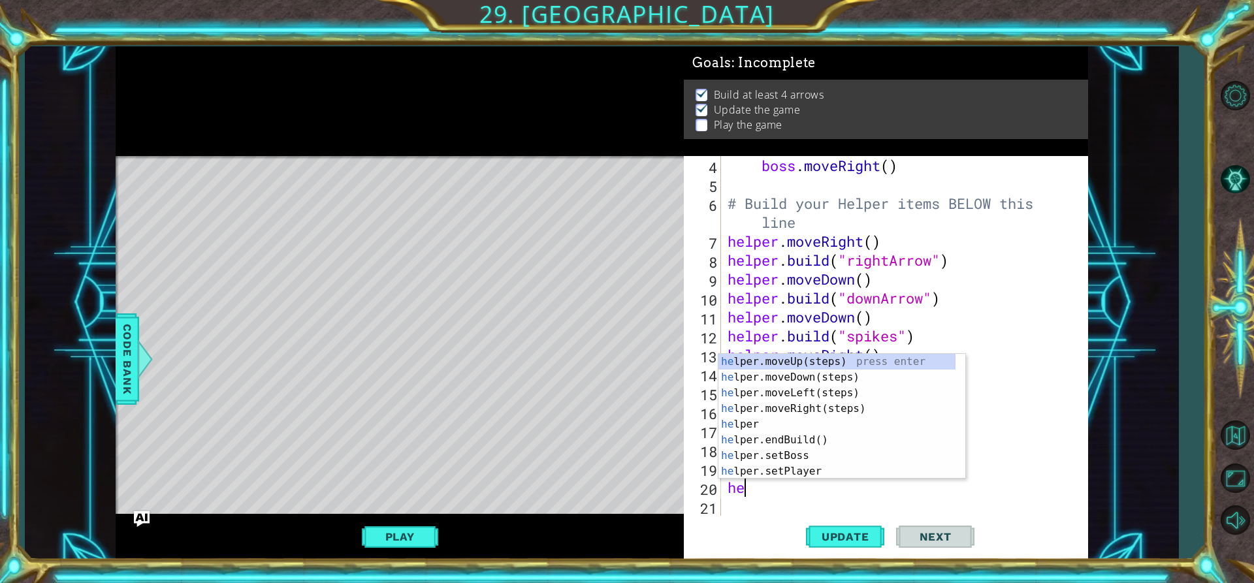
scroll to position [0, 1]
click at [746, 466] on div "help er.moveUp(steps) press enter help er.moveDown(steps) press enter help er.m…" at bounding box center [837, 432] width 237 height 157
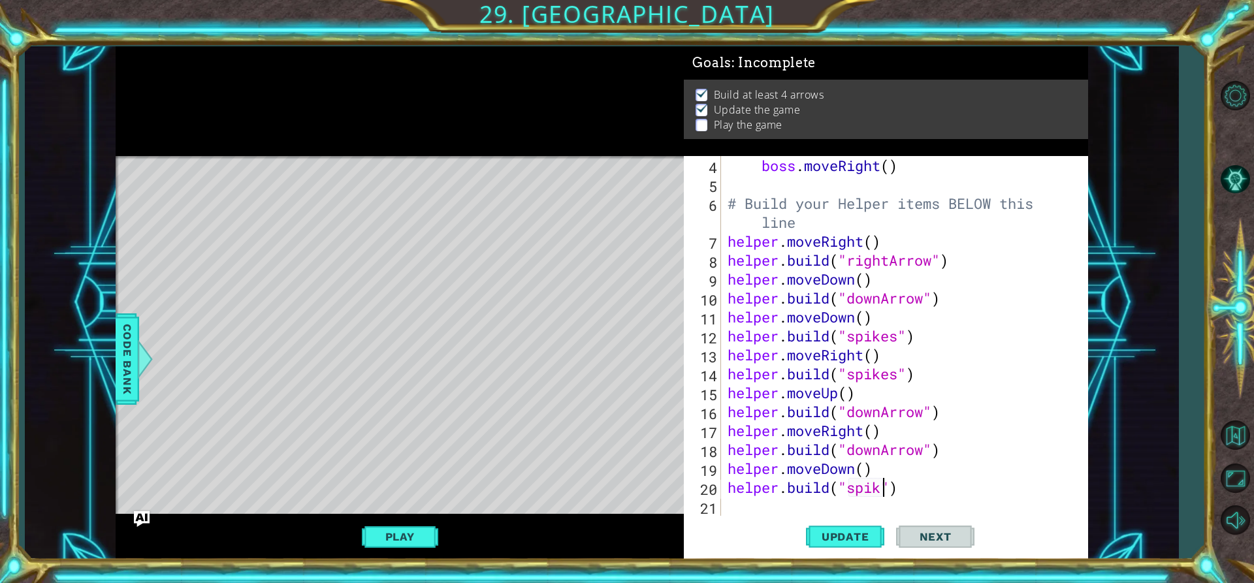
scroll to position [0, 8]
type textarea "[DOMAIN_NAME]("spikes")"
click at [837, 534] on span "Update" at bounding box center [846, 536] width 74 height 13
drag, startPoint x: 403, startPoint y: 551, endPoint x: 401, endPoint y: 534, distance: 17.1
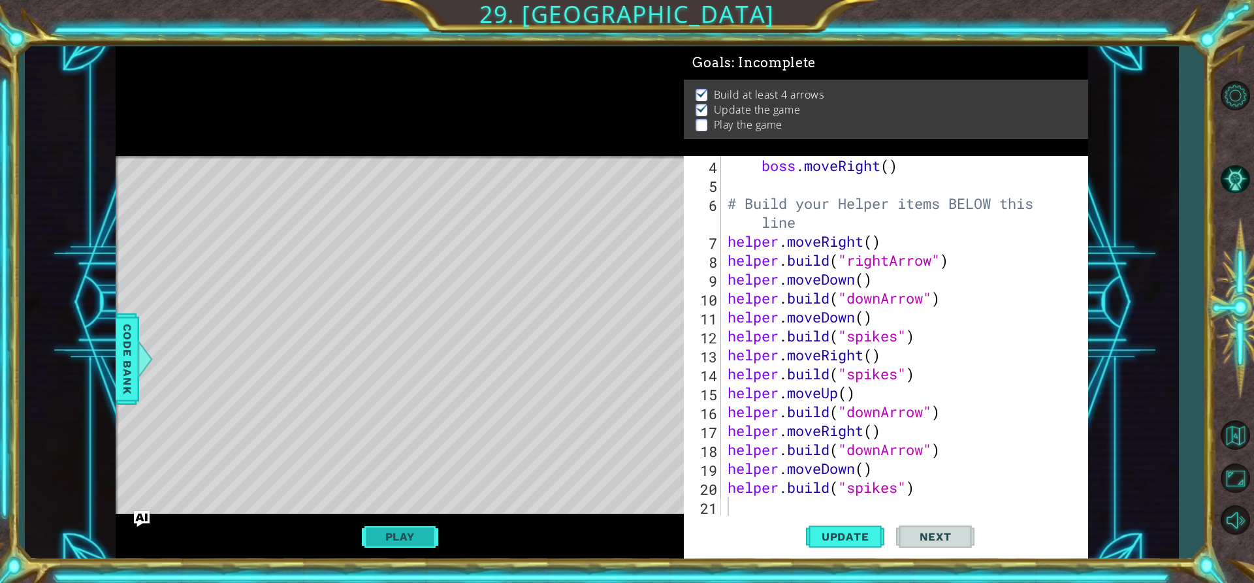
click at [403, 547] on div "Play" at bounding box center [400, 537] width 569 height 46
click at [401, 534] on button "Play" at bounding box center [400, 537] width 76 height 25
click at [408, 532] on button "Play" at bounding box center [400, 537] width 76 height 25
click at [406, 529] on button "Play" at bounding box center [400, 537] width 76 height 25
